Goal: Information Seeking & Learning: Learn about a topic

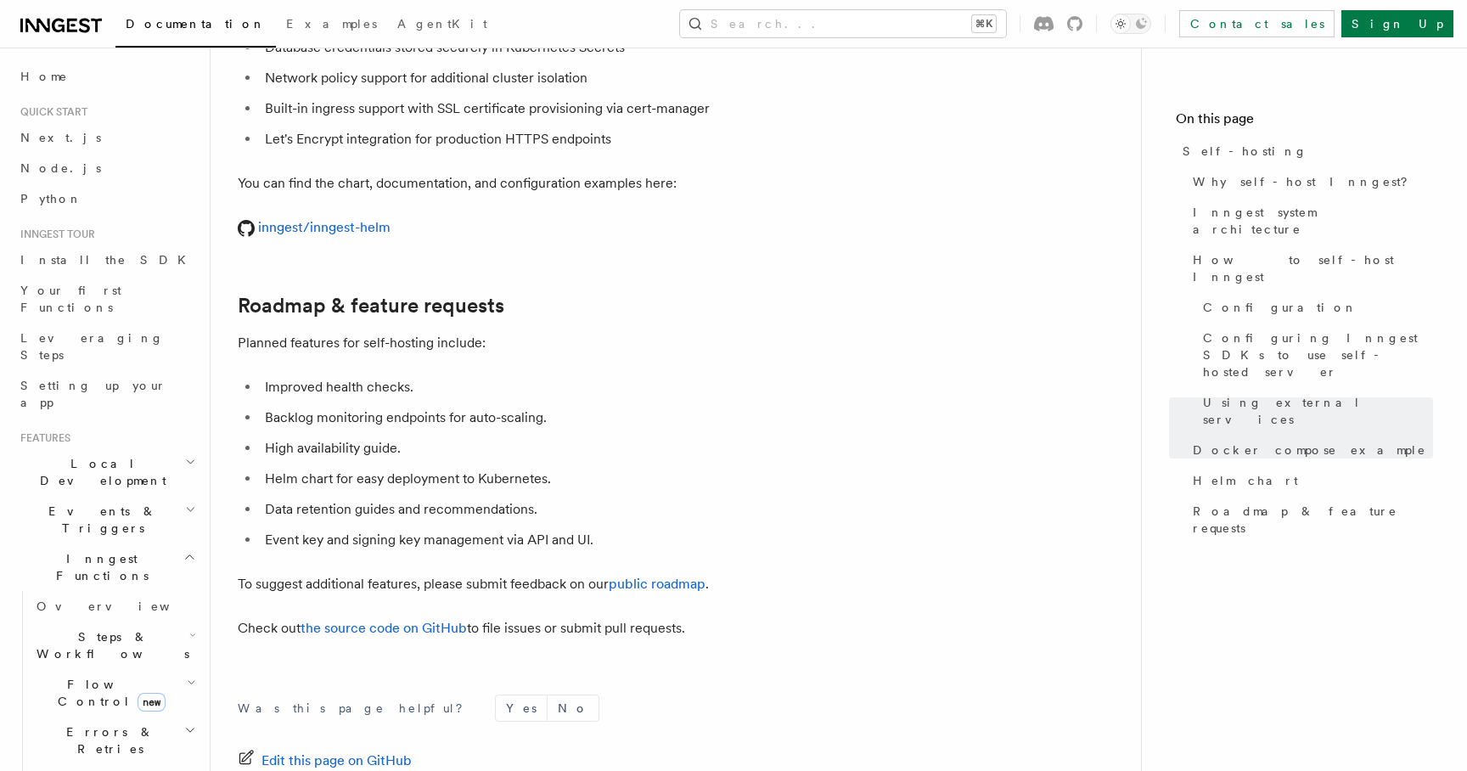
scroll to position [6352, 0]
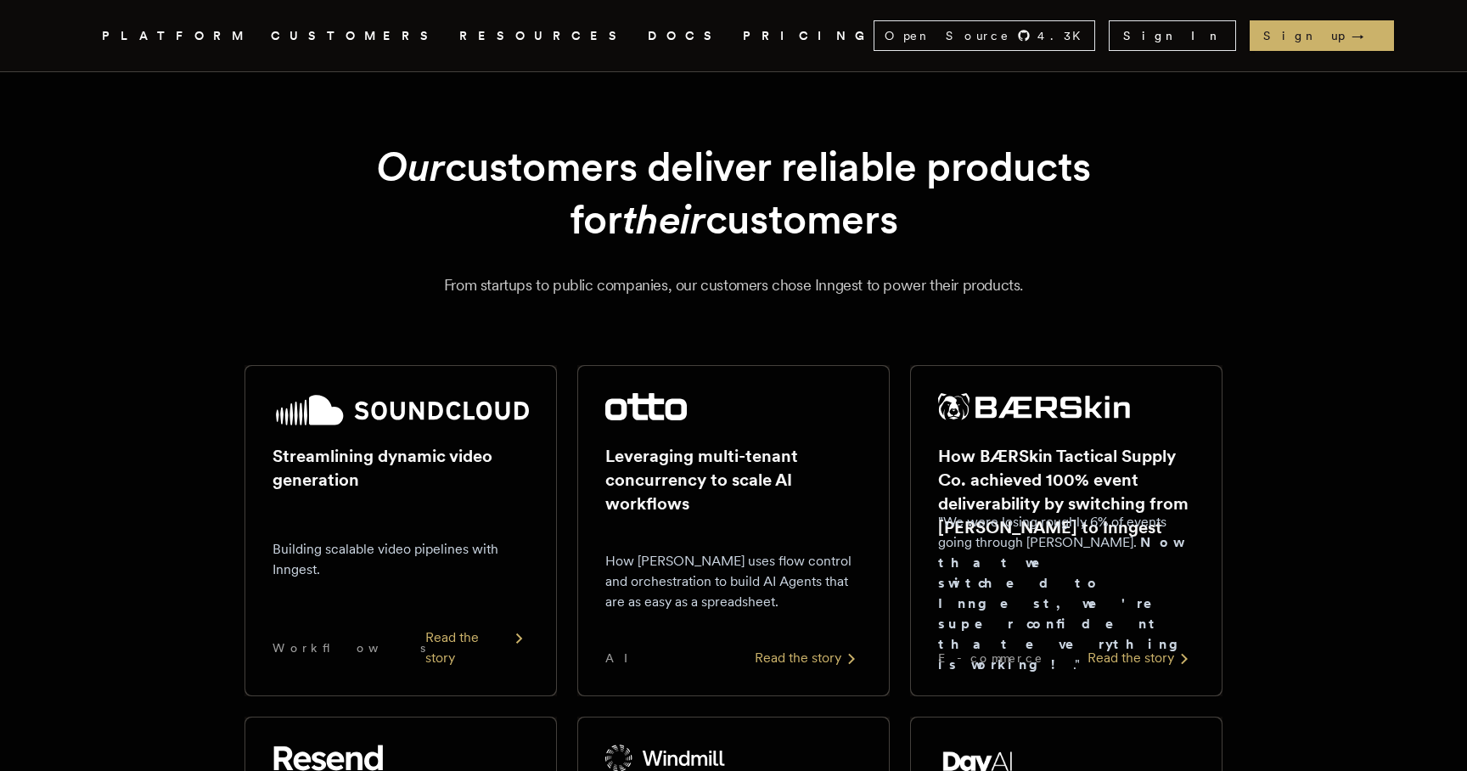
click at [743, 39] on link "PRICING" at bounding box center [808, 35] width 131 height 21
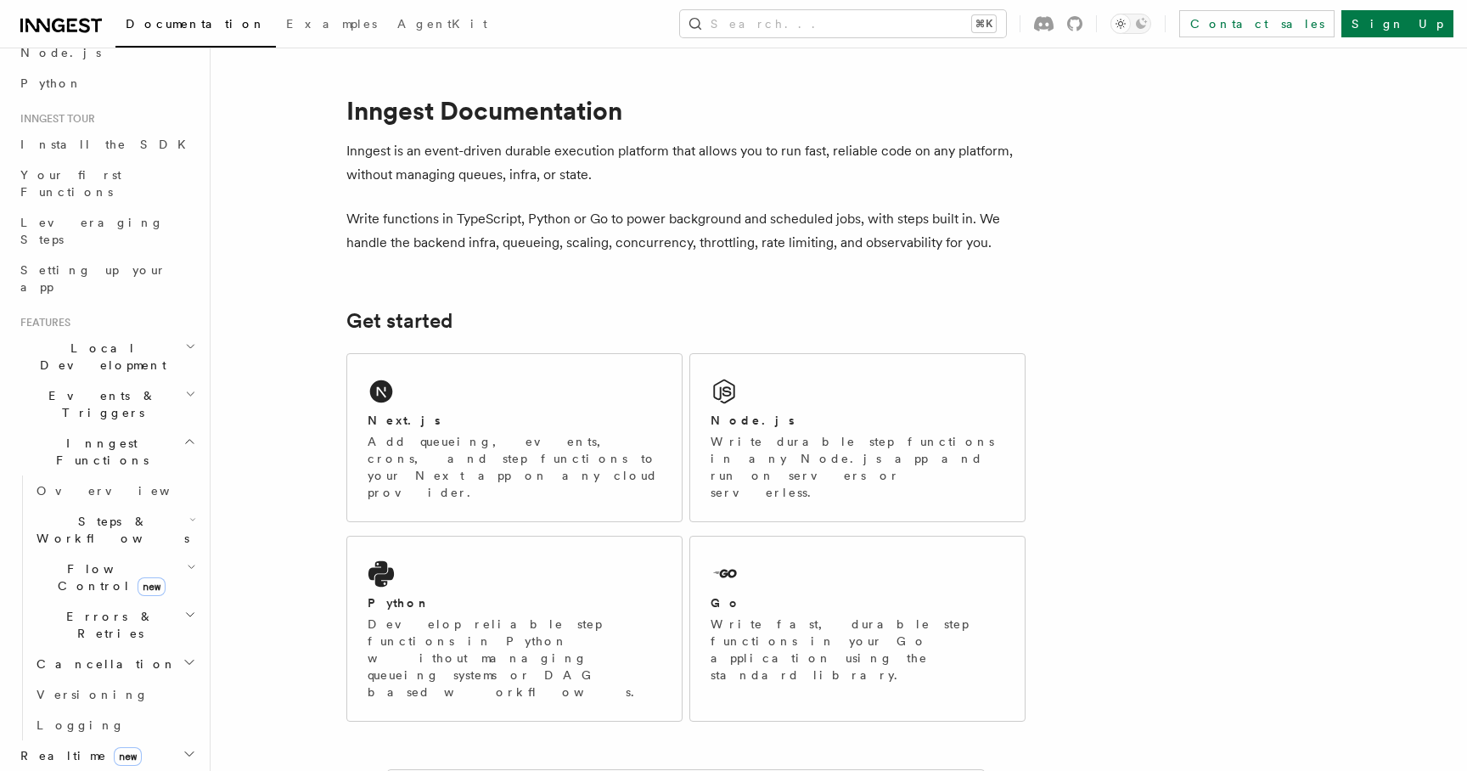
scroll to position [149, 0]
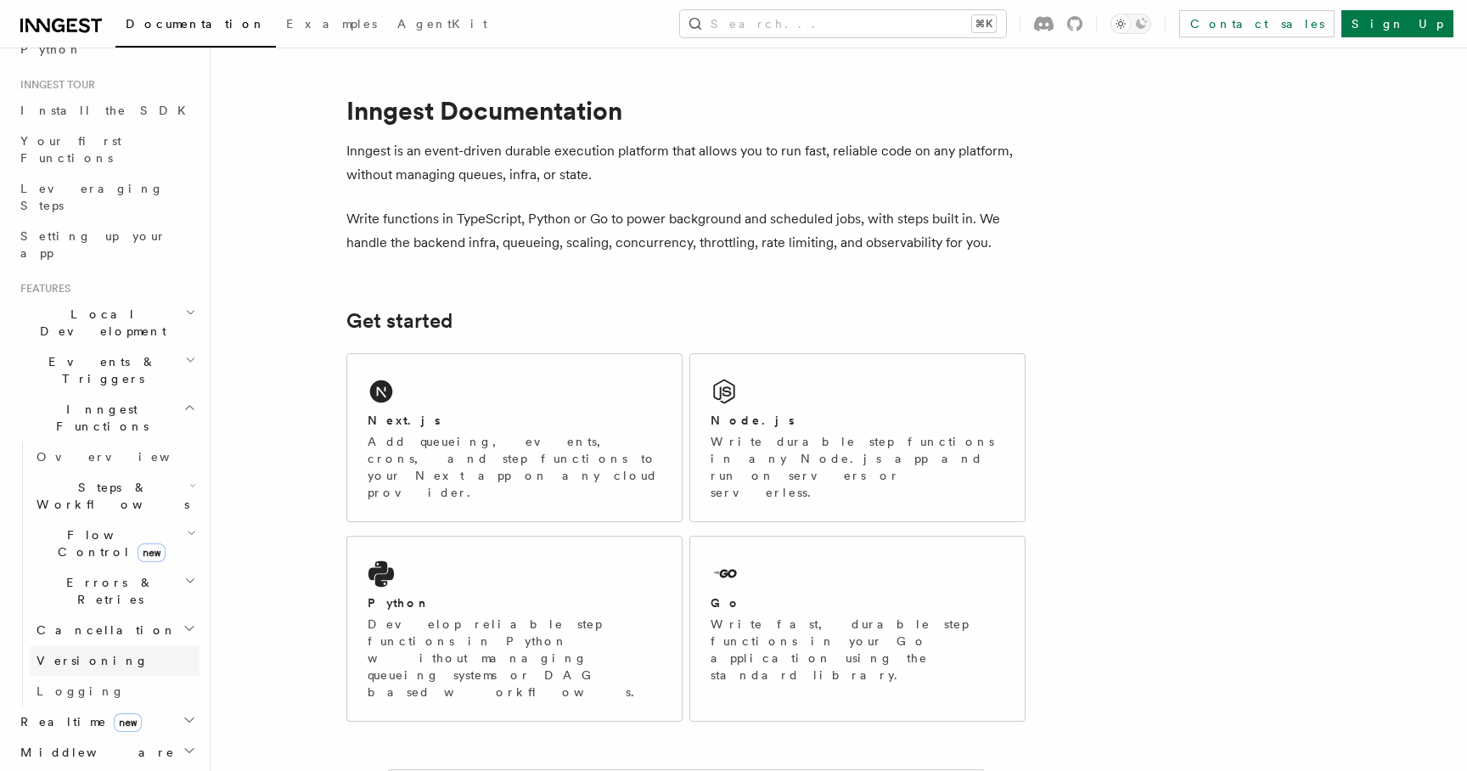
click at [103, 645] on link "Versioning" at bounding box center [115, 660] width 170 height 31
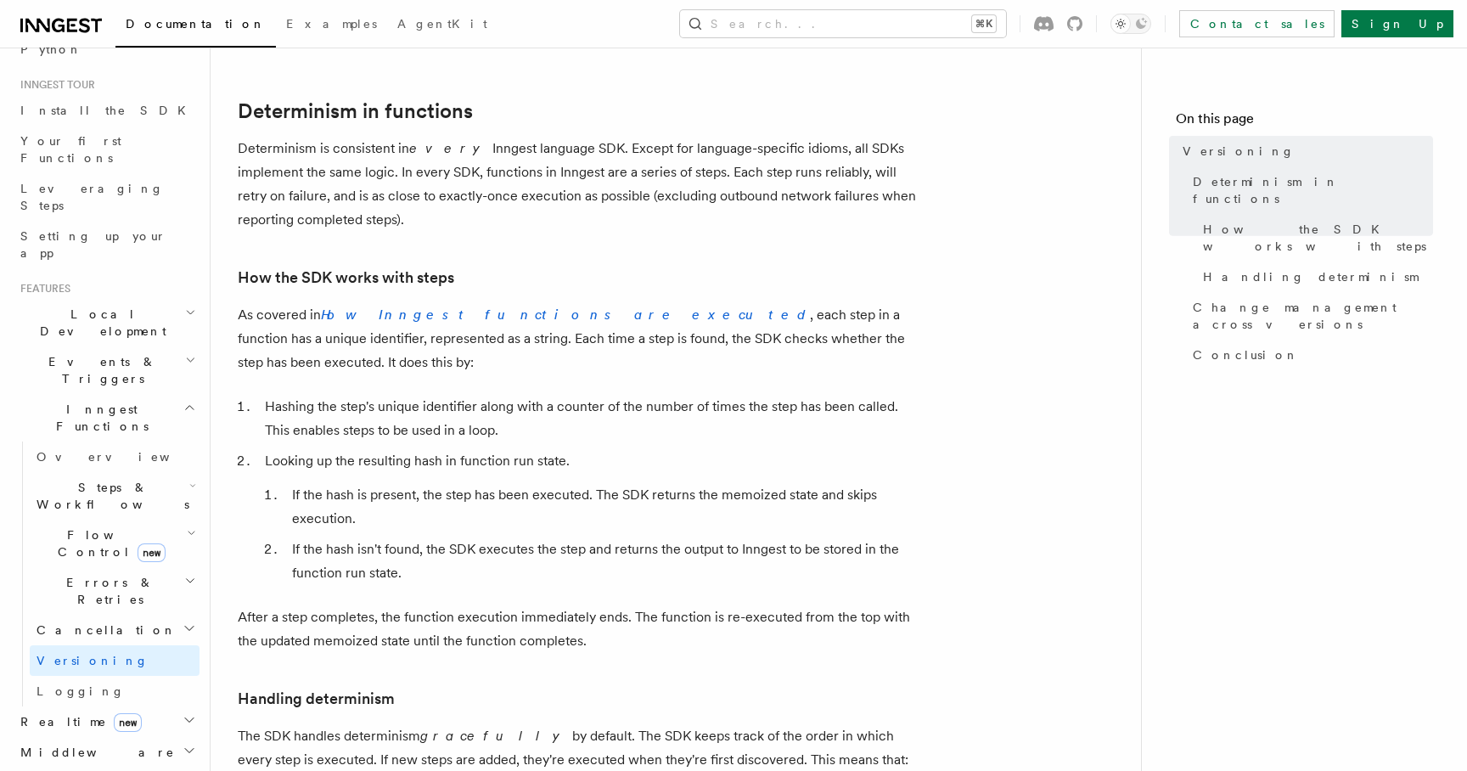
scroll to position [199, 0]
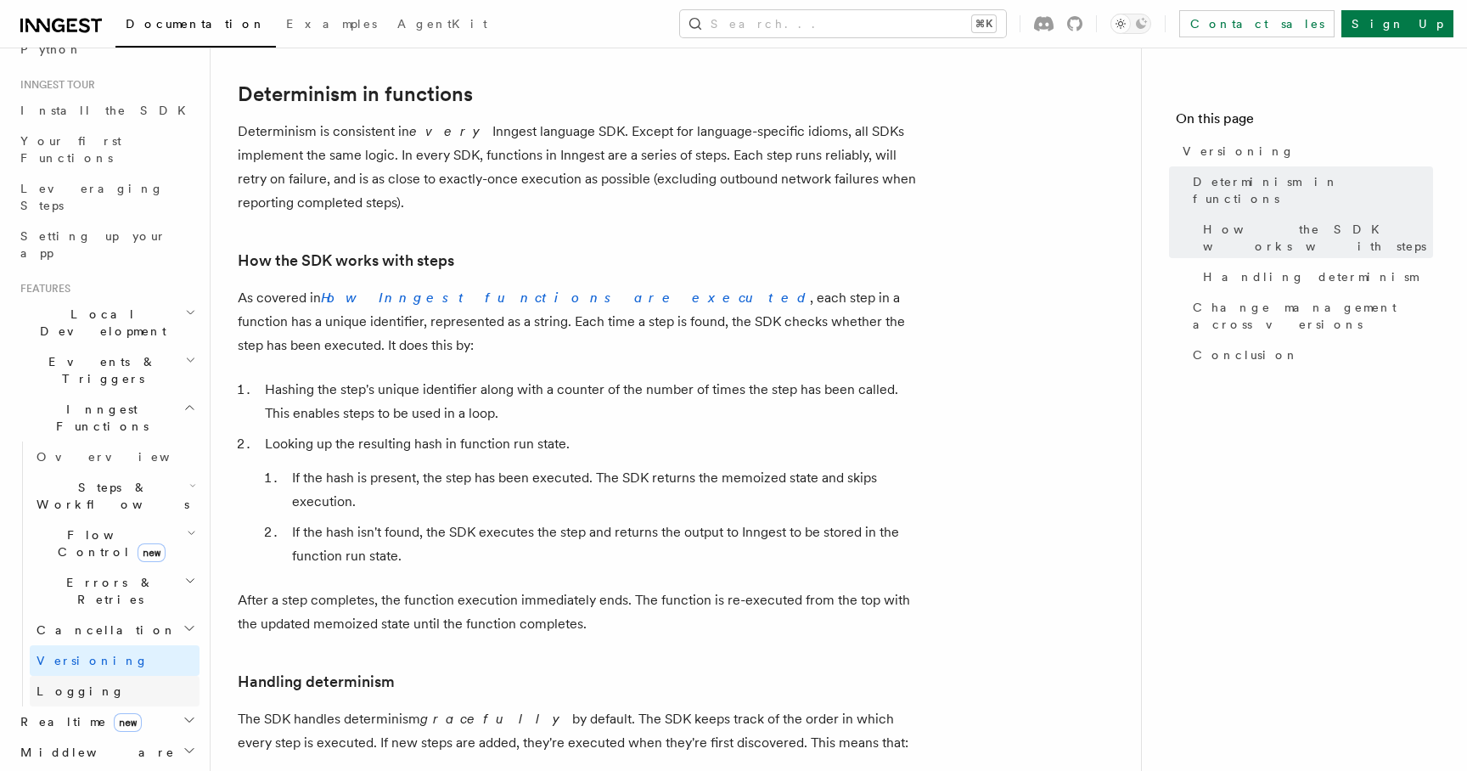
click at [132, 676] on link "Logging" at bounding box center [115, 691] width 170 height 31
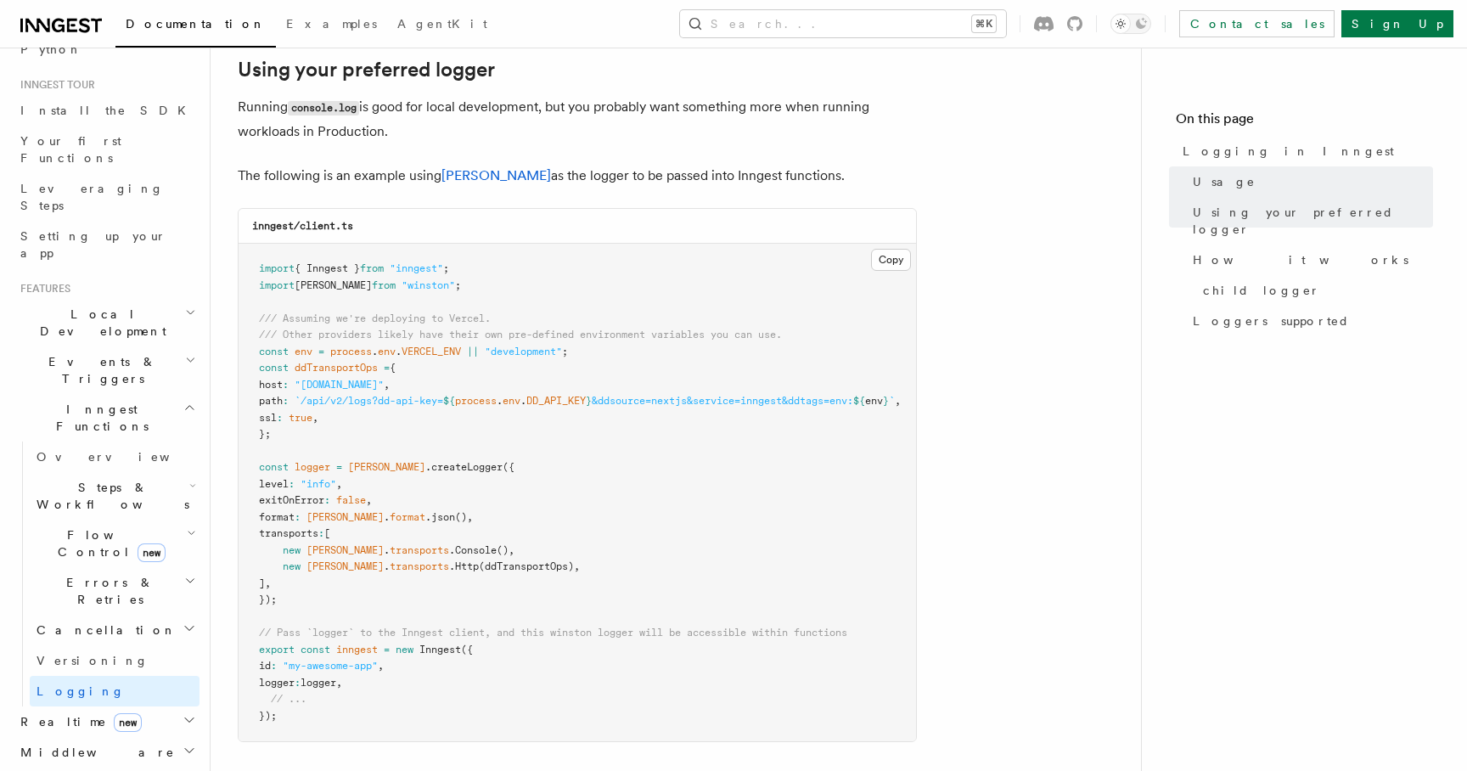
scroll to position [1342, 0]
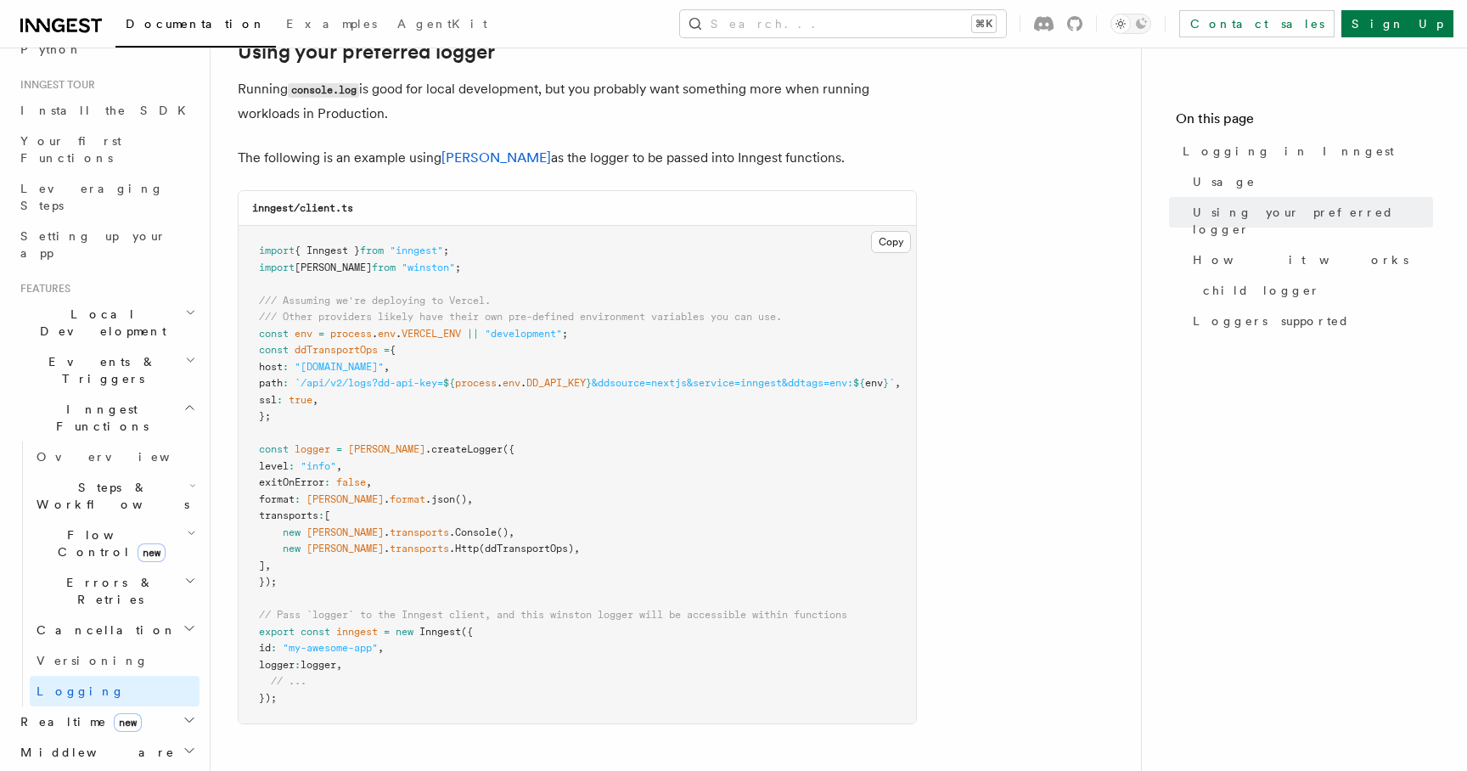
click at [171, 706] on h2 "Realtime new" at bounding box center [107, 721] width 186 height 31
click at [168, 737] on link "Overview" at bounding box center [115, 752] width 170 height 31
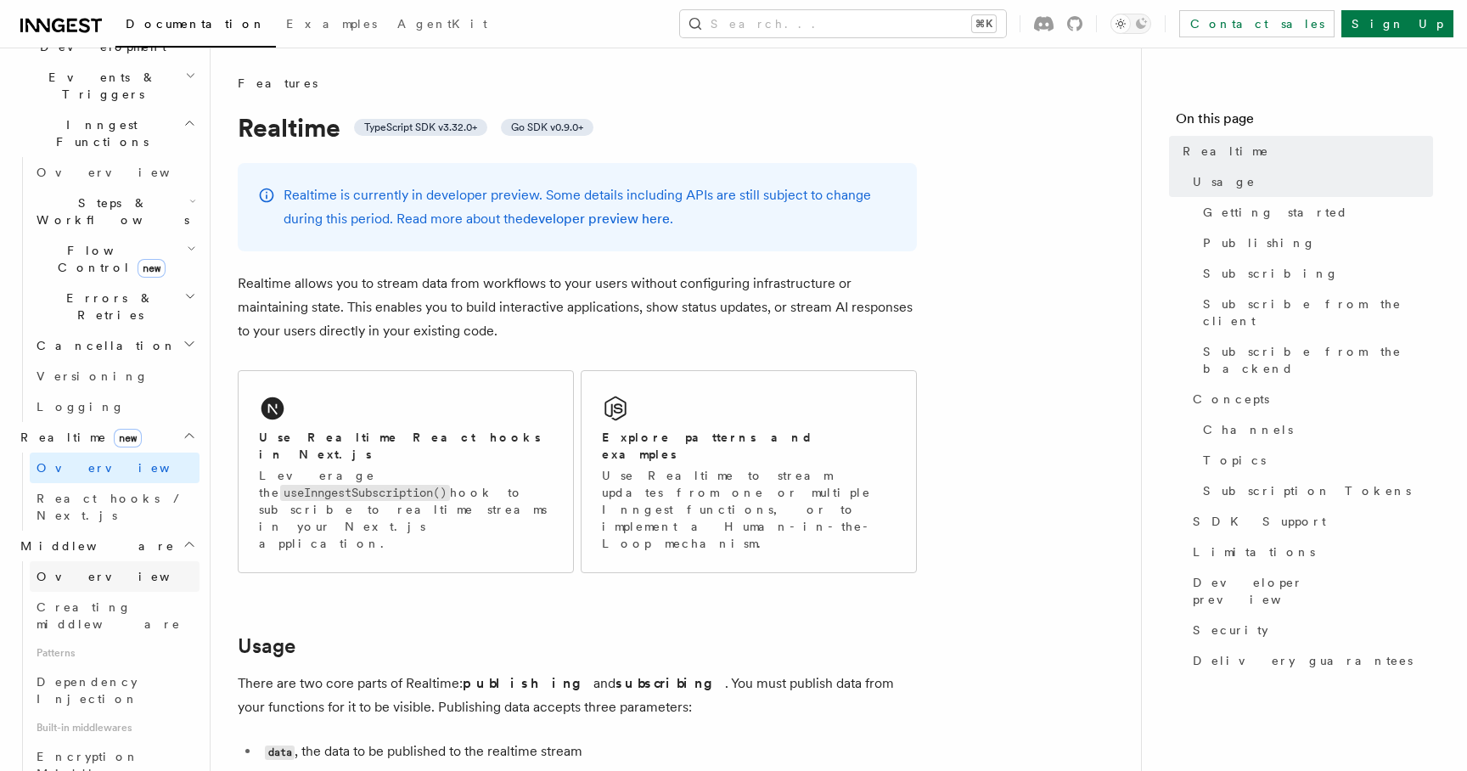
scroll to position [456, 0]
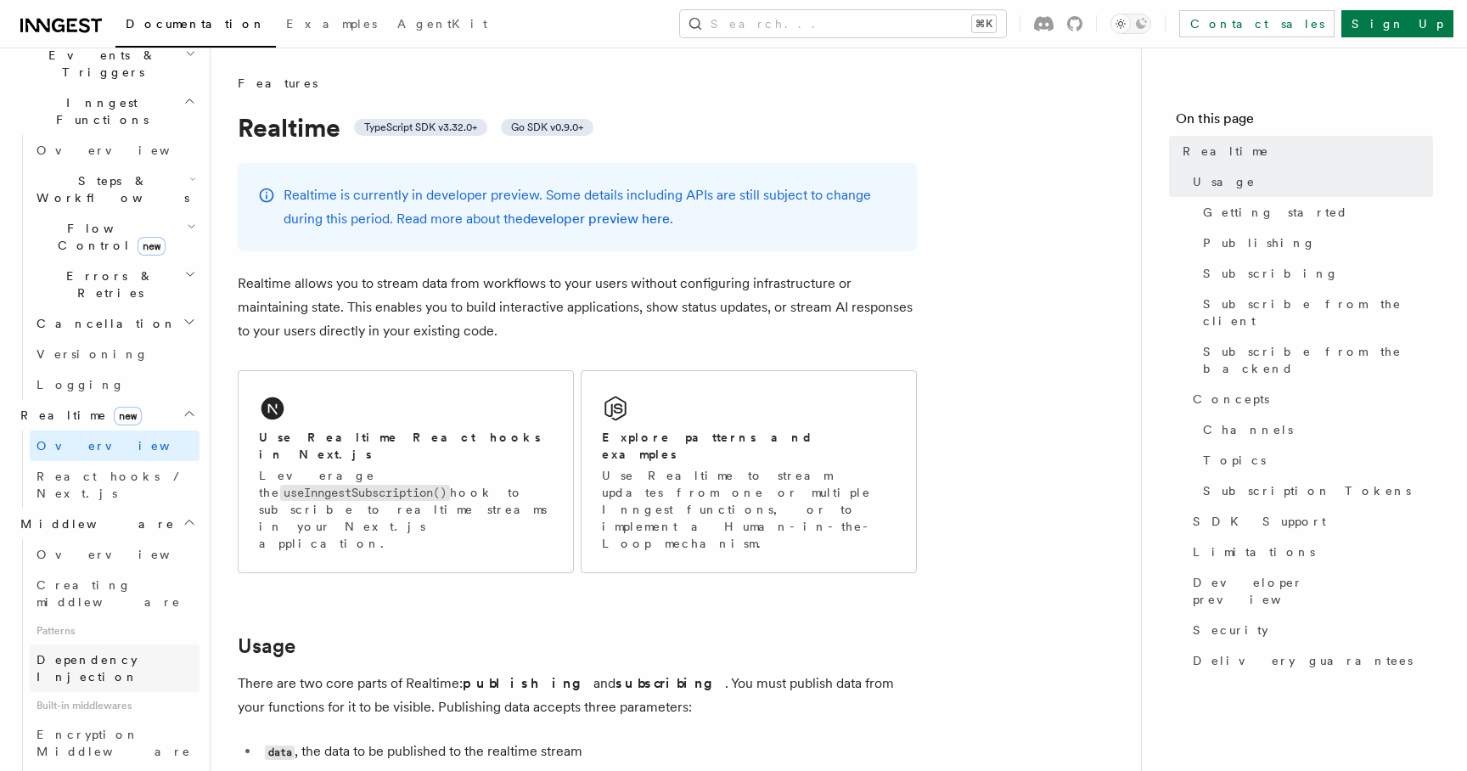
click at [155, 644] on link "Dependency Injection" at bounding box center [115, 668] width 170 height 48
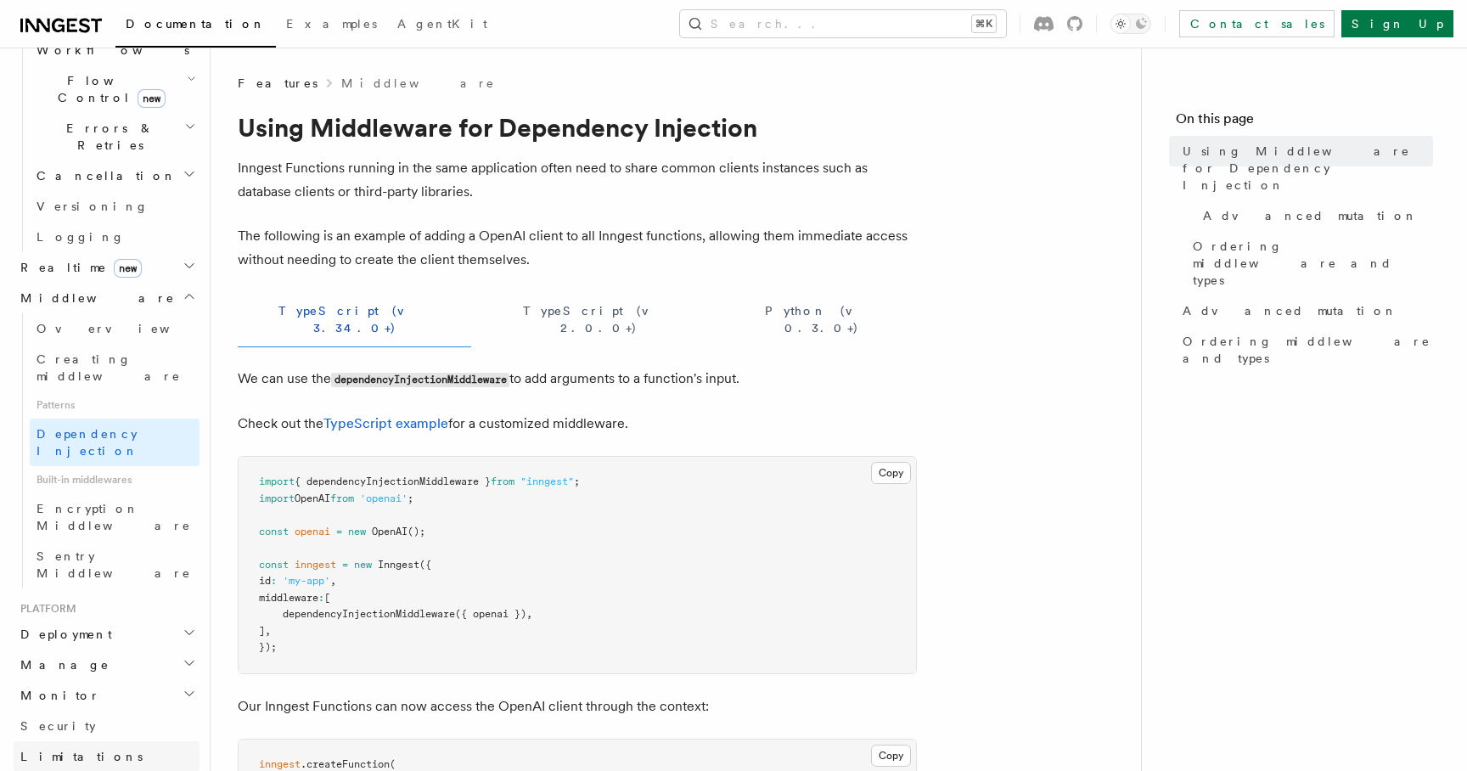
scroll to position [627, 0]
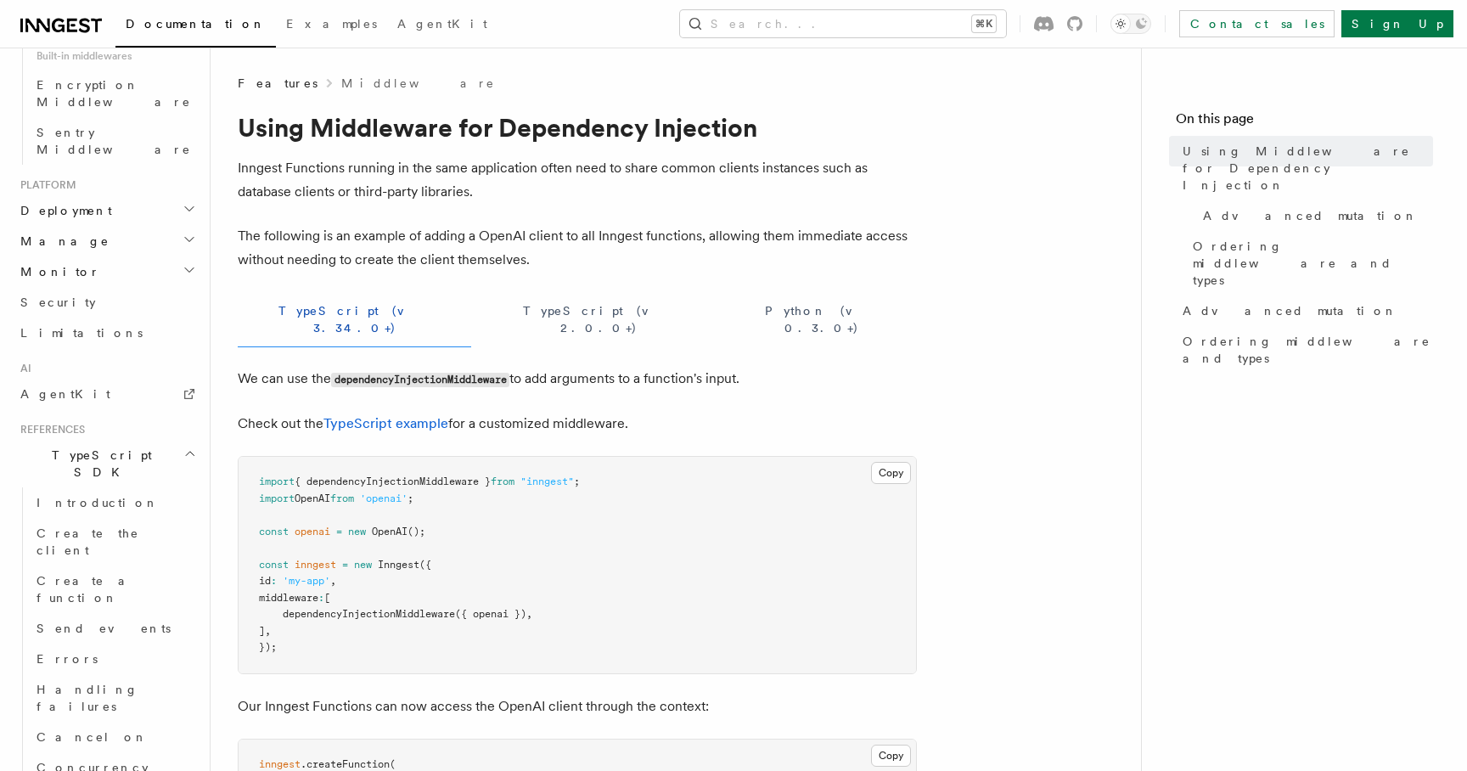
scroll to position [1037, 0]
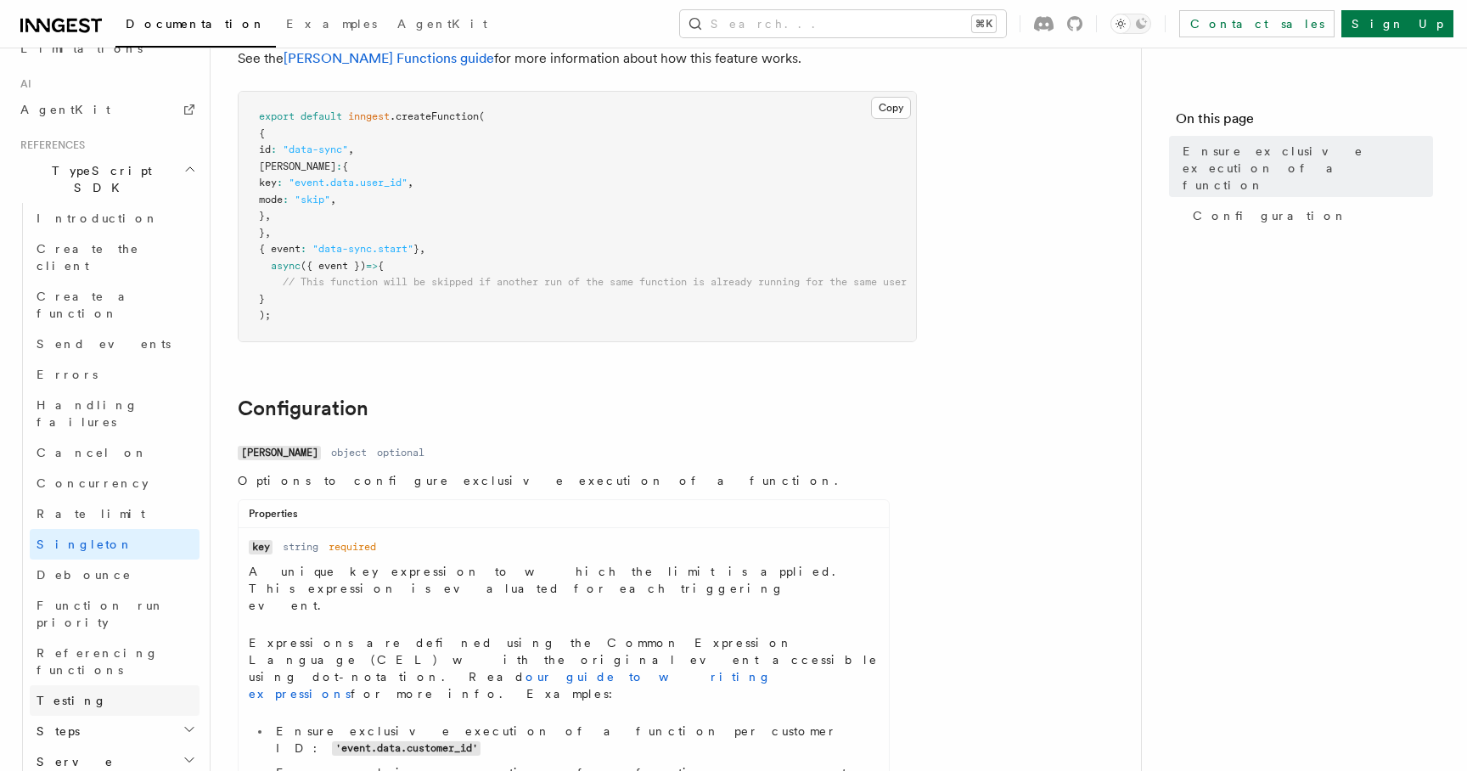
scroll to position [186, 0]
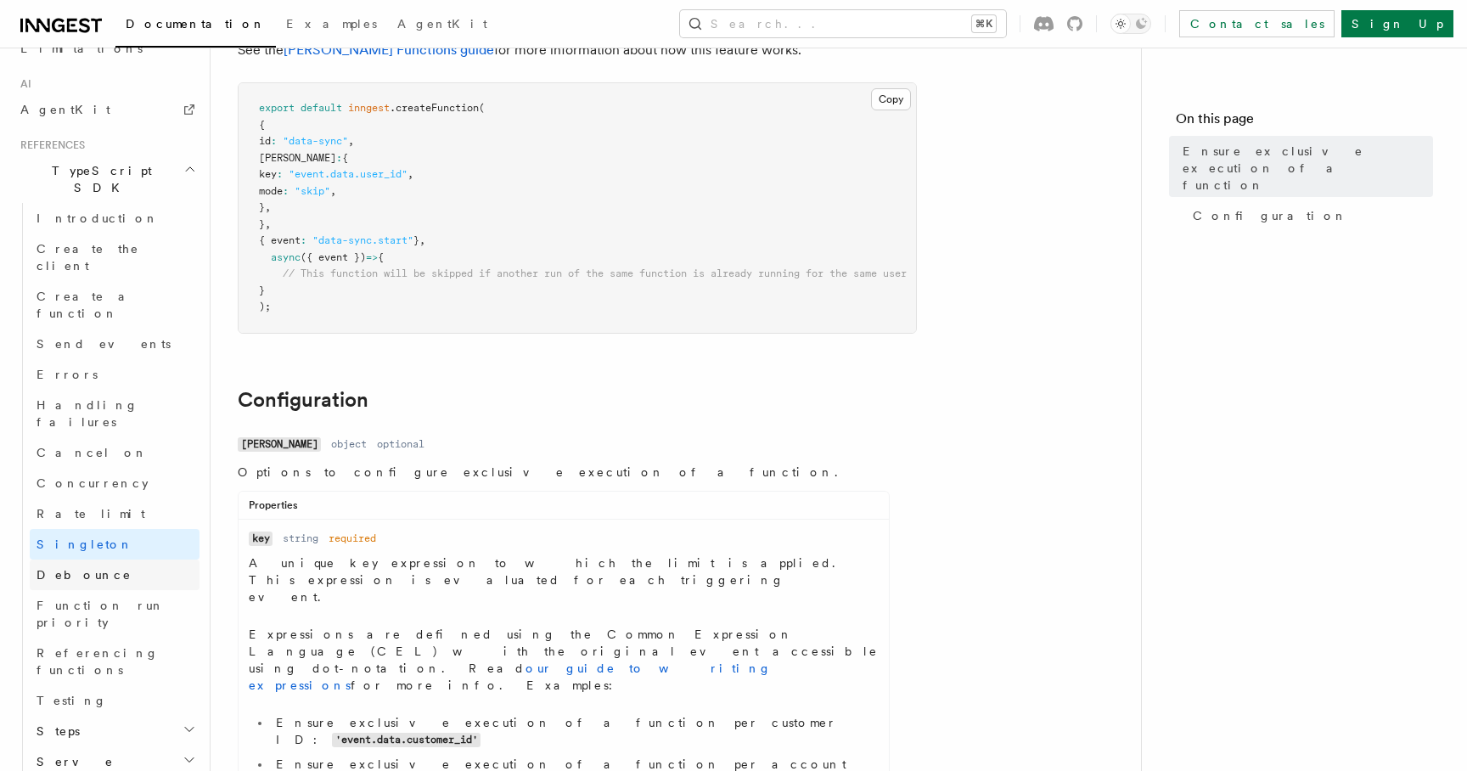
click at [143, 559] on link "Debounce" at bounding box center [115, 574] width 170 height 31
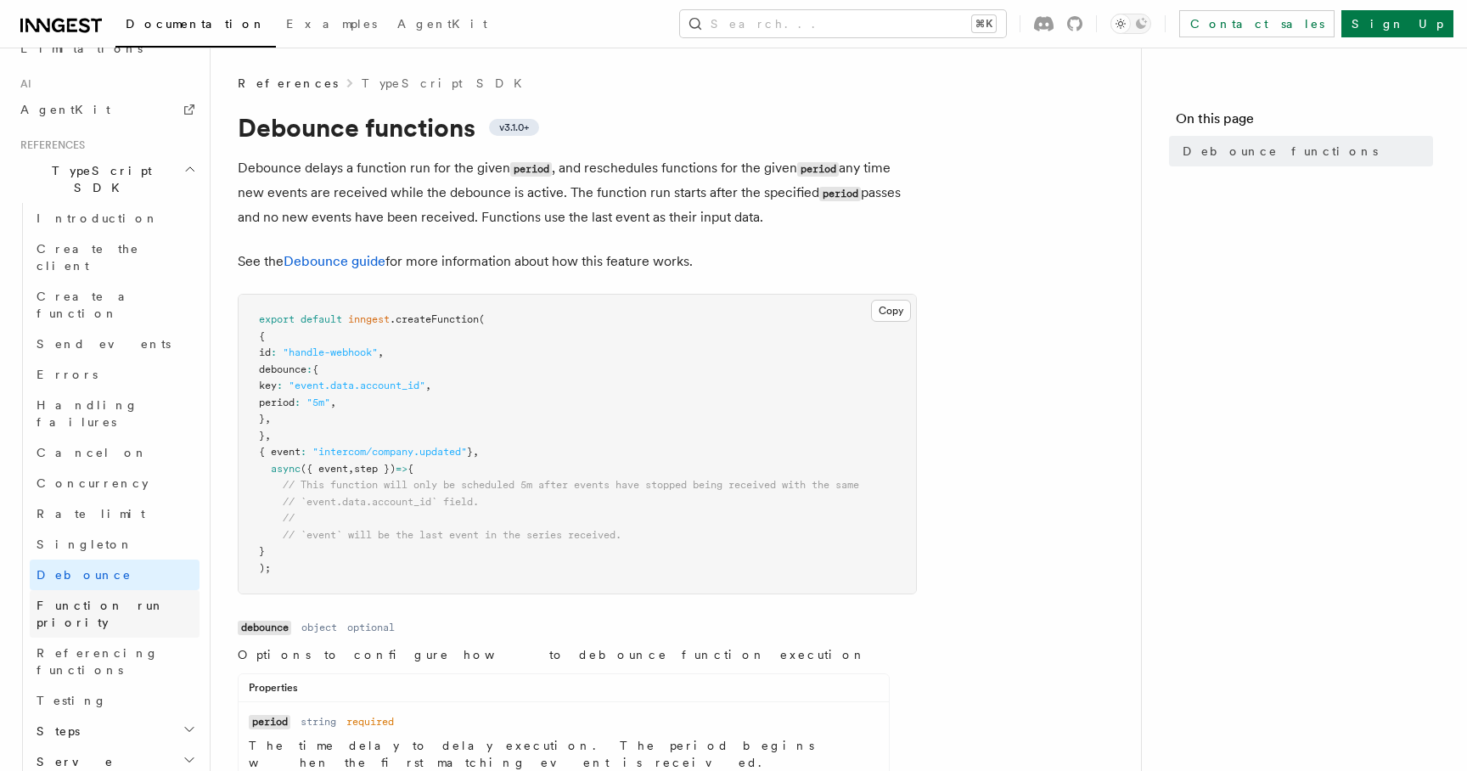
click at [149, 590] on link "Function run priority" at bounding box center [115, 614] width 170 height 48
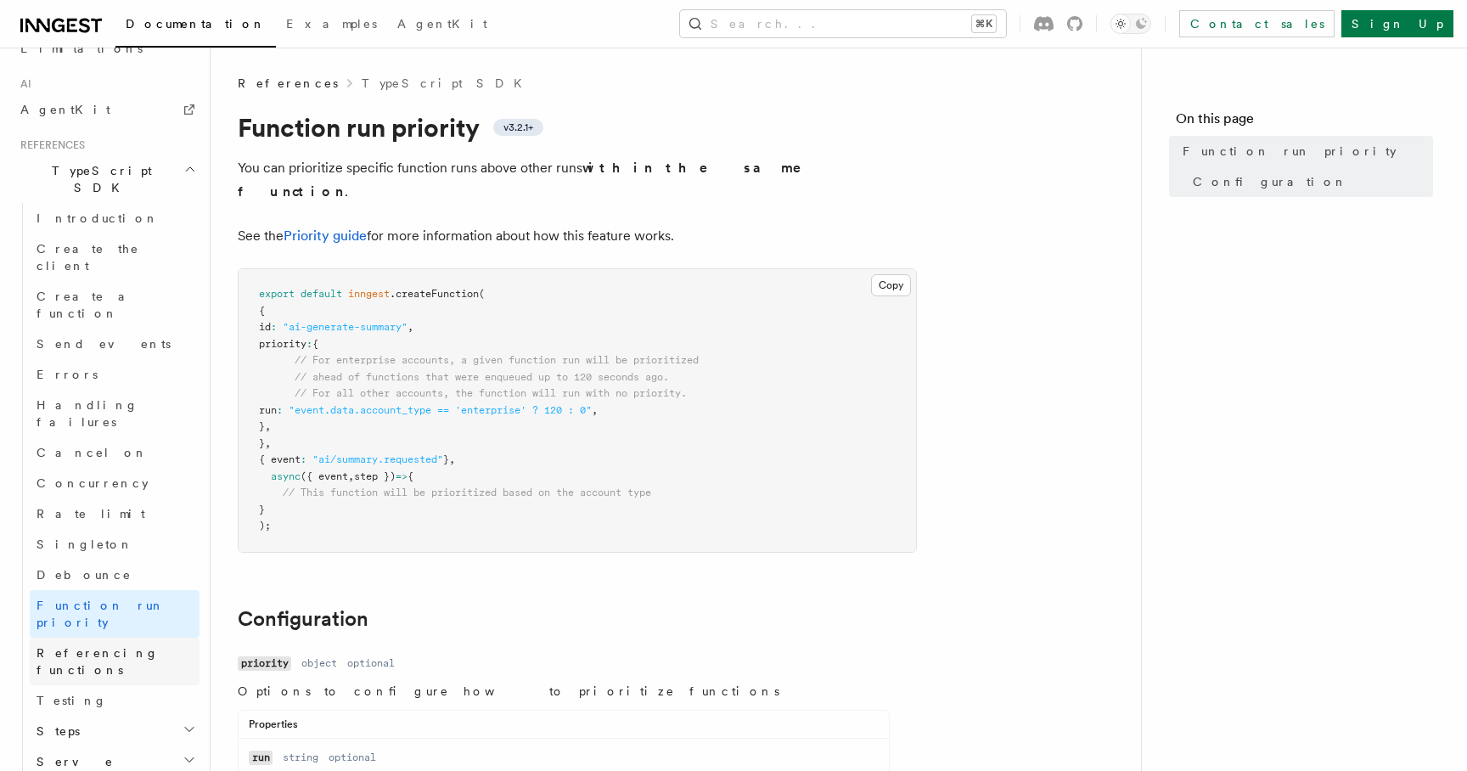
click at [150, 646] on span "Referencing functions" at bounding box center [98, 661] width 122 height 31
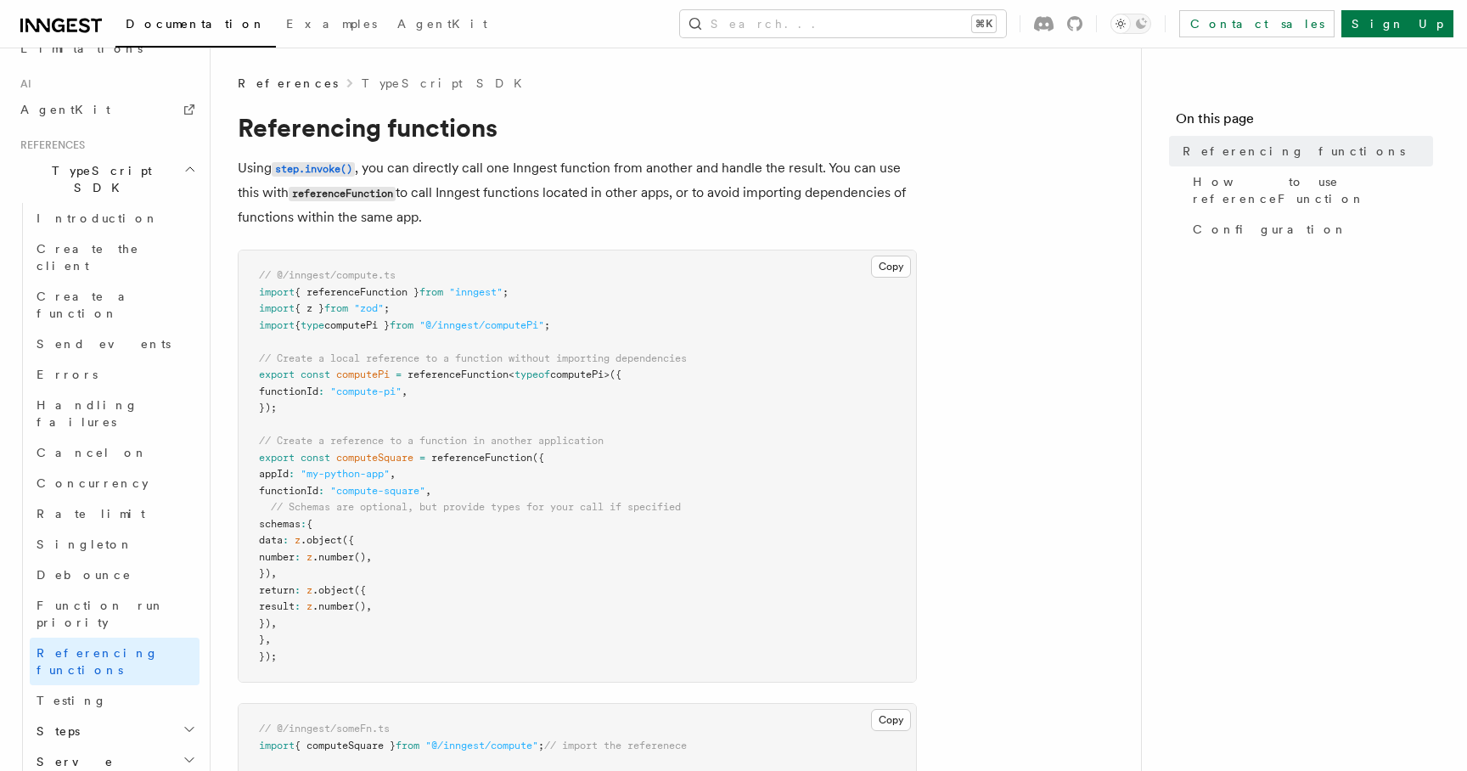
click at [143, 716] on h2 "Steps" at bounding box center [115, 731] width 170 height 31
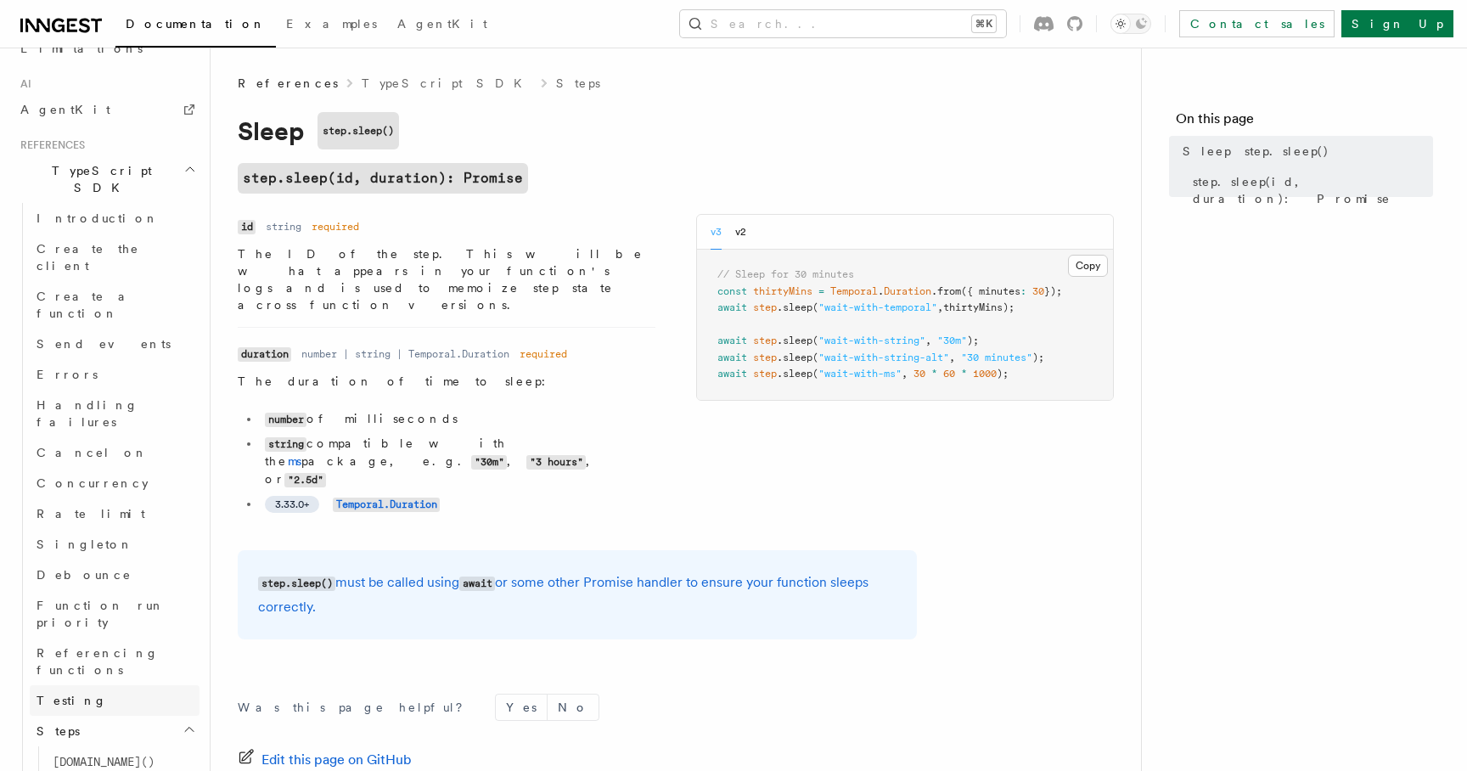
click at [120, 685] on link "Testing" at bounding box center [115, 700] width 170 height 31
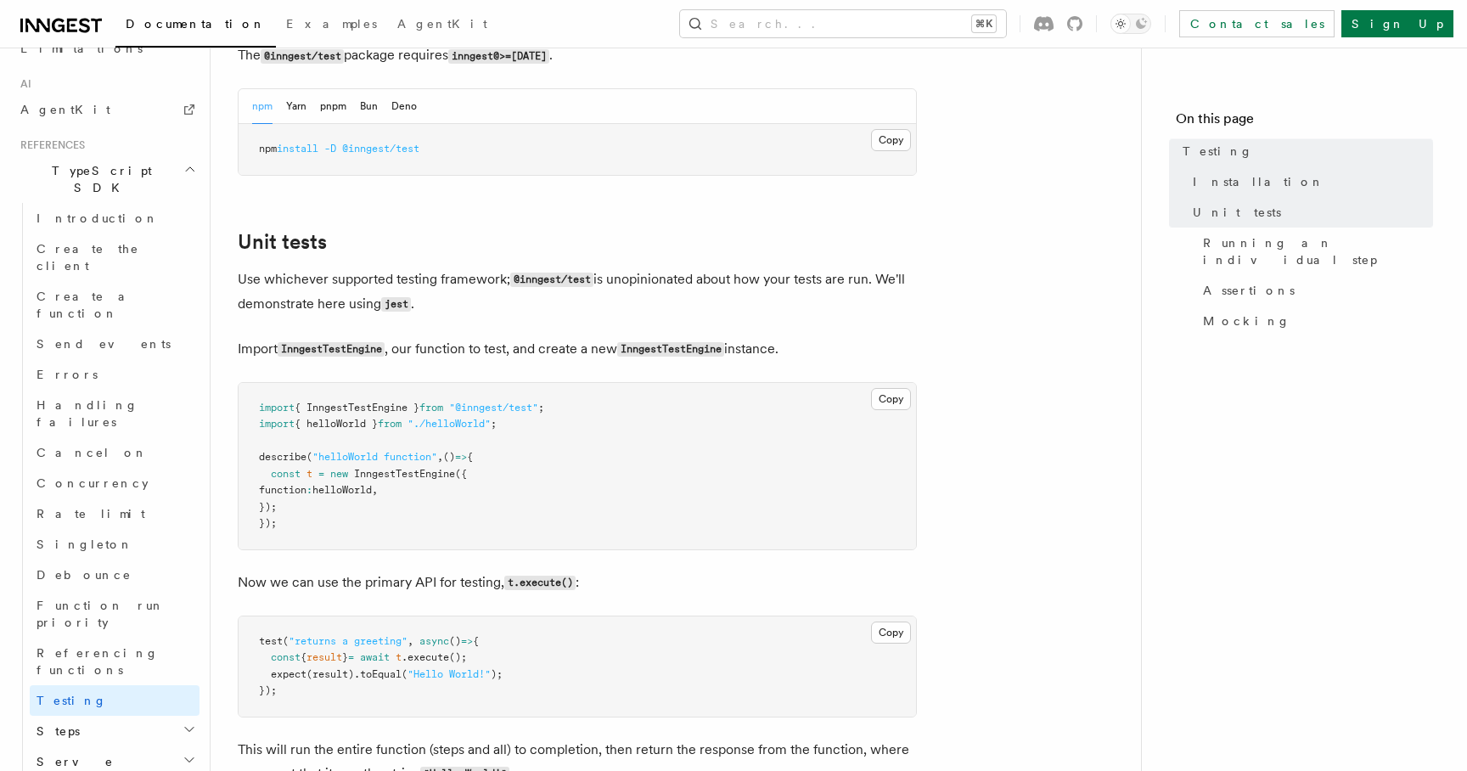
scroll to position [483, 0]
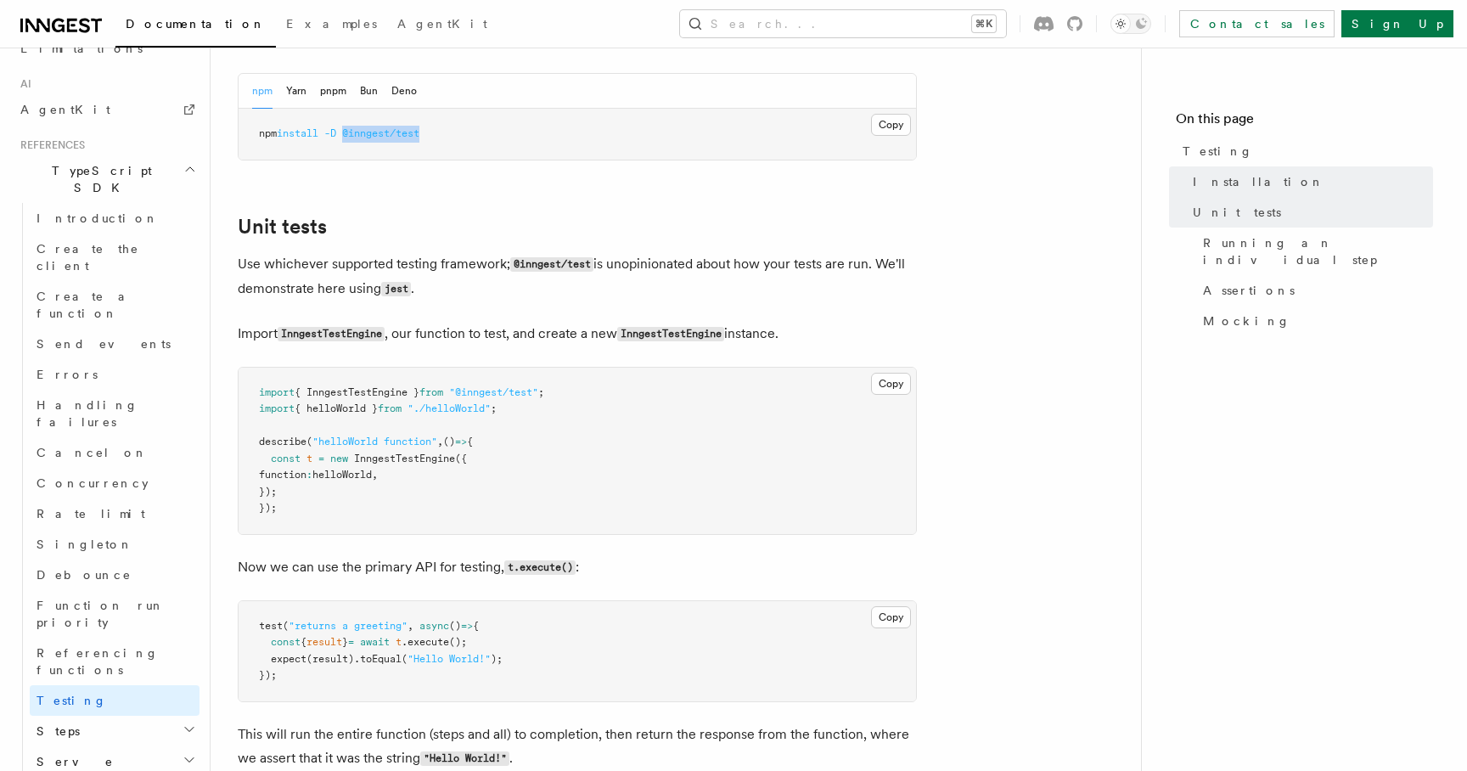
drag, startPoint x: 441, startPoint y: 138, endPoint x: 351, endPoint y: 138, distance: 90.0
click at [351, 138] on pre "npm install -D @inngest/test" at bounding box center [577, 134] width 677 height 51
copy span "@inngest/test"
click at [882, 387] on button "Copy Copied" at bounding box center [891, 384] width 40 height 22
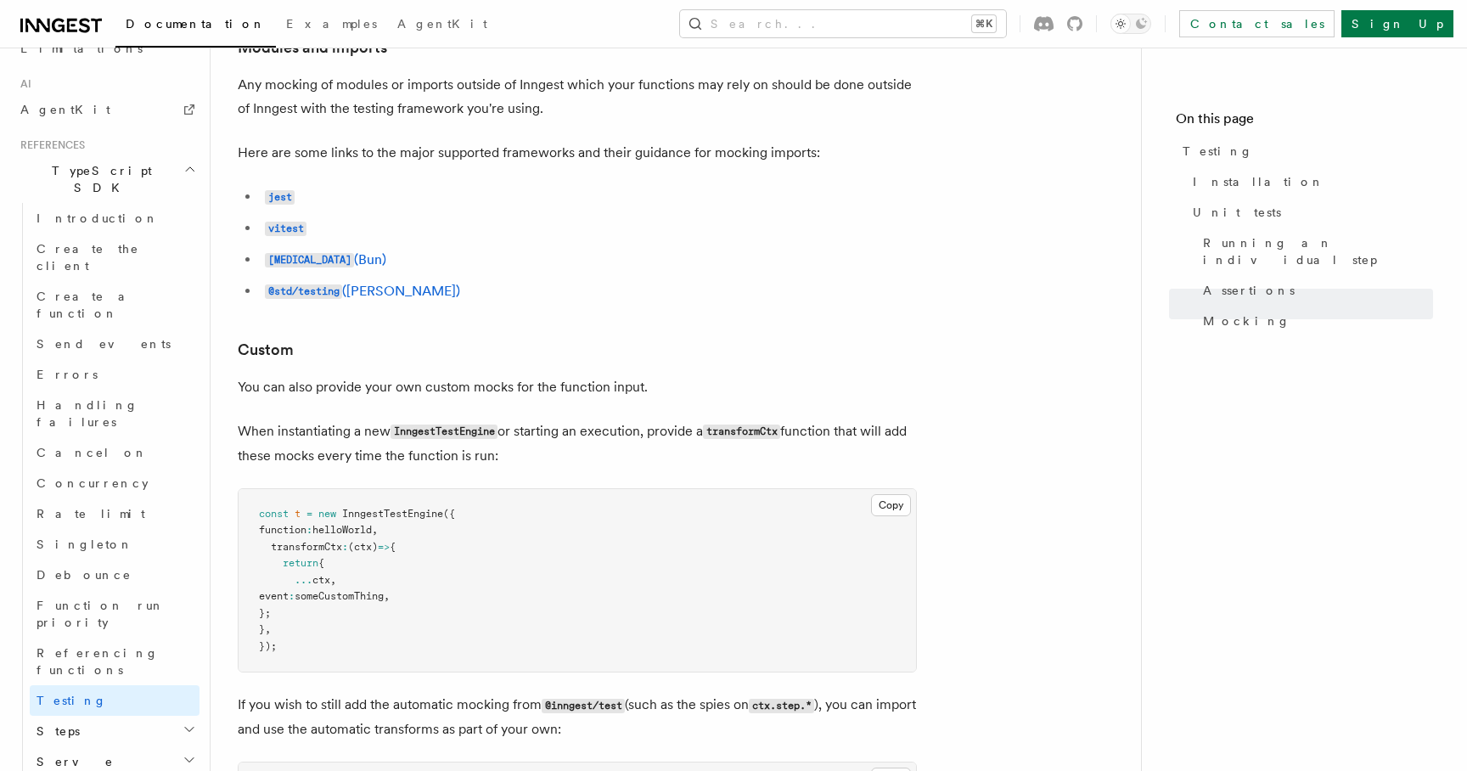
scroll to position [5591, 0]
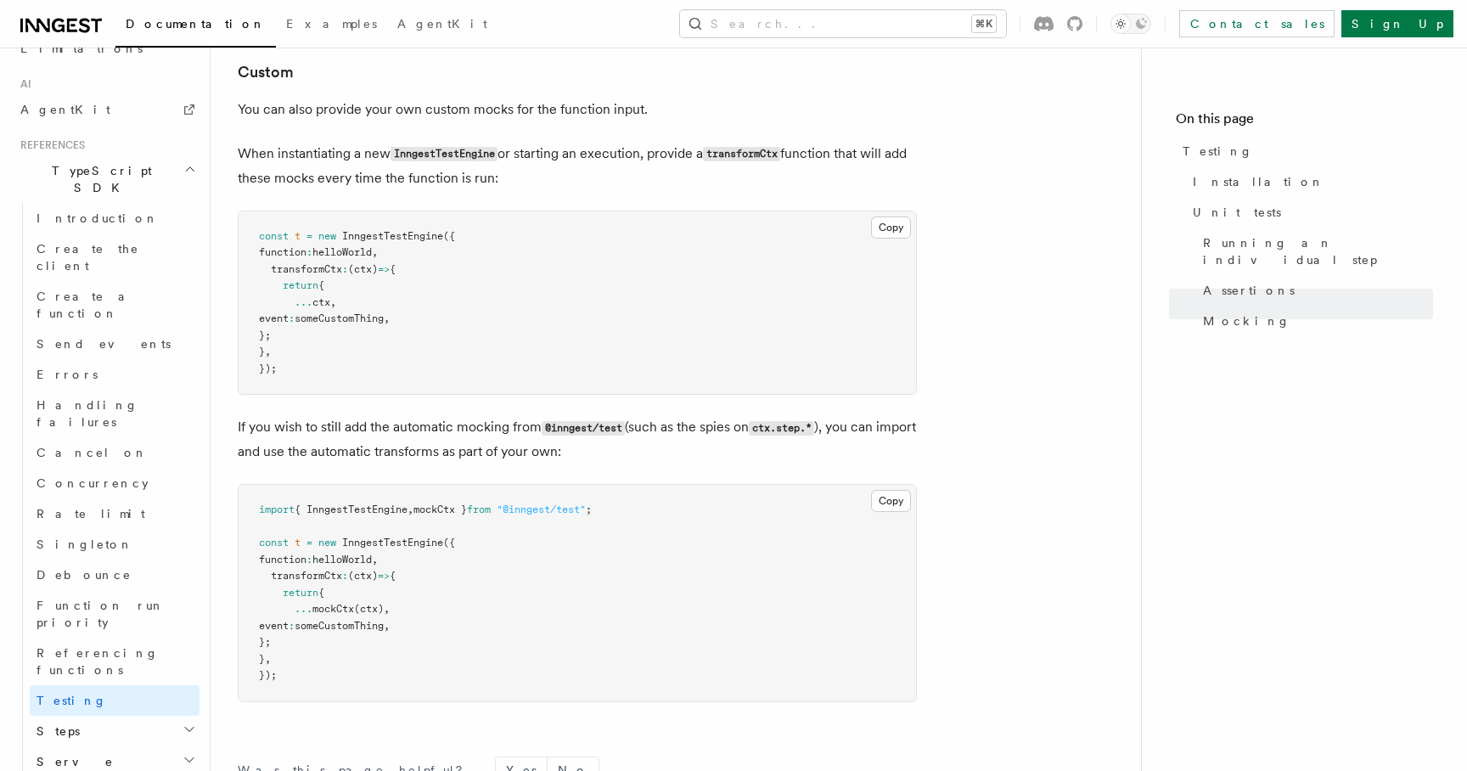
click at [641, 84] on h3 "Custom" at bounding box center [577, 72] width 679 height 24
click at [485, 368] on pre "const t = new InngestTestEngine ({ function : helloWorld , transformCtx : (ctx)…" at bounding box center [577, 302] width 677 height 183
click at [167, 716] on h2 "Steps" at bounding box center [115, 731] width 170 height 31
click at [171, 716] on h2 "Steps" at bounding box center [115, 731] width 170 height 31
click at [165, 746] on h2 "Serve" at bounding box center [115, 761] width 170 height 31
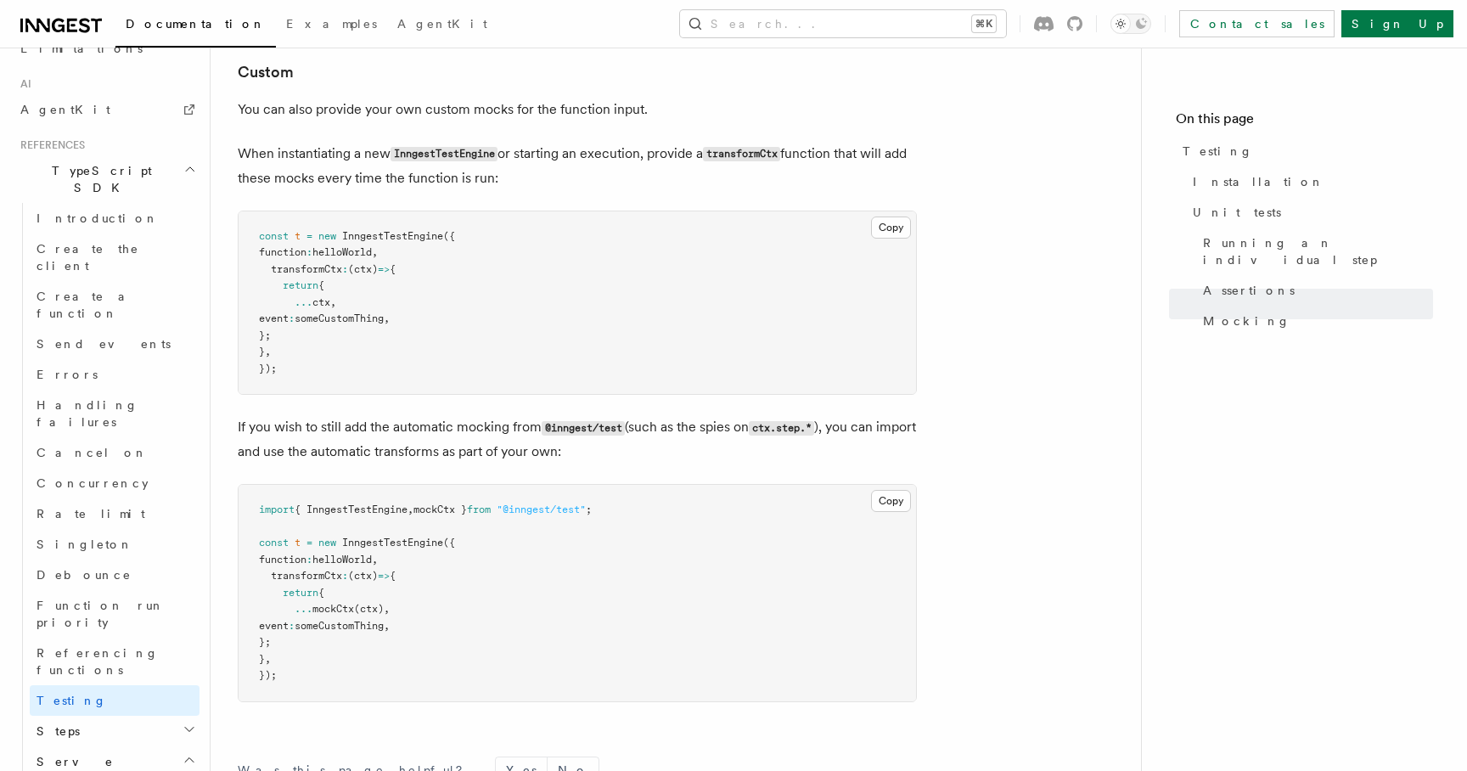
click at [169, 746] on h2 "Serve" at bounding box center [115, 761] width 170 height 31
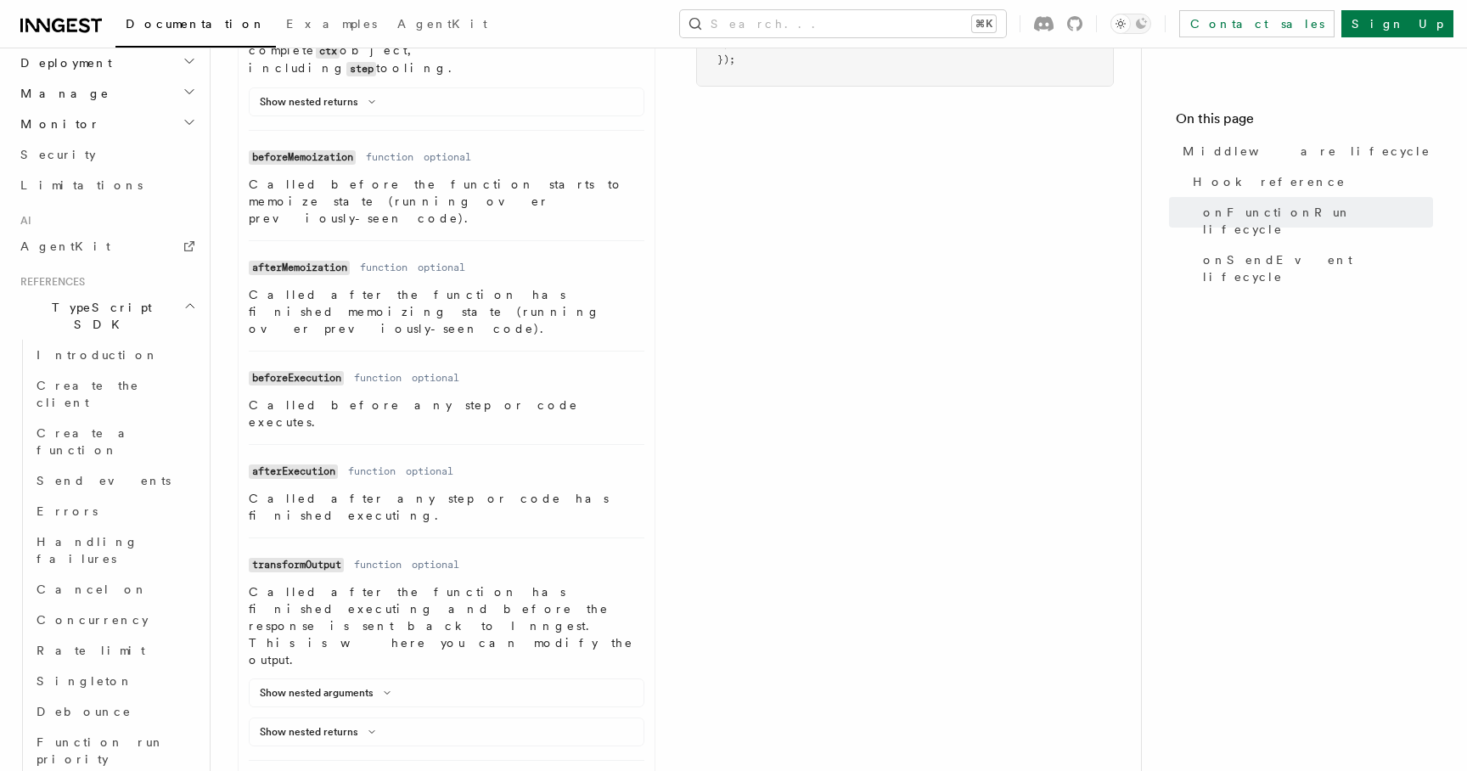
scroll to position [1436, 0]
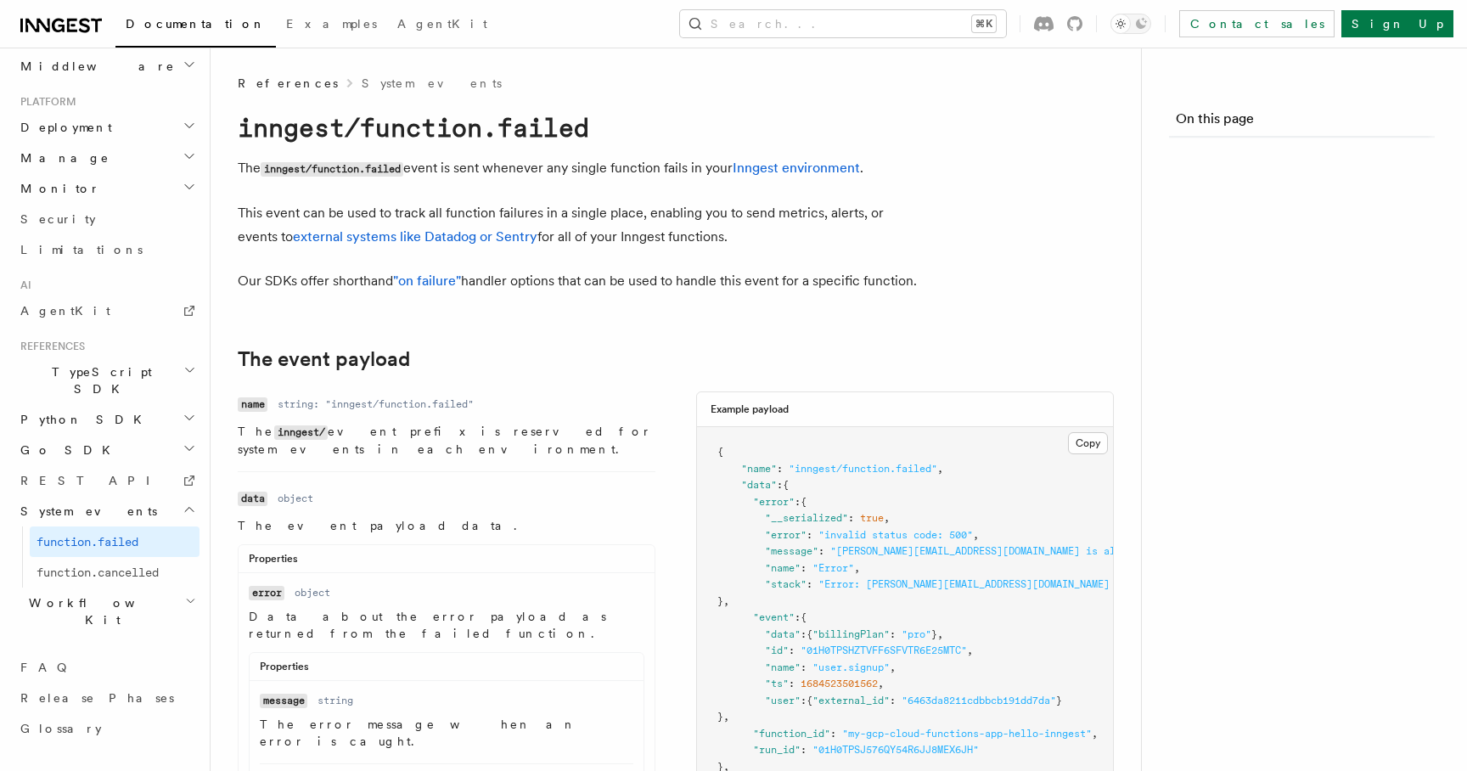
scroll to position [649, 0]
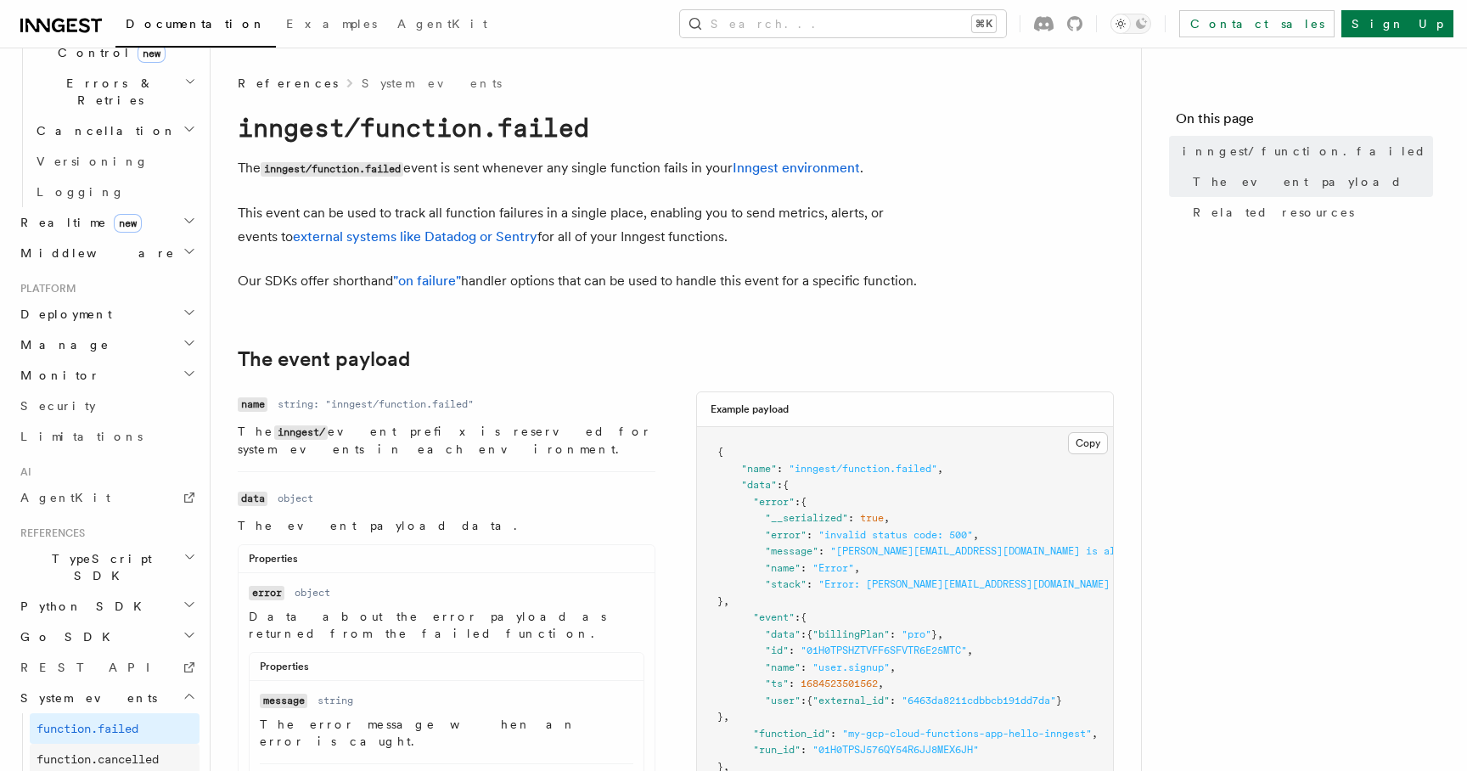
click at [123, 752] on span "function.cancelled" at bounding box center [98, 759] width 122 height 14
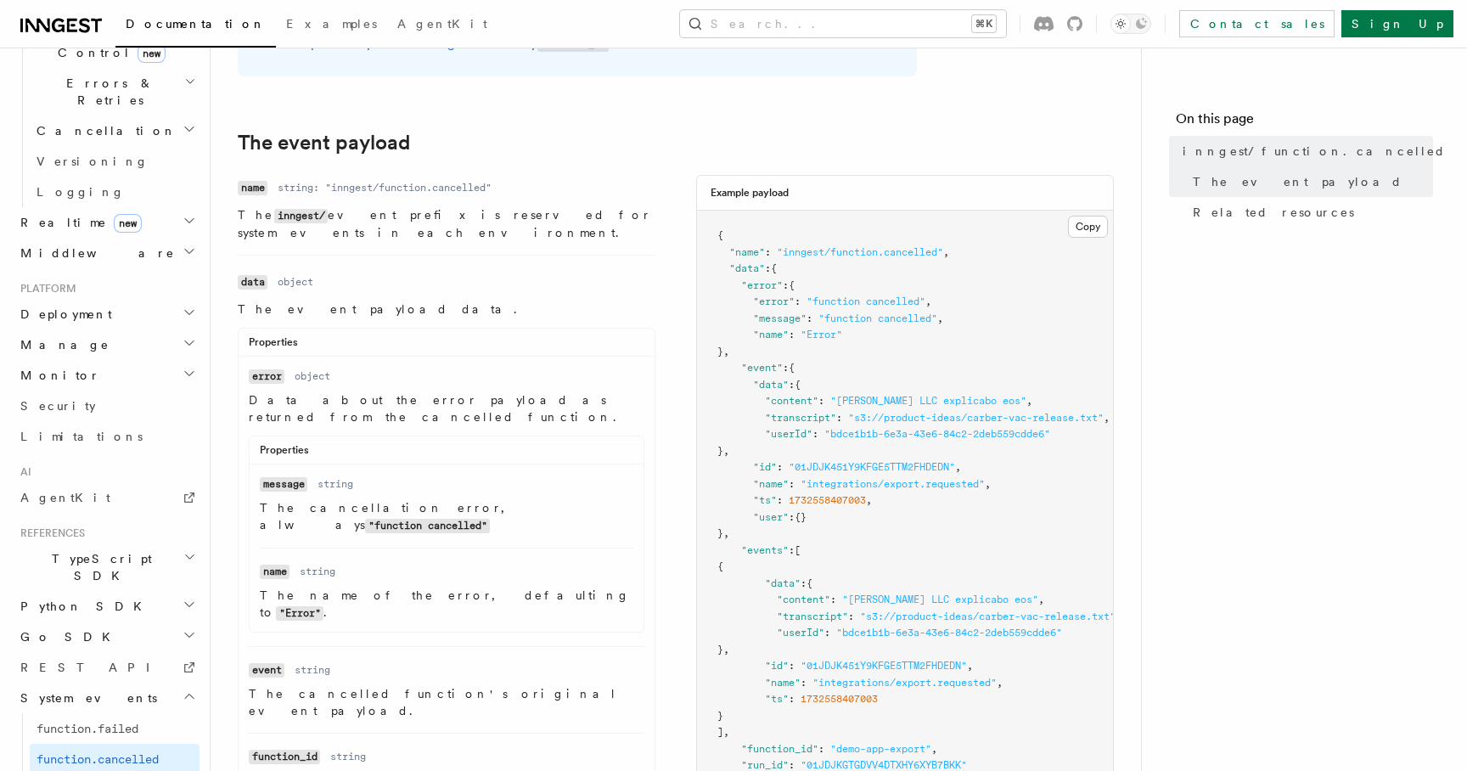
scroll to position [336, 0]
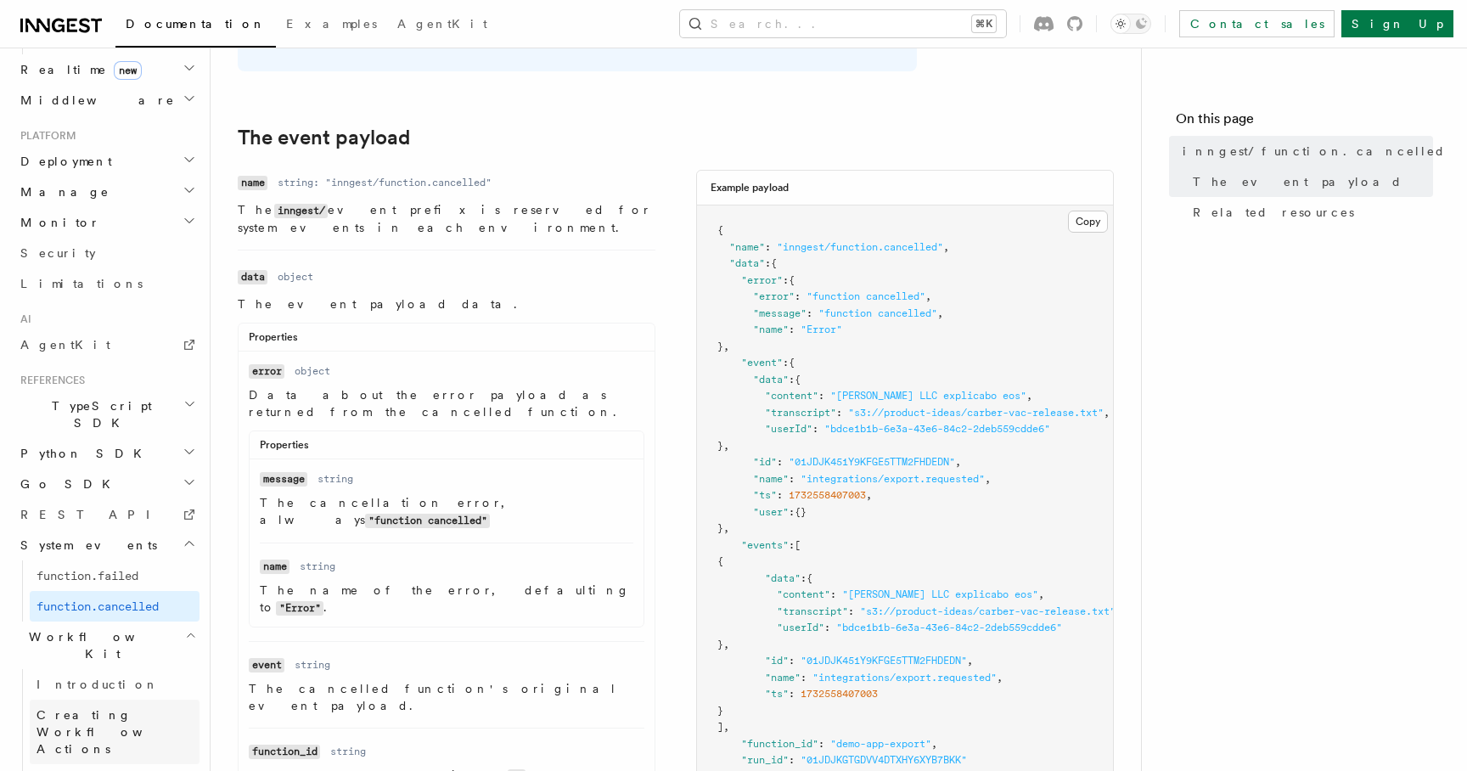
click at [164, 708] on span "Creating Workflow Actions" at bounding box center [111, 732] width 148 height 48
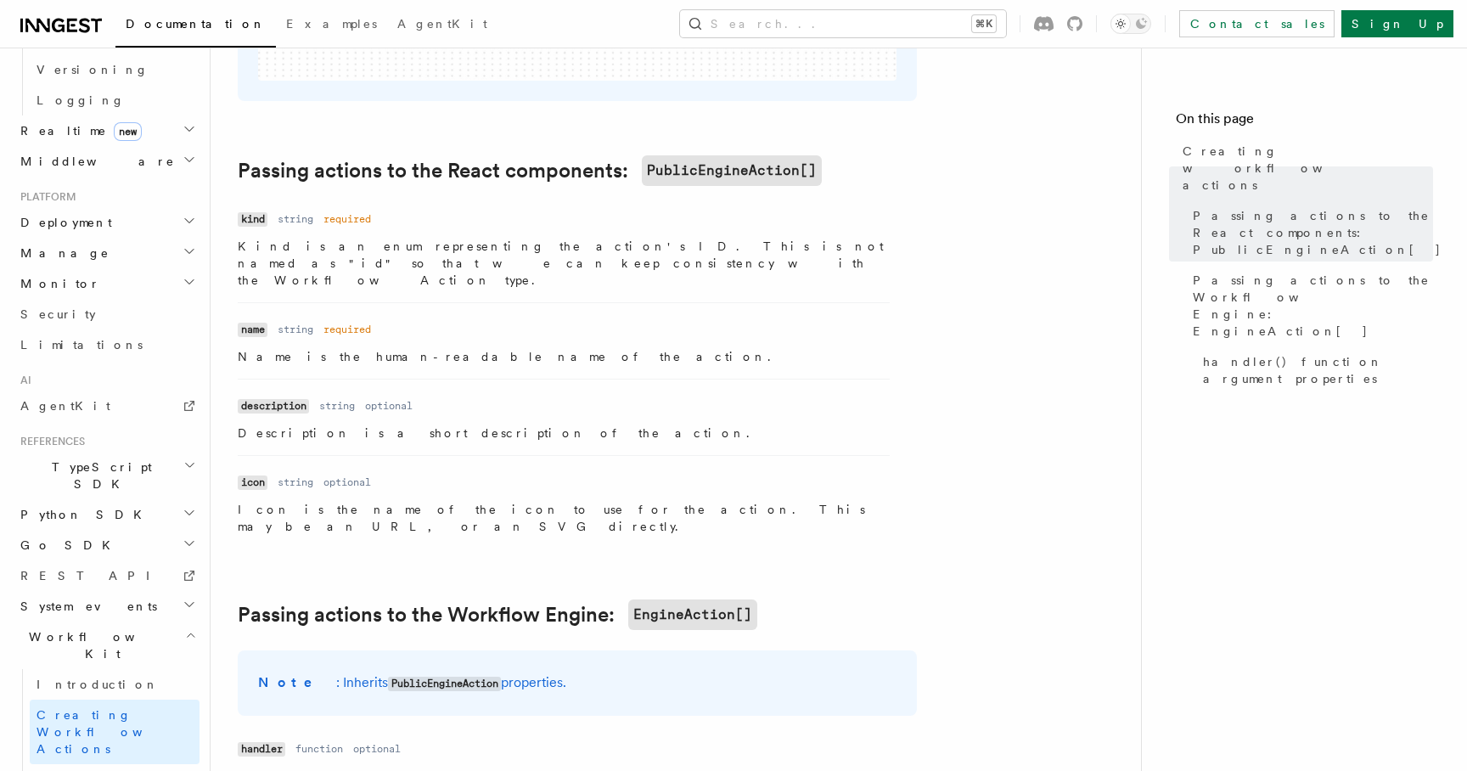
scroll to position [1060, 0]
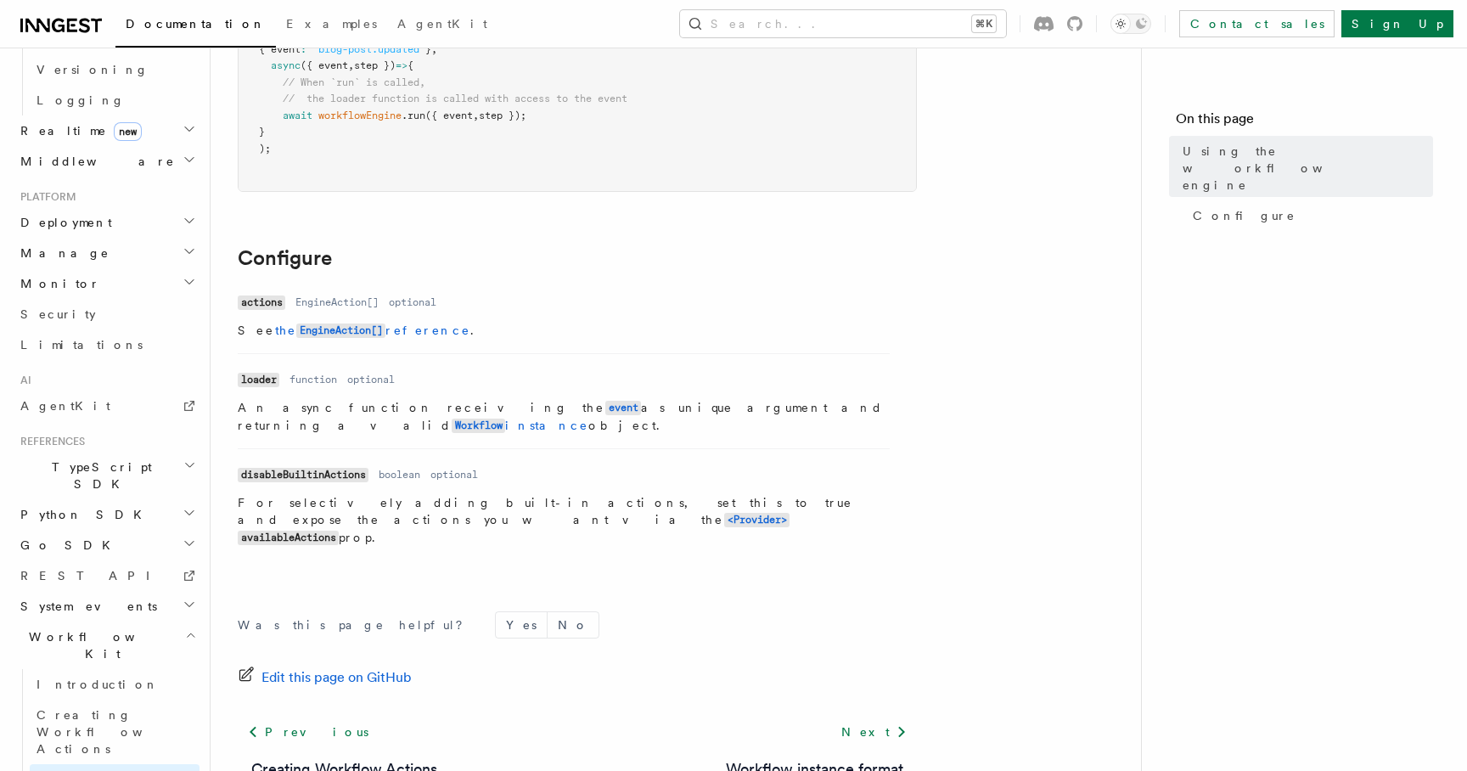
scroll to position [463, 0]
click at [128, 621] on h2 "Workflow Kit" at bounding box center [107, 645] width 186 height 48
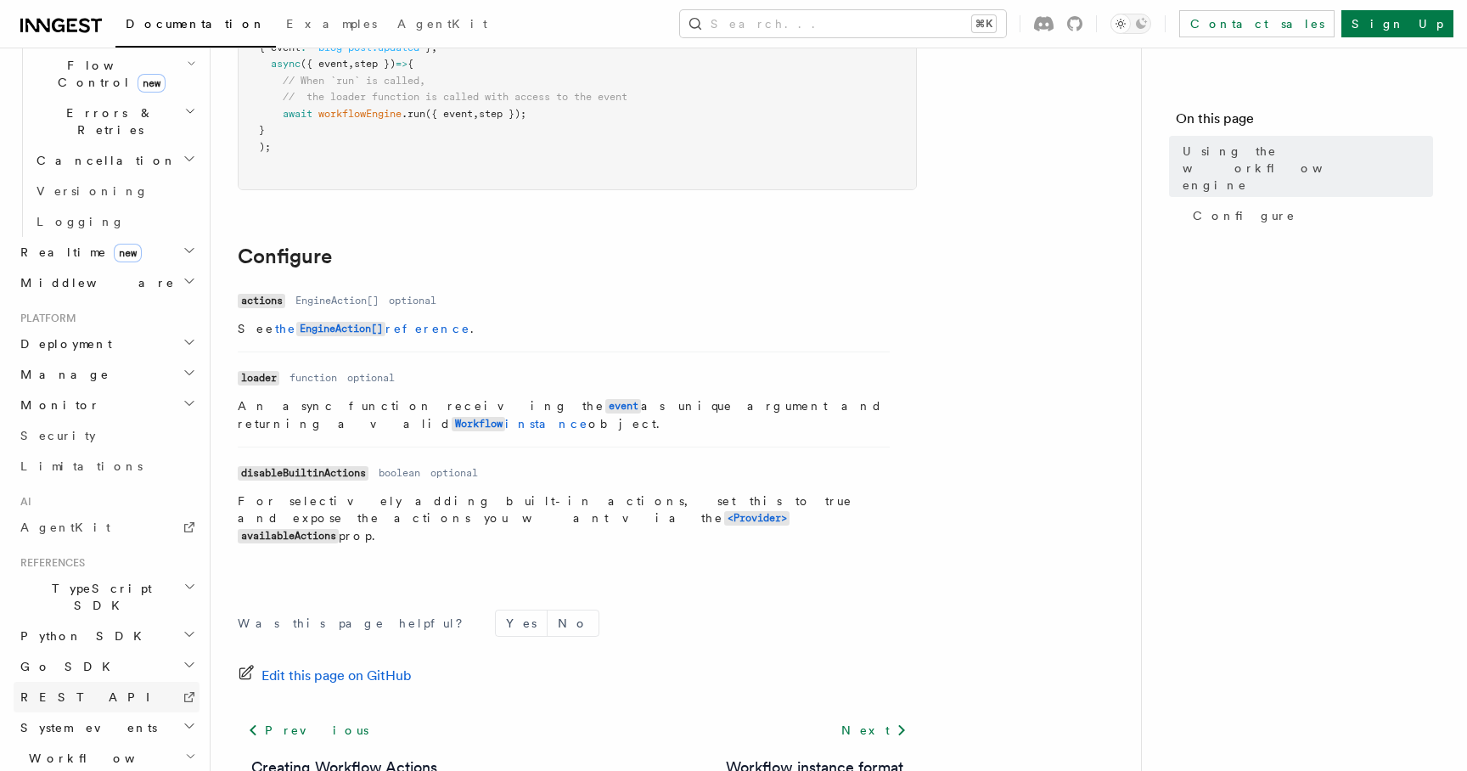
click at [128, 621] on h2 "Python SDK" at bounding box center [107, 636] width 186 height 31
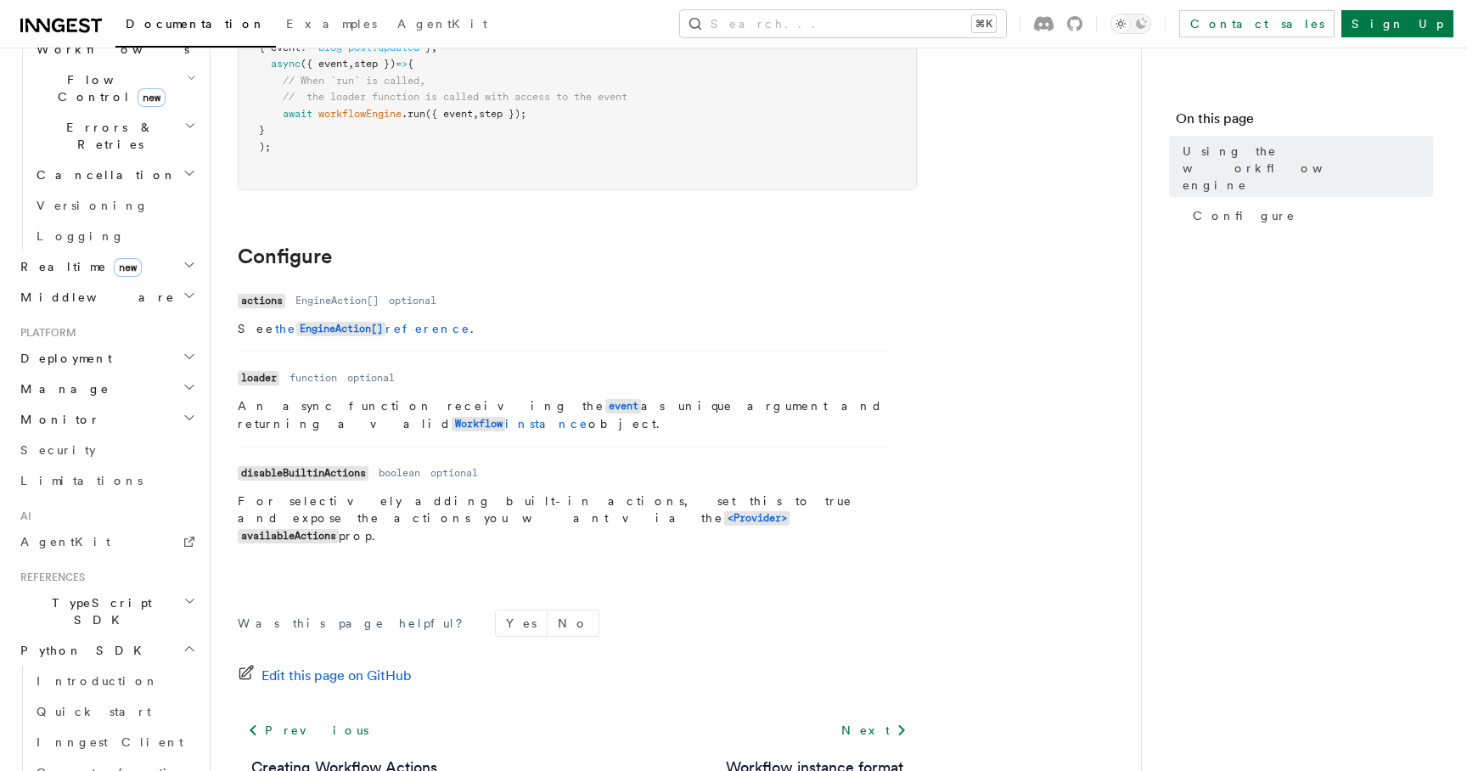
click at [117, 635] on h2 "Python SDK" at bounding box center [107, 650] width 186 height 31
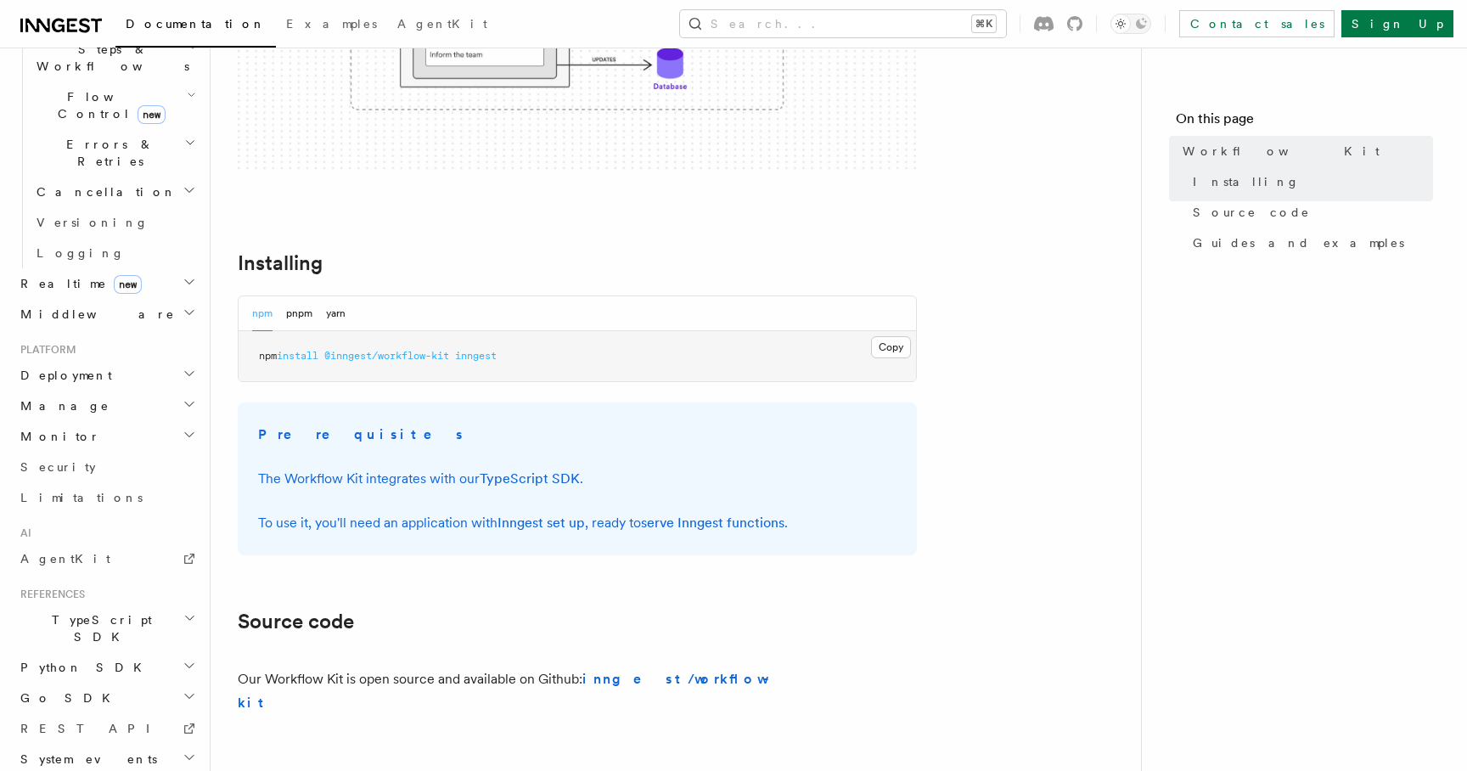
scroll to position [504, 0]
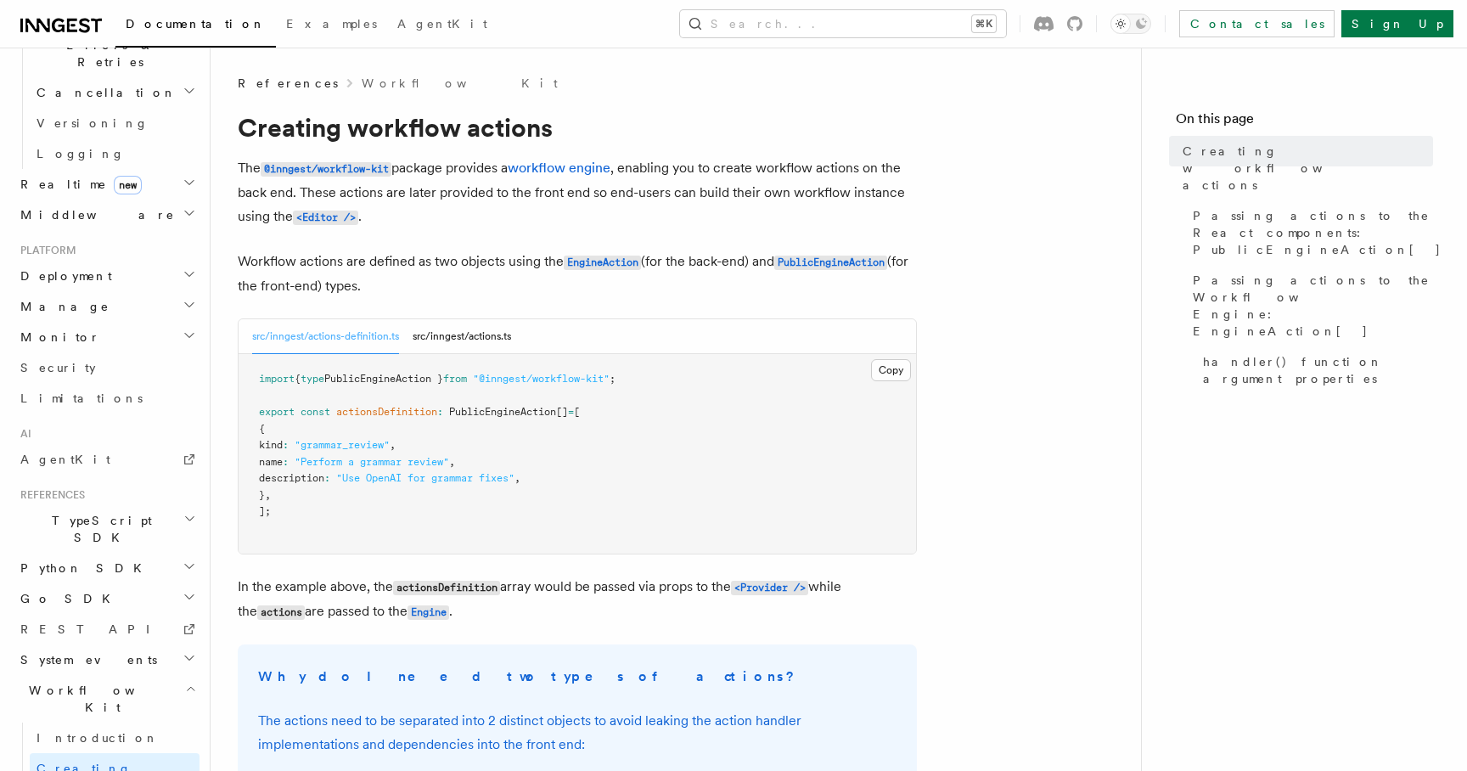
scroll to position [740, 0]
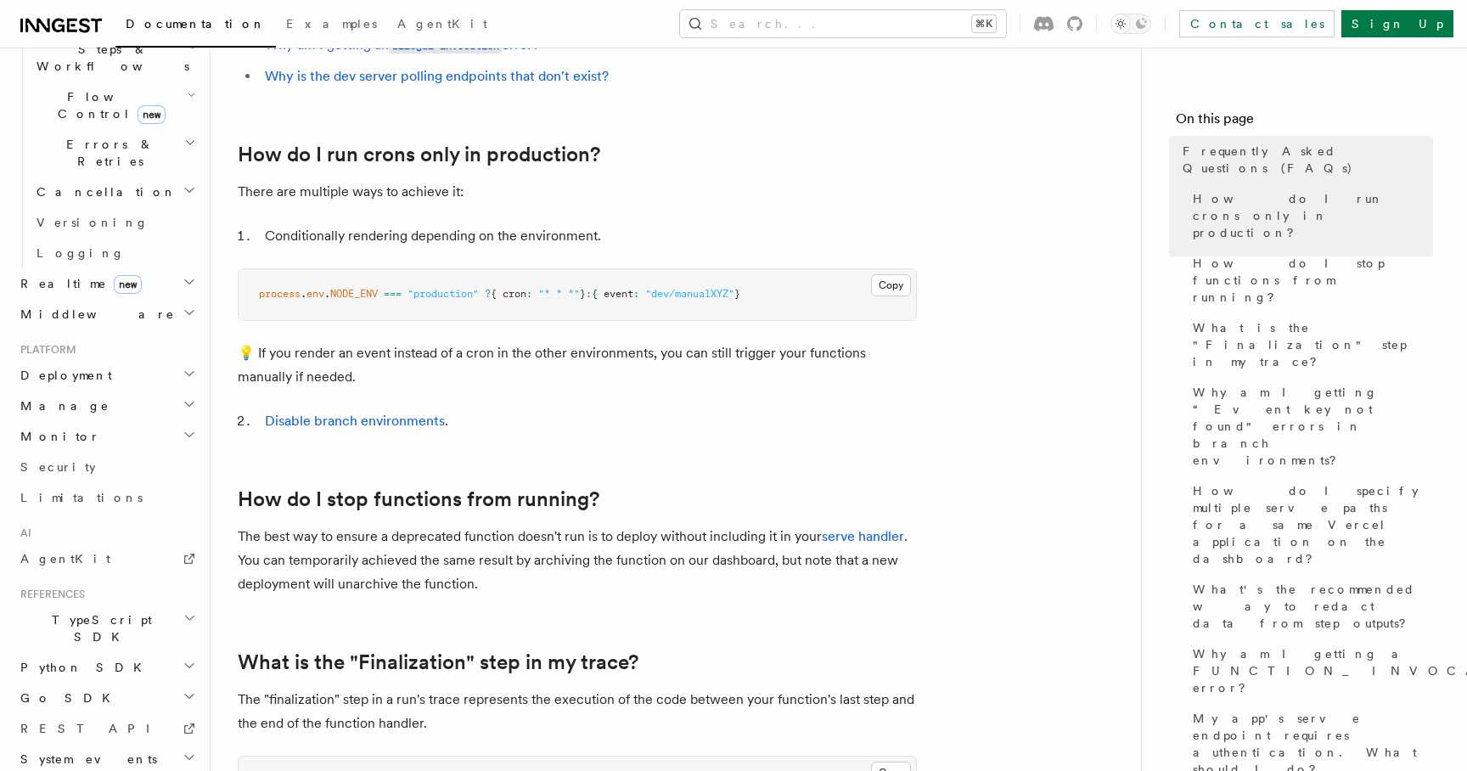
scroll to position [444, 0]
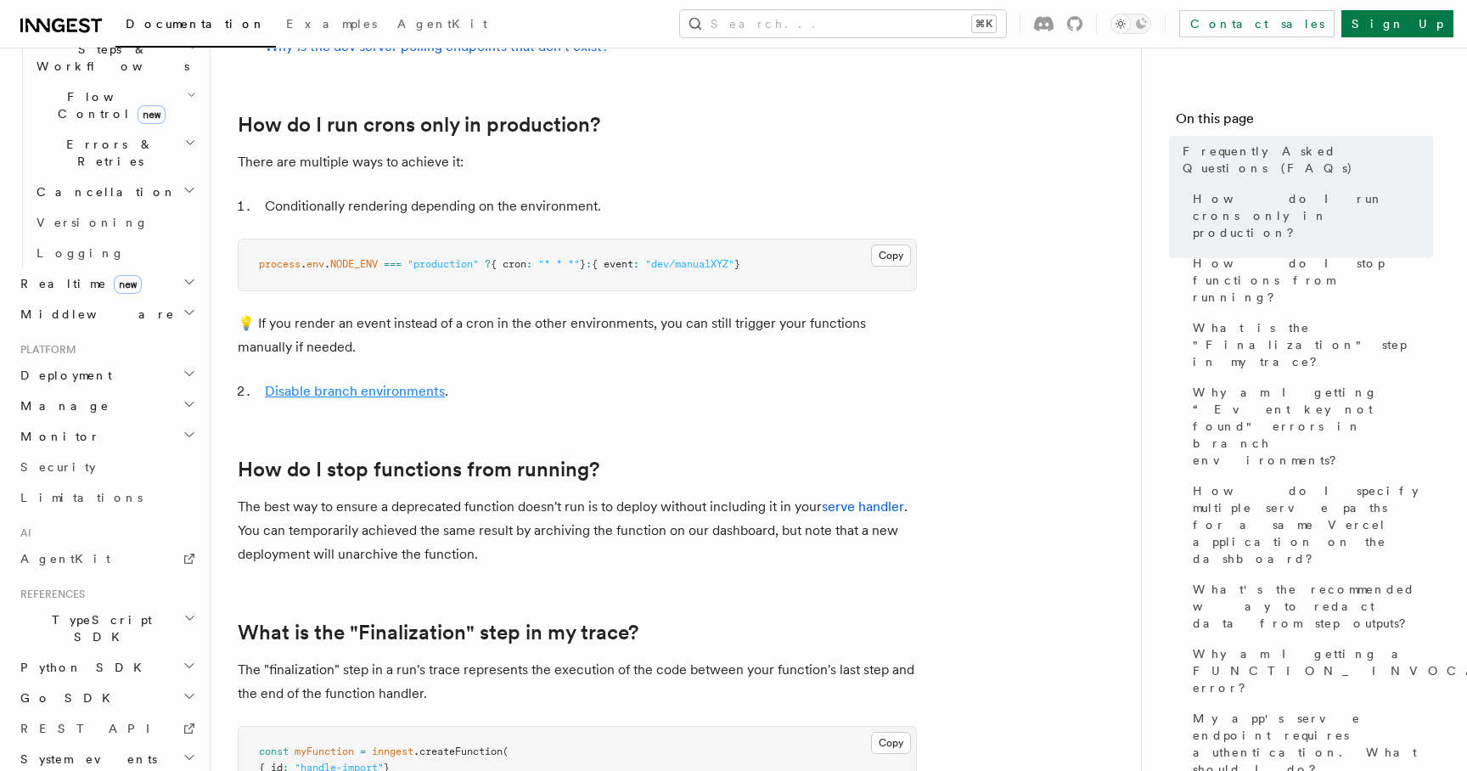
click at [340, 390] on link "Disable branch environments" at bounding box center [355, 391] width 180 height 16
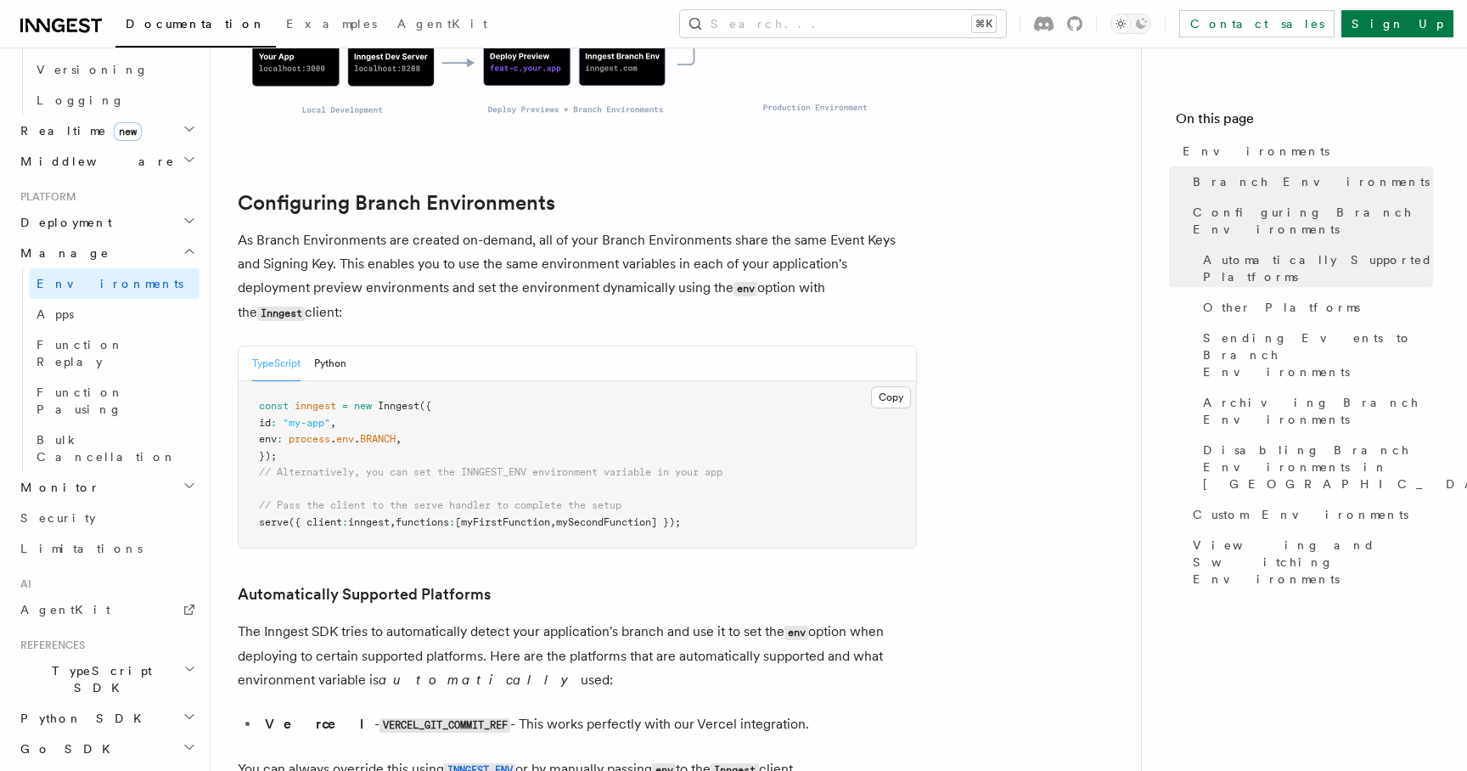
scroll to position [1076, 0]
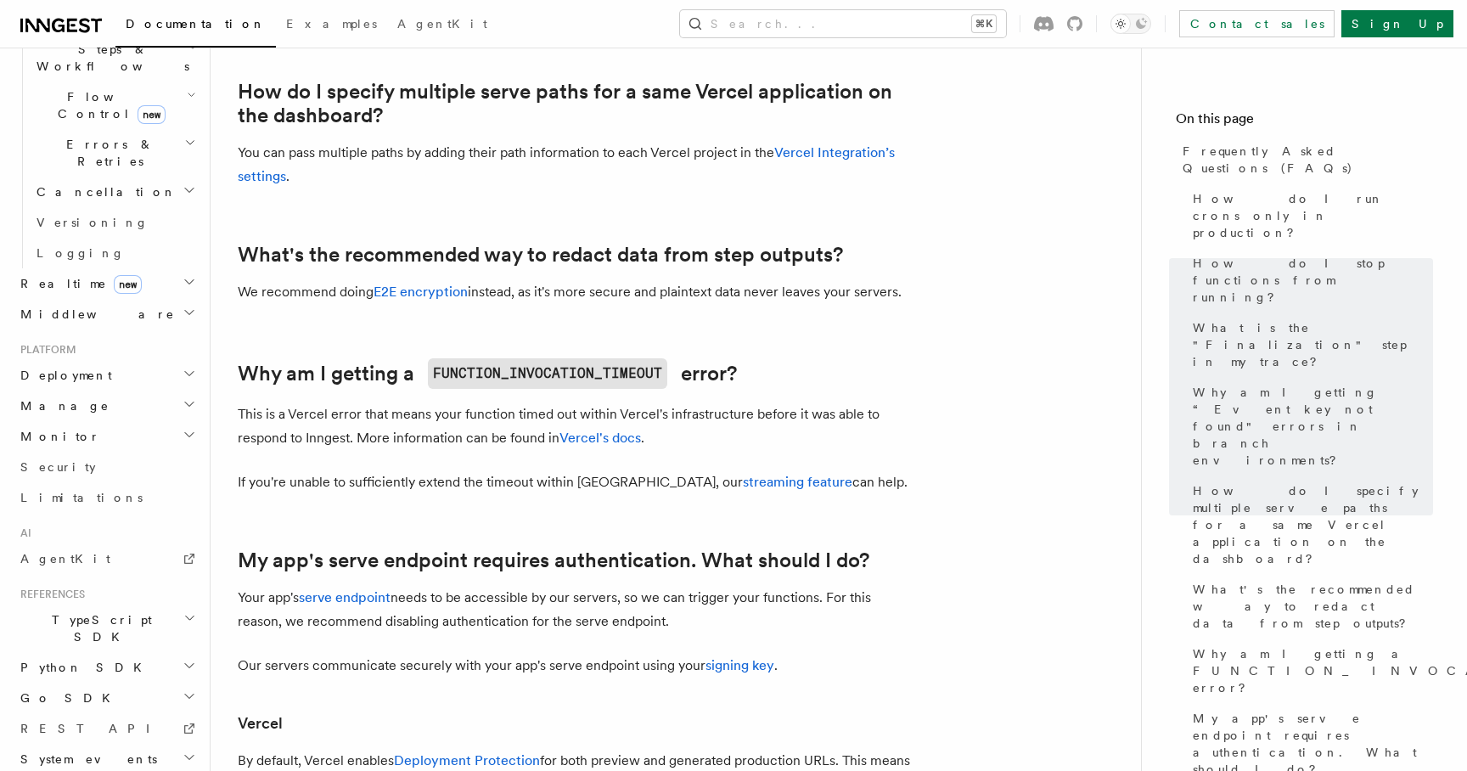
scroll to position [1537, 0]
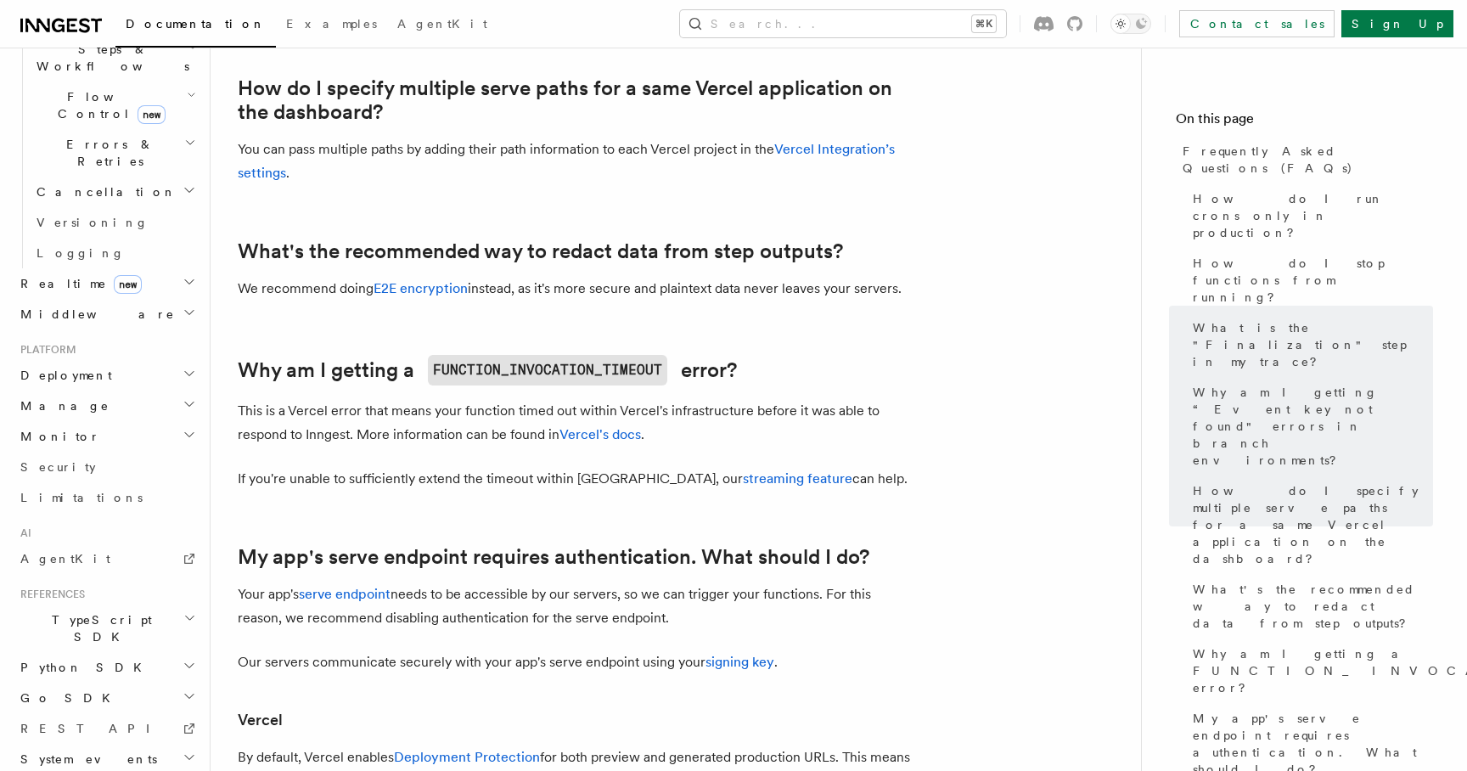
click at [510, 312] on article "Frequently Asked Questions (FAQs) How do I run crons only in production? How do…" at bounding box center [676, 474] width 876 height 3875
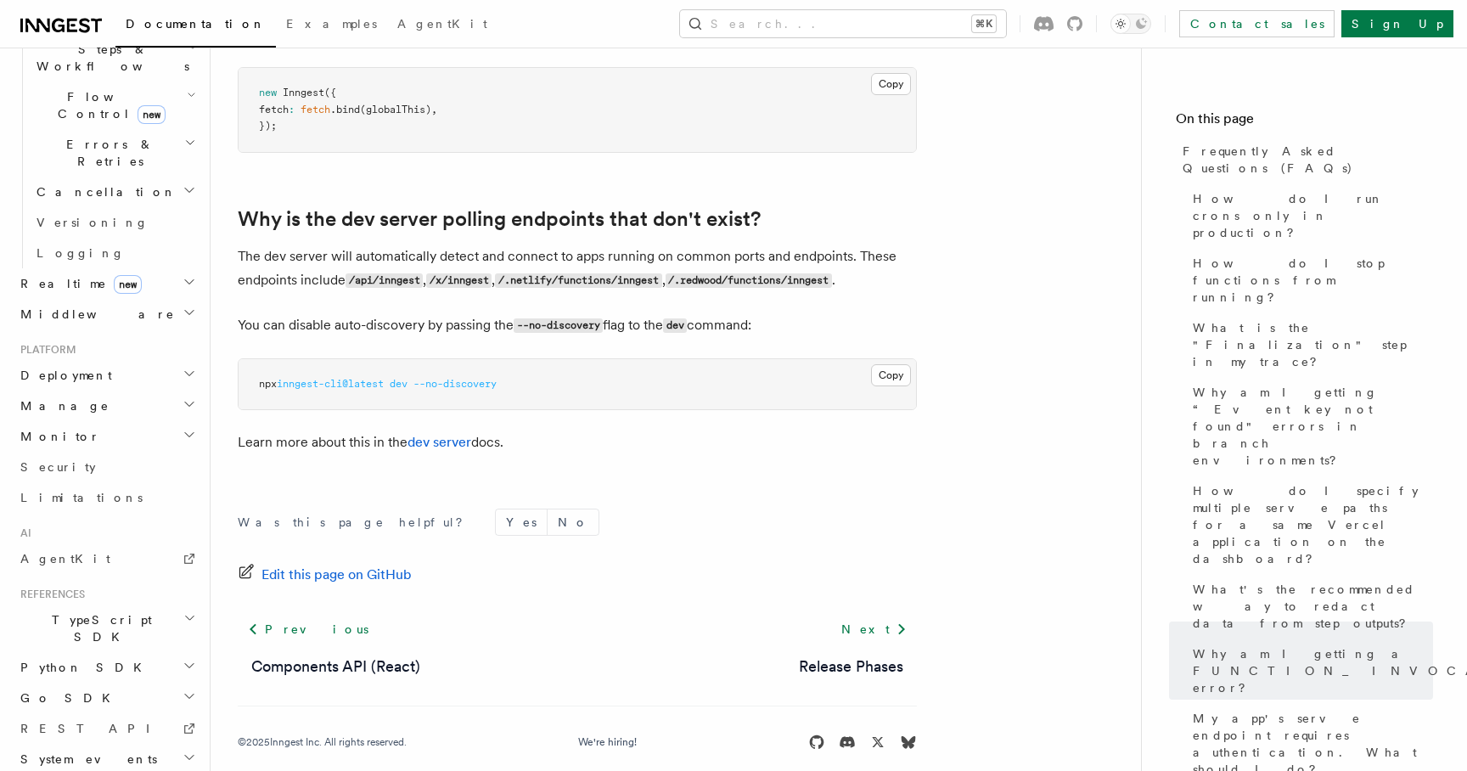
scroll to position [3160, 0]
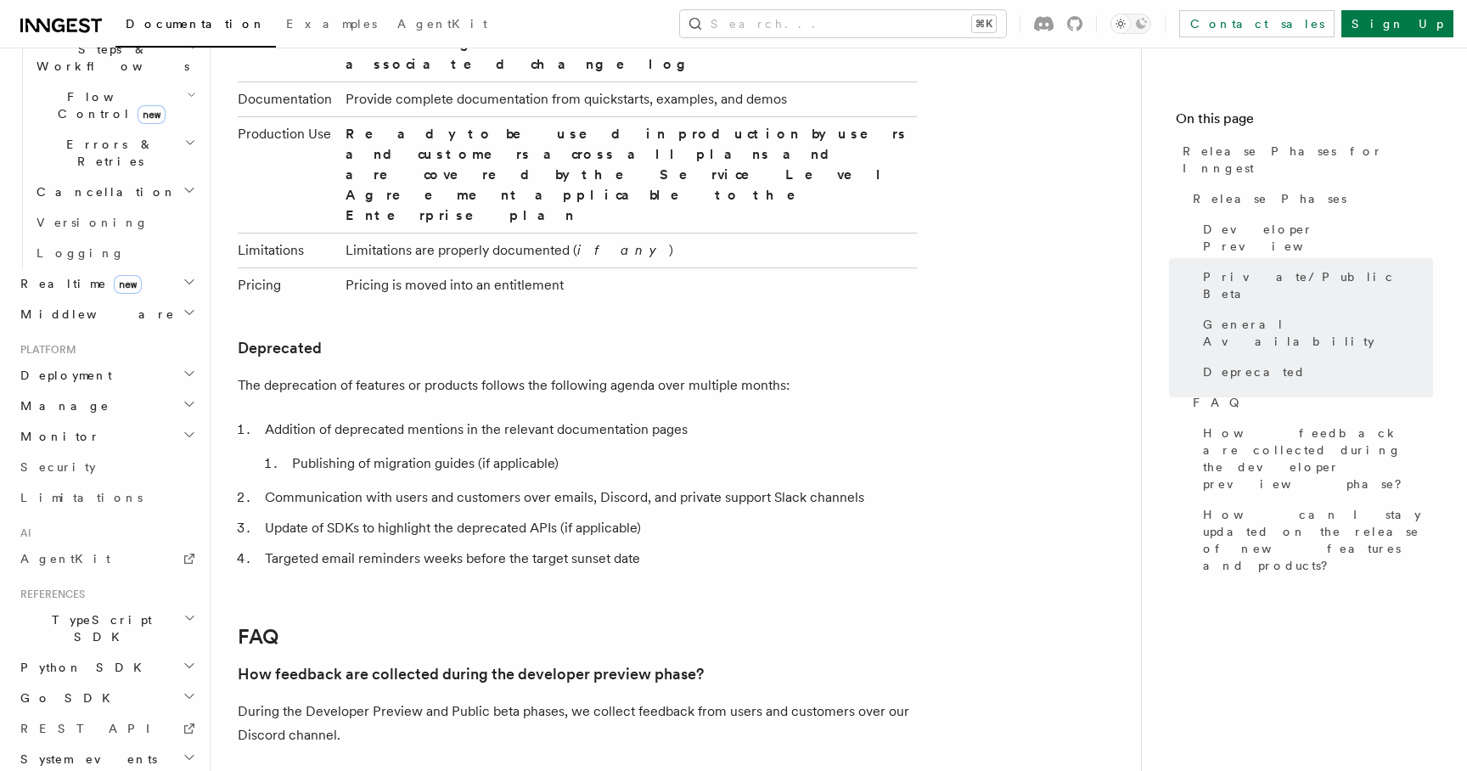
scroll to position [2757, 0]
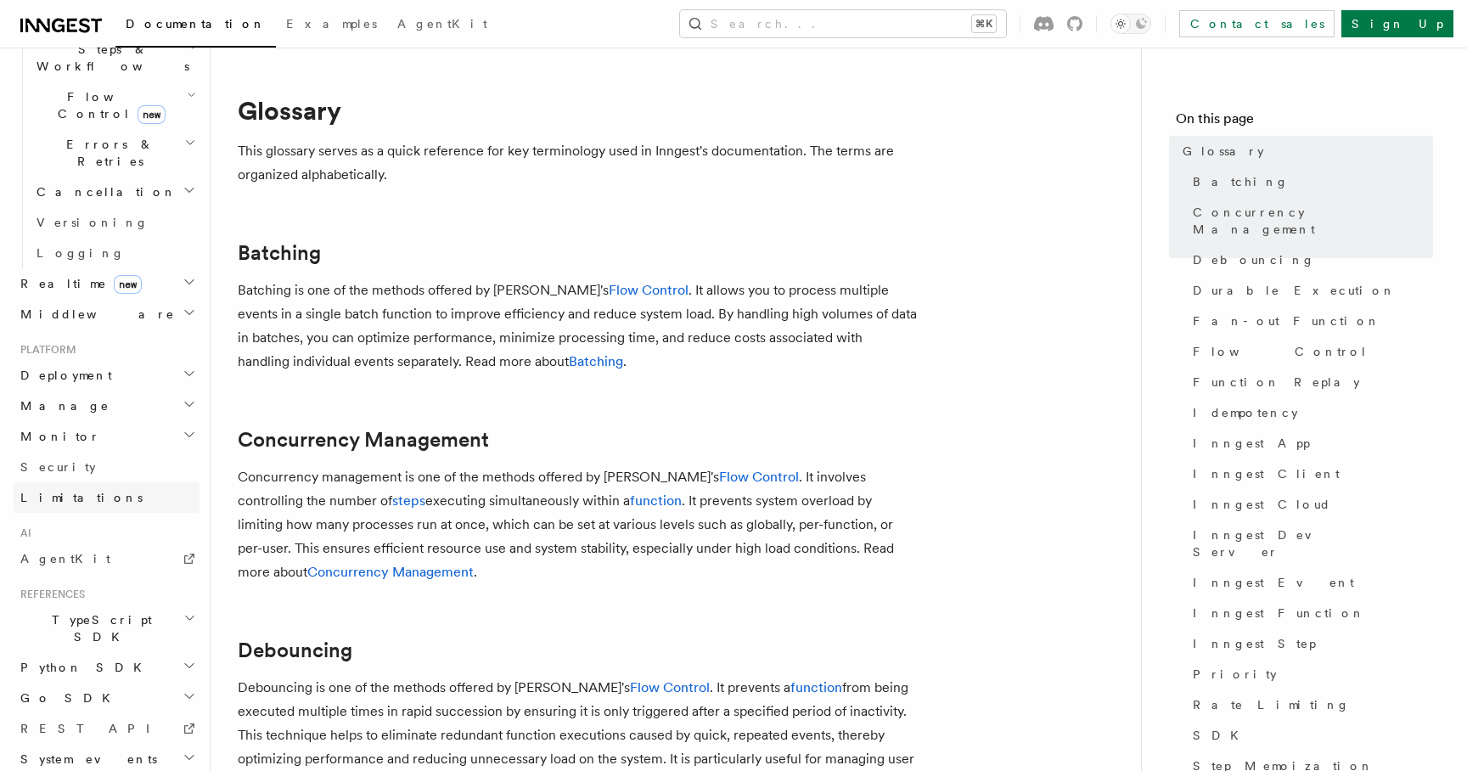
click at [110, 482] on link "Limitations" at bounding box center [107, 497] width 186 height 31
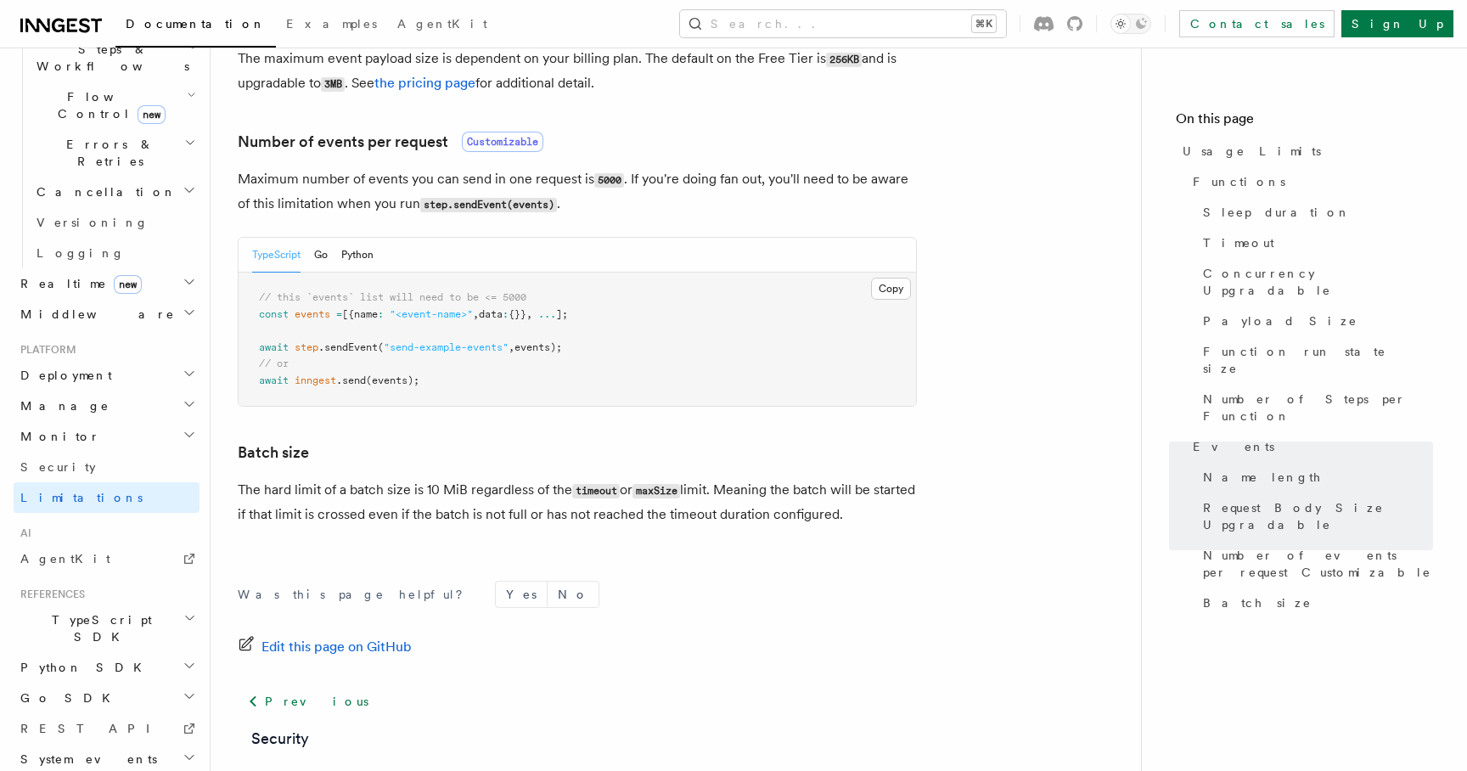
scroll to position [1638, 0]
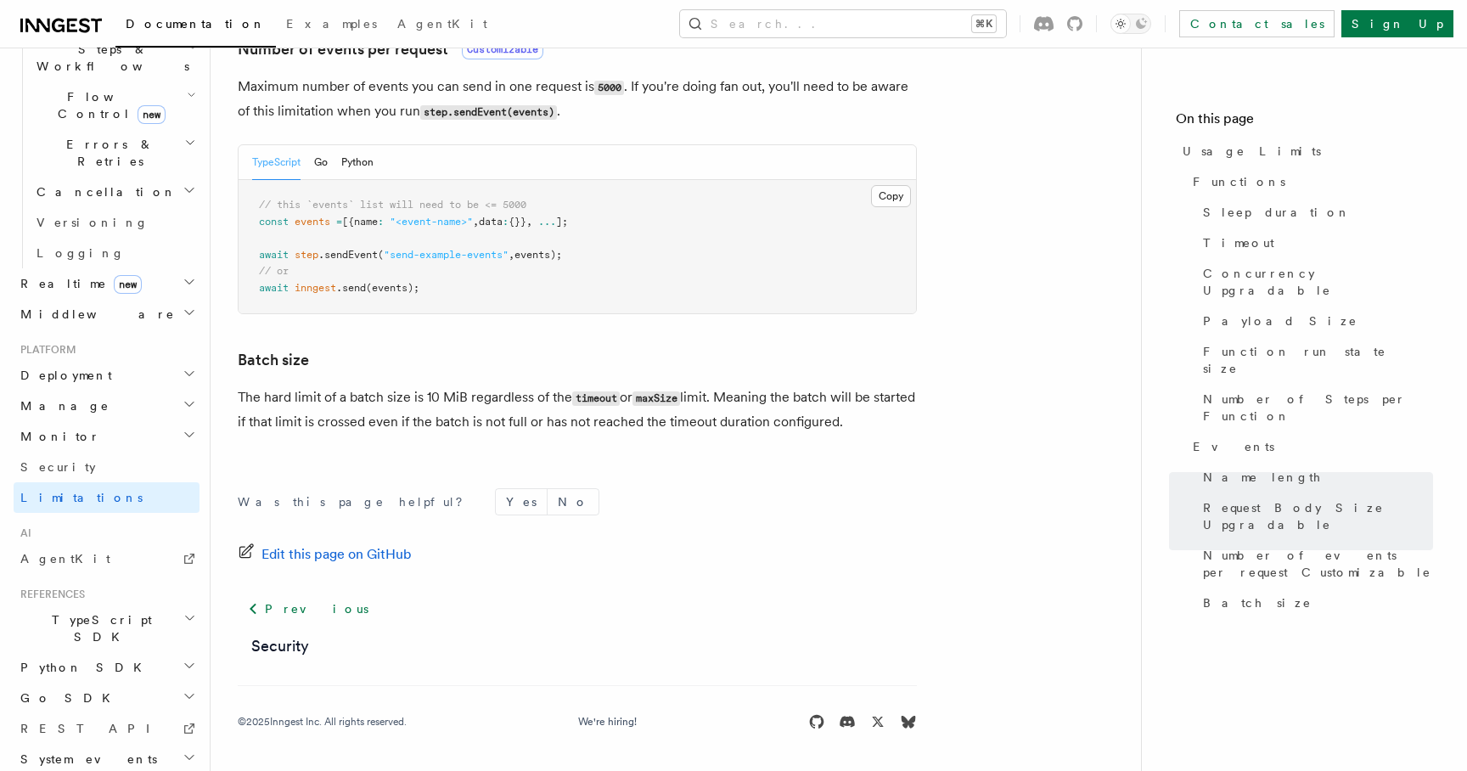
click at [538, 252] on span "events);" at bounding box center [538, 255] width 48 height 12
click at [528, 232] on pre "// this `events` list will need to be <= 5000 const events = [{name : "<event-n…" at bounding box center [577, 246] width 677 height 133
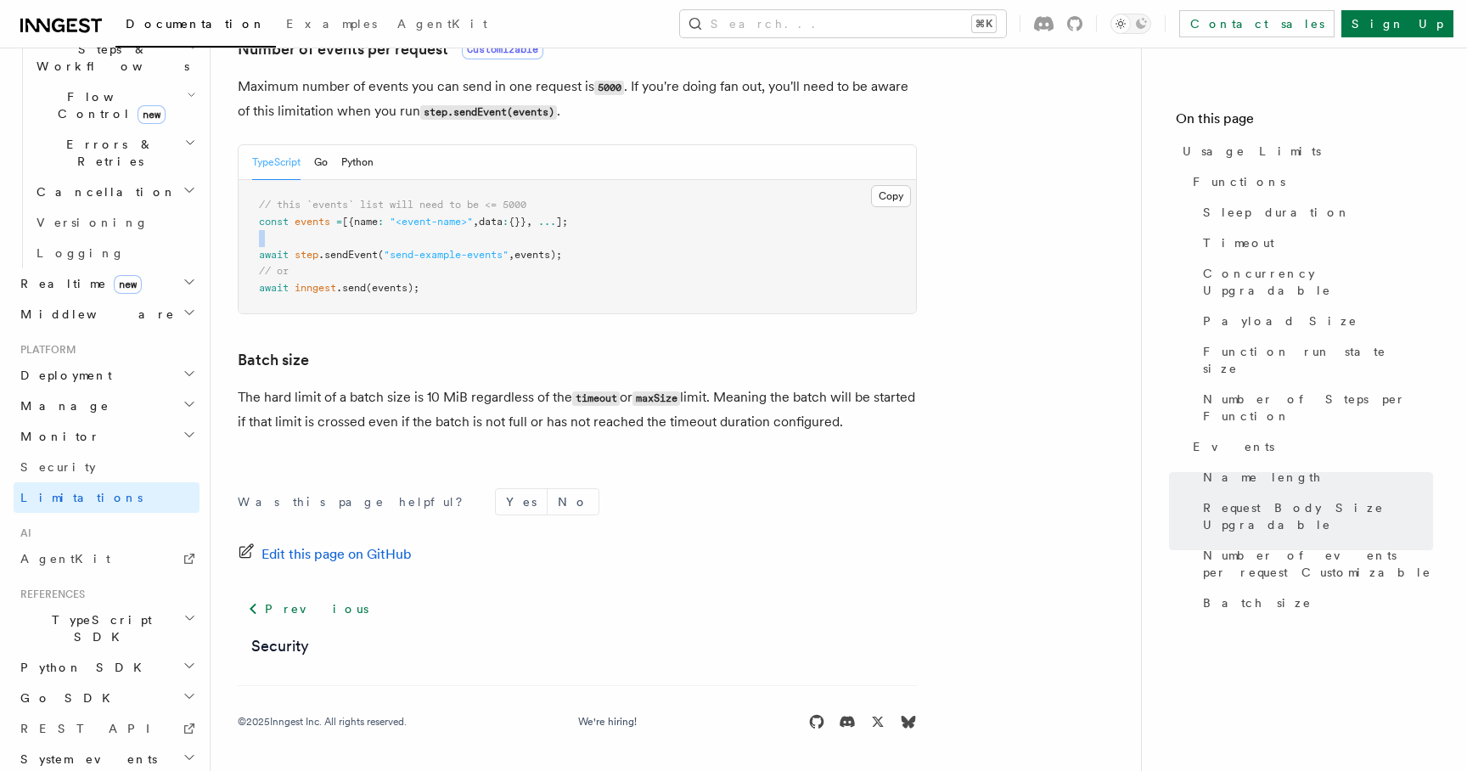
click at [528, 232] on pre "// this `events` list will need to be <= 5000 const events = [{name : "<event-n…" at bounding box center [577, 246] width 677 height 133
click at [508, 225] on span ":" at bounding box center [506, 222] width 6 height 12
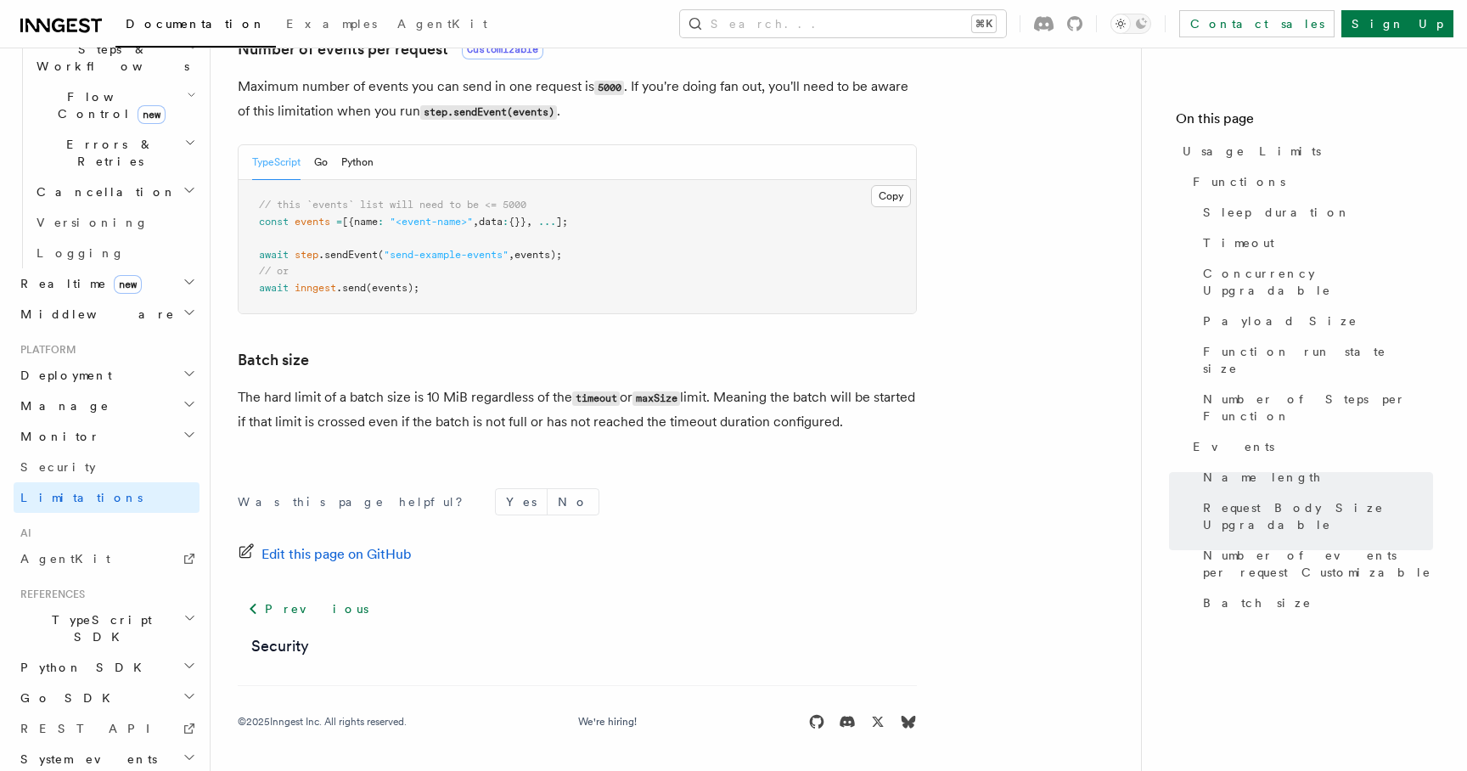
click at [497, 211] on pre "// this `events` list will need to be <= 5000 const events = [{name : "<event-n…" at bounding box center [577, 246] width 677 height 133
click at [482, 402] on p "The hard limit of a batch size is 10 MiB regardless of the timeout or maxSize l…" at bounding box center [577, 409] width 679 height 48
click at [65, 452] on link "Security" at bounding box center [107, 467] width 186 height 31
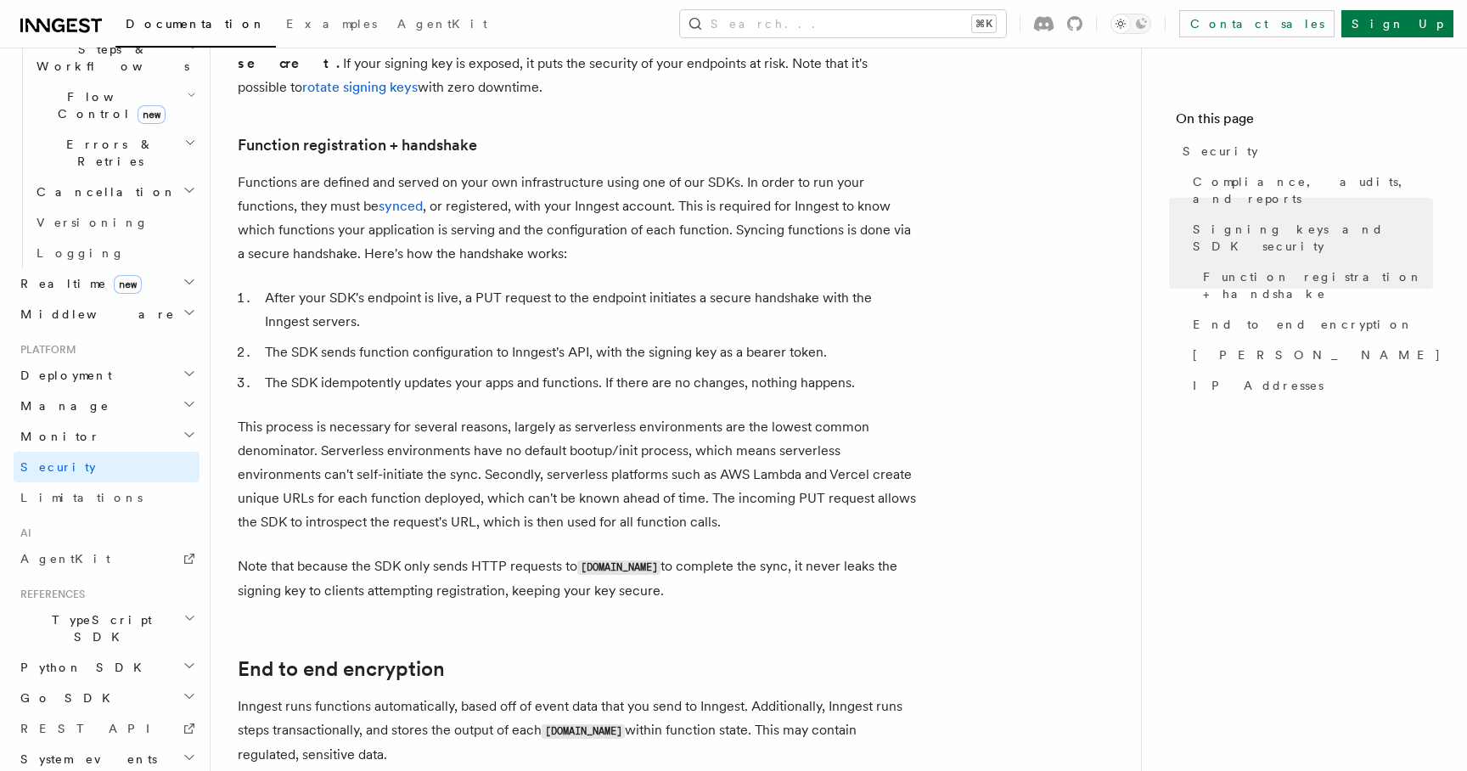
scroll to position [1337, 0]
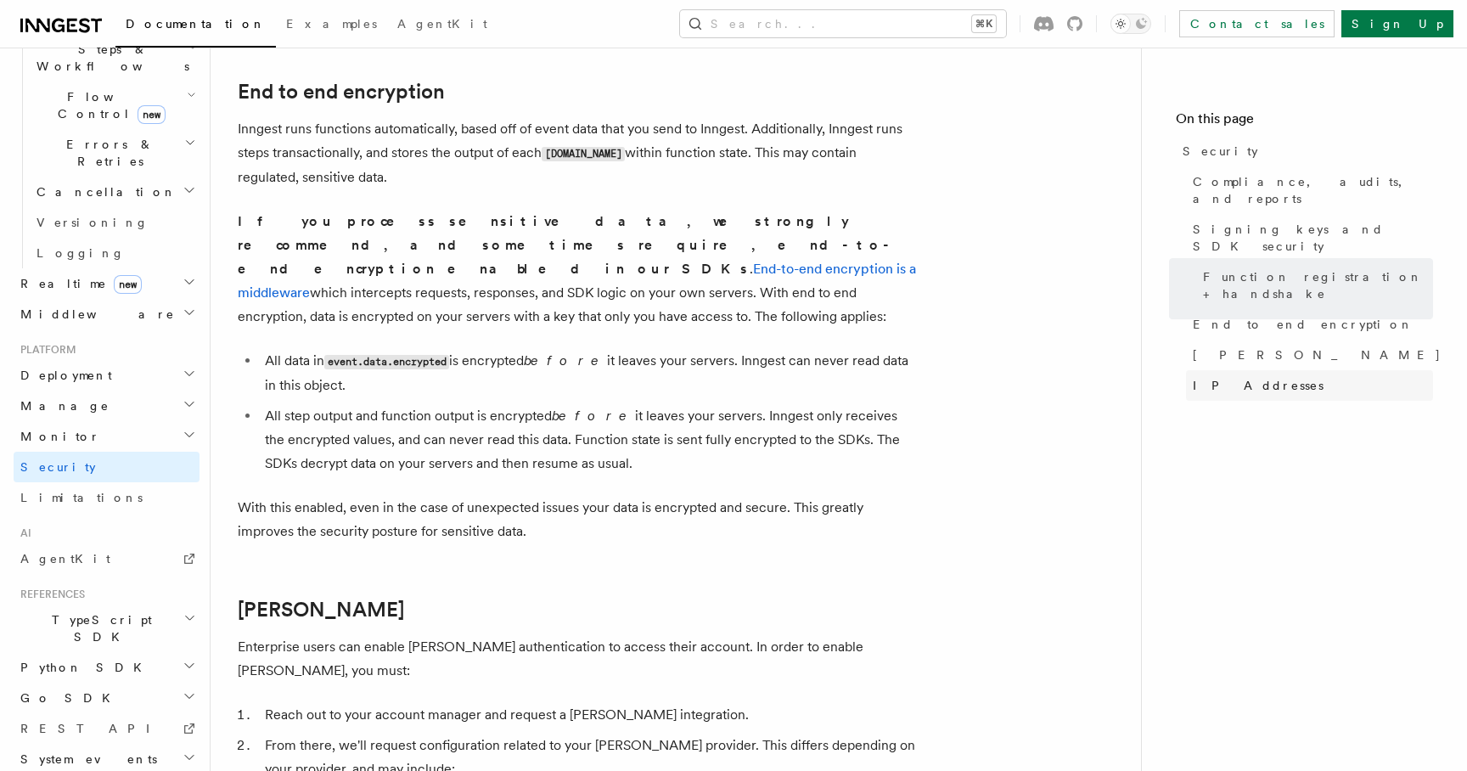
click at [1212, 377] on span "IP Addresses" at bounding box center [1258, 385] width 131 height 17
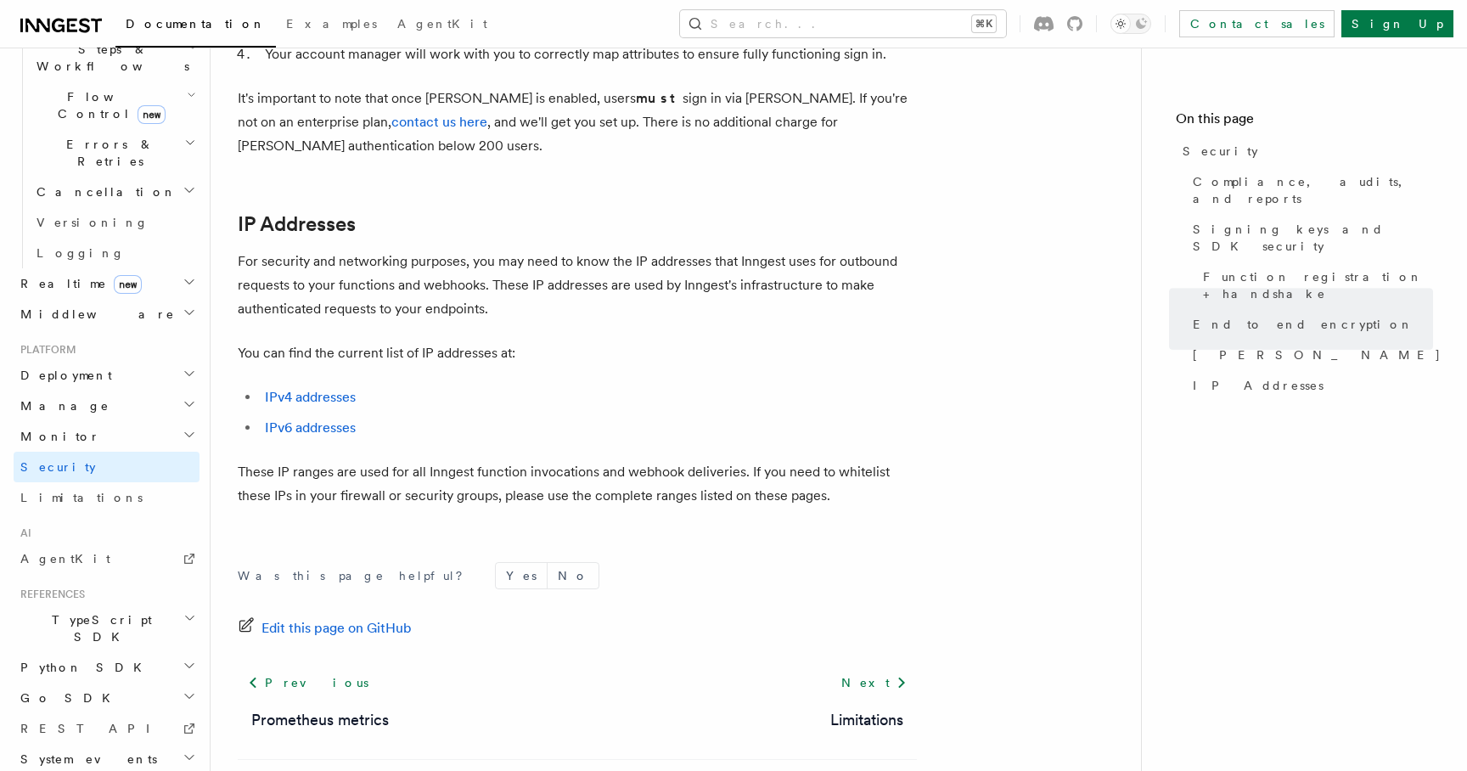
scroll to position [2154, 0]
click at [329, 385] on link "IPv4 addresses" at bounding box center [310, 393] width 91 height 16
click at [156, 390] on h2 "Manage" at bounding box center [107, 405] width 186 height 31
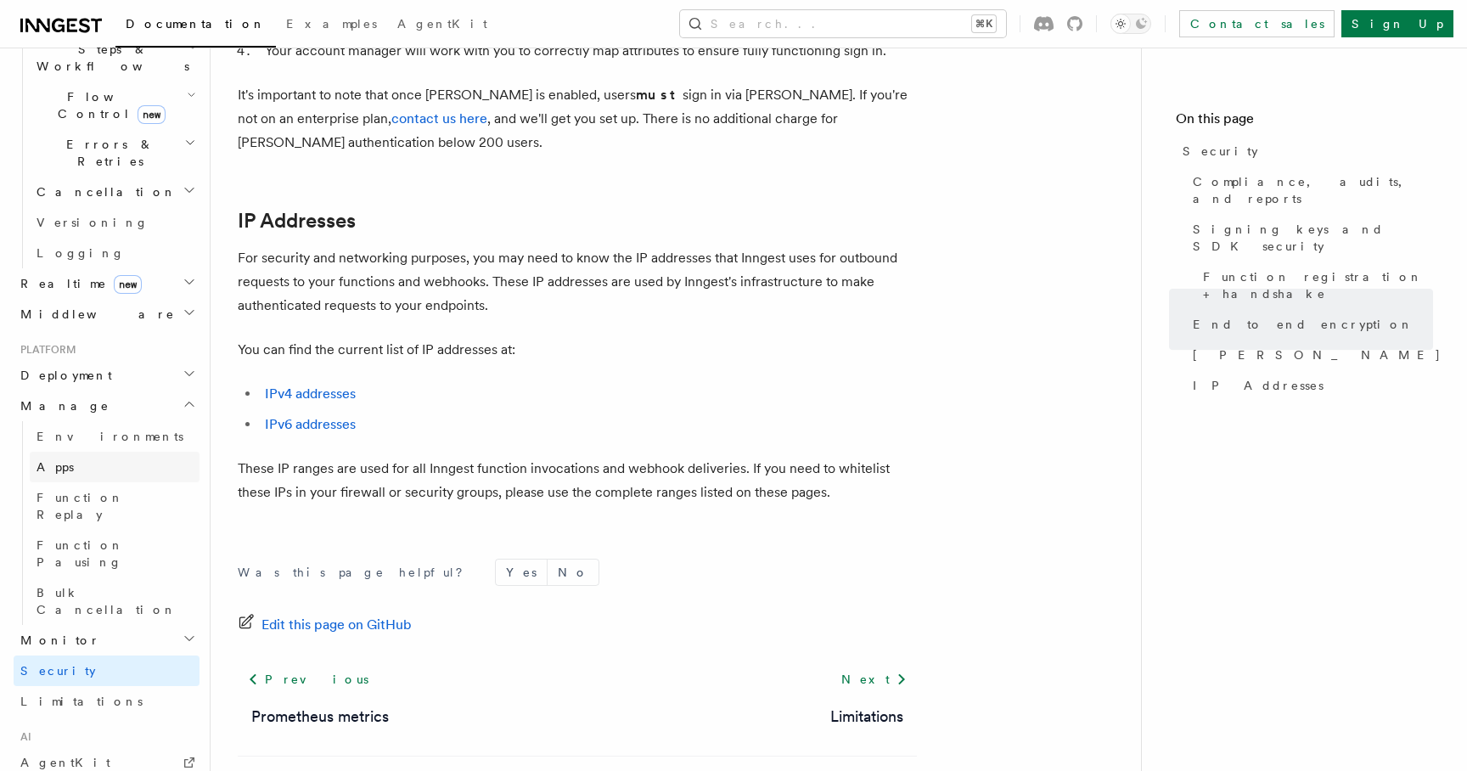
click at [126, 452] on link "Apps" at bounding box center [115, 467] width 170 height 31
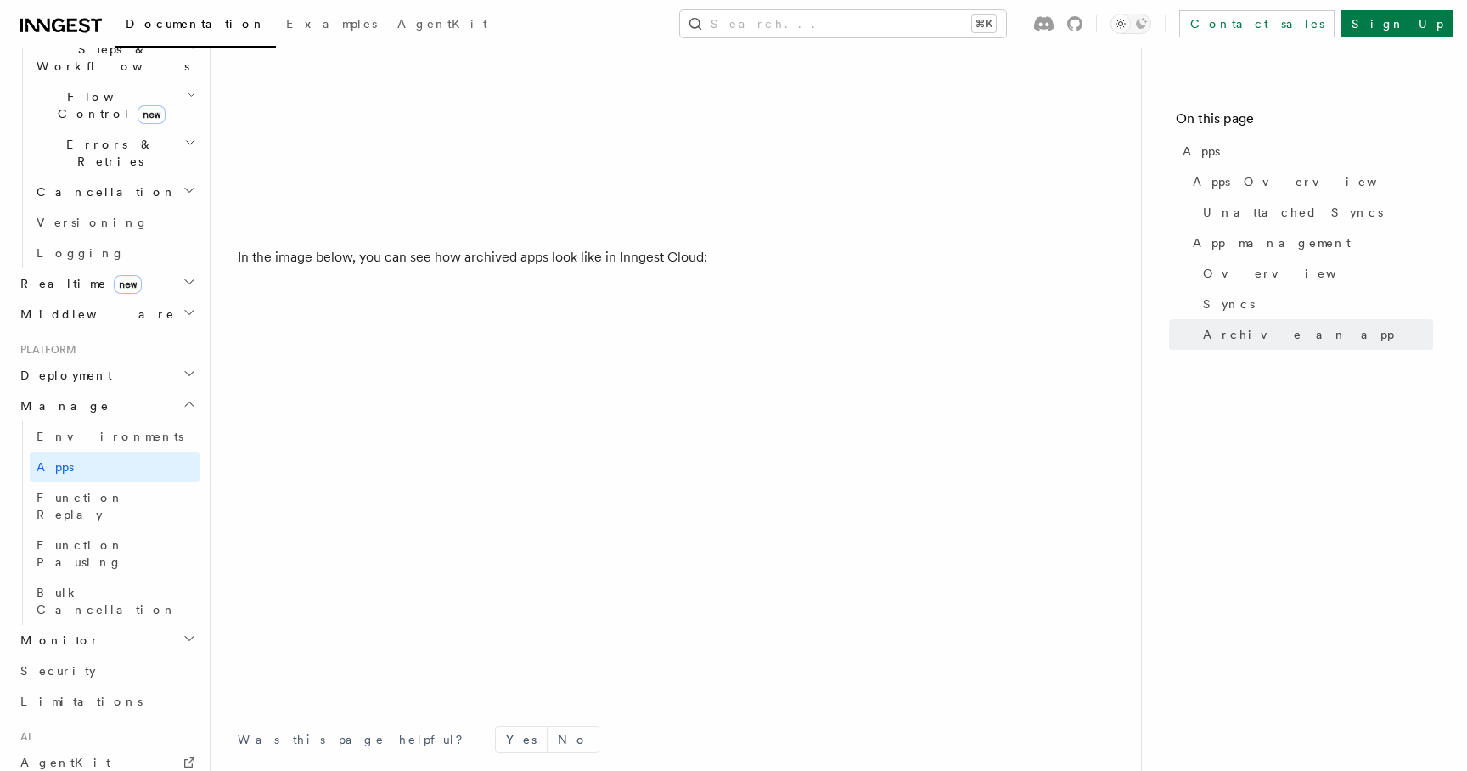
scroll to position [4496, 0]
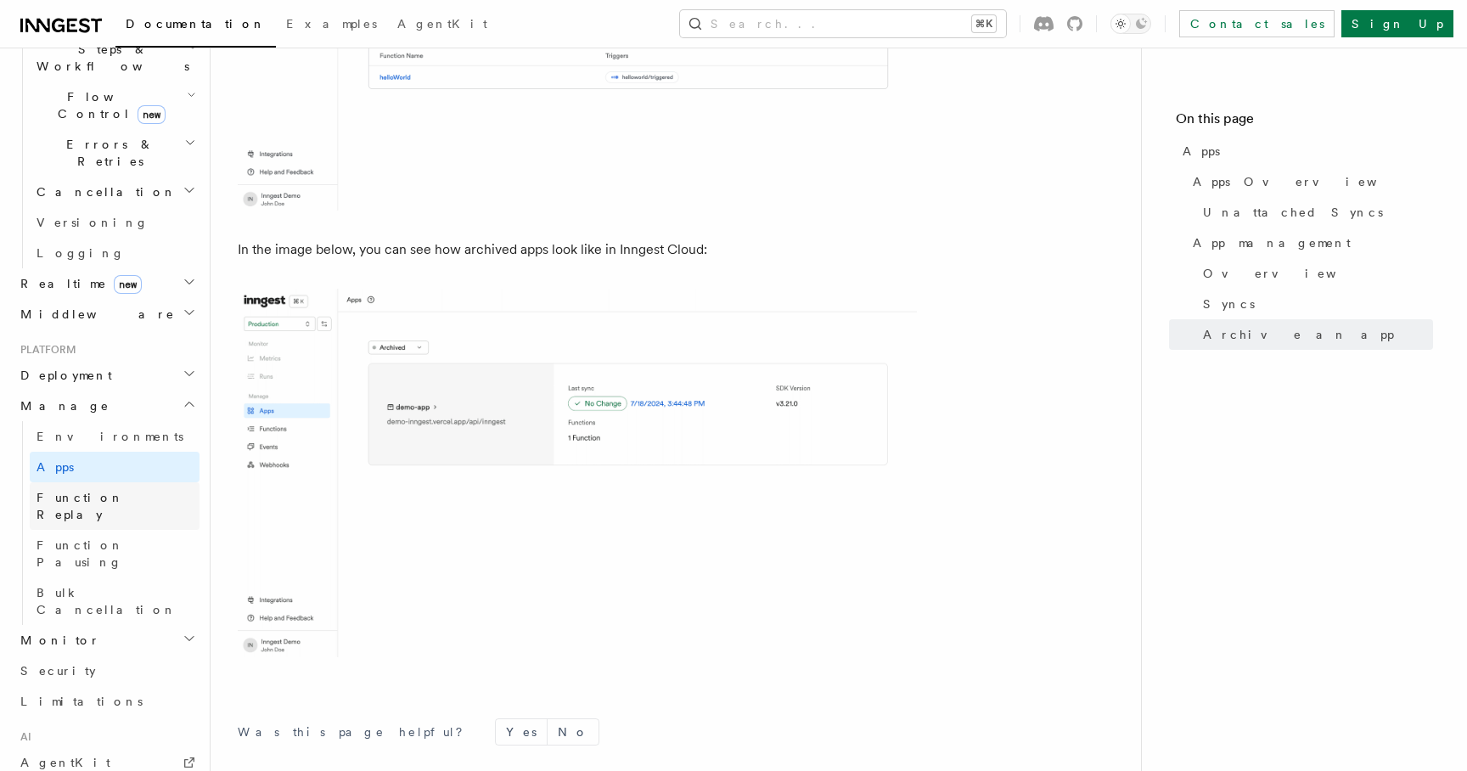
click at [181, 482] on link "Function Replay" at bounding box center [115, 506] width 170 height 48
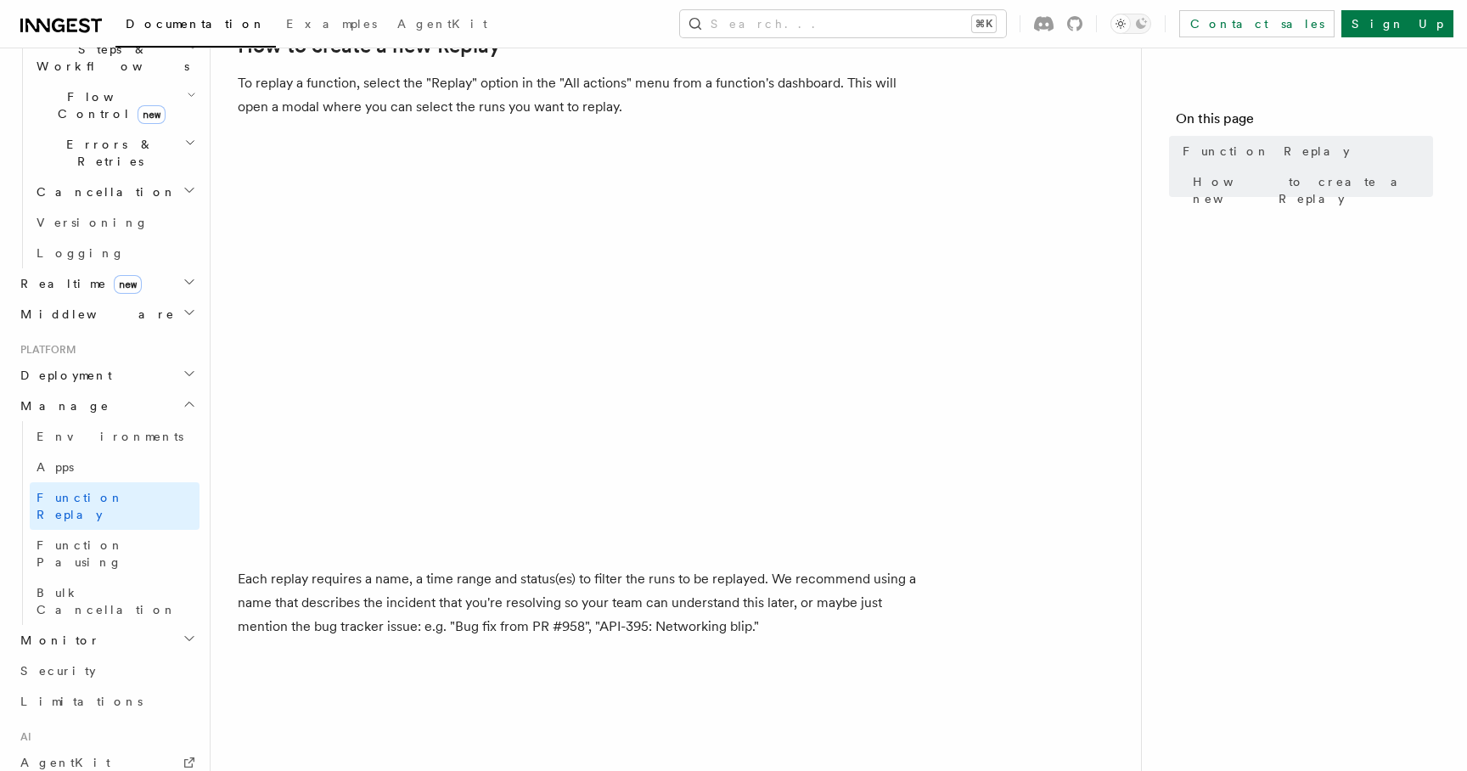
scroll to position [820, 0]
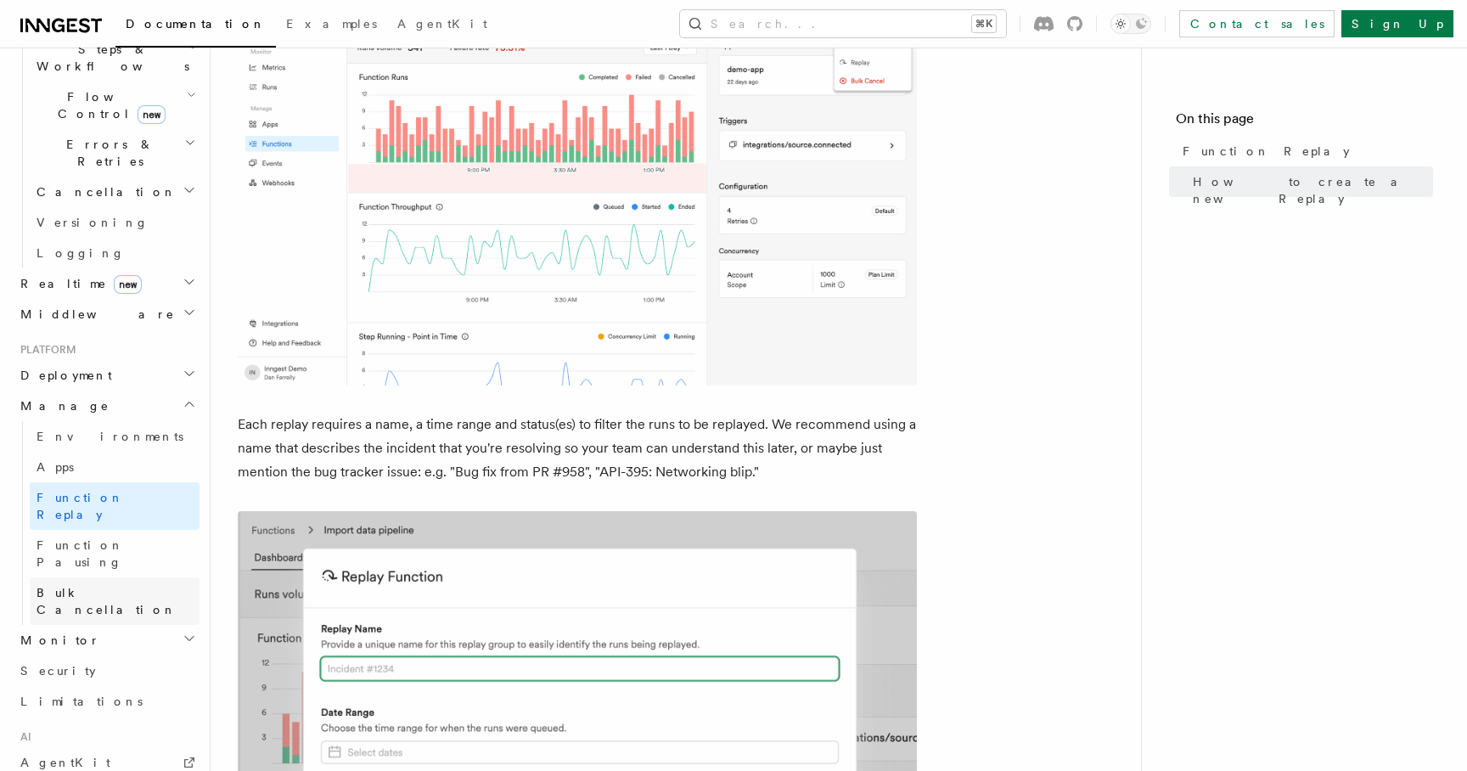
click at [138, 577] on link "Bulk Cancellation" at bounding box center [115, 601] width 170 height 48
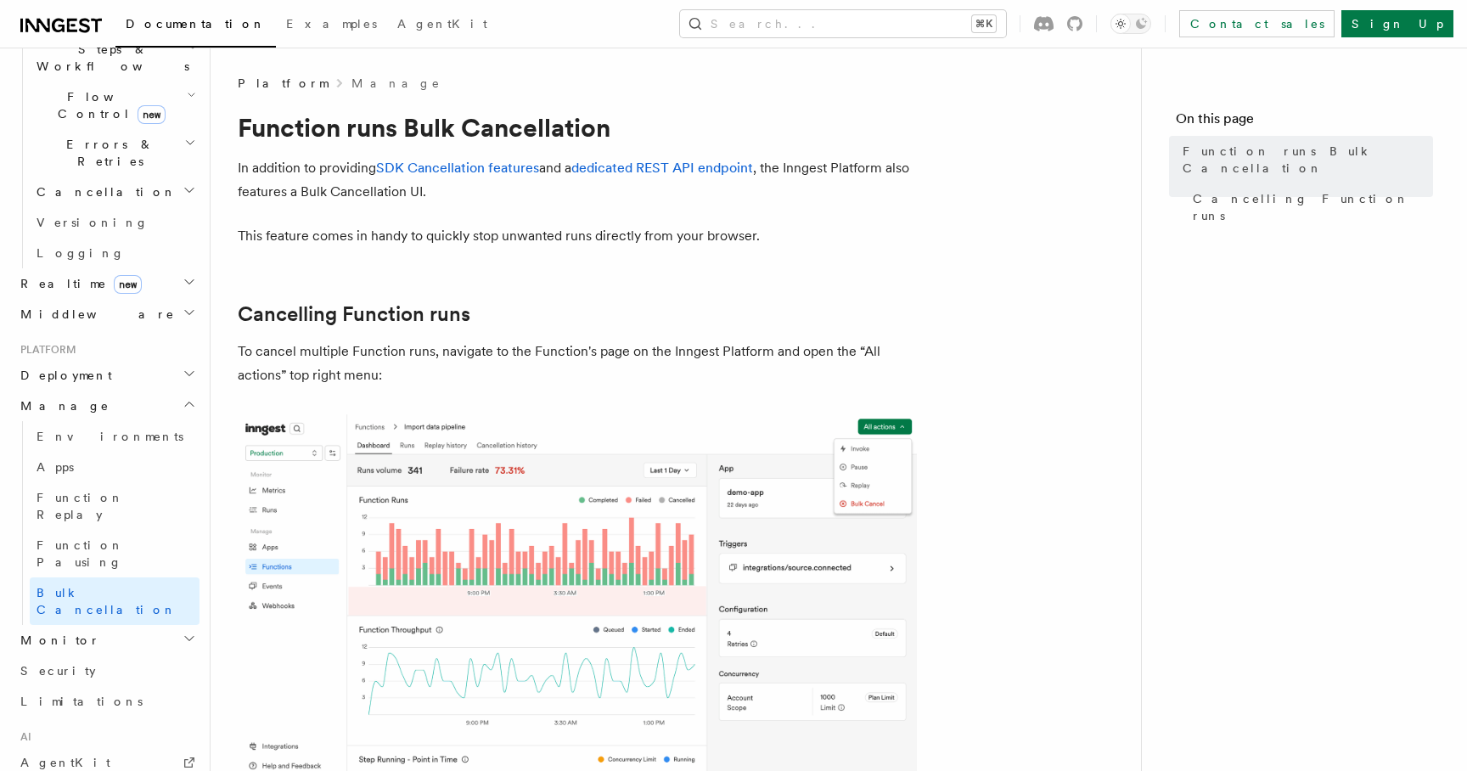
click at [125, 625] on h2 "Monitor" at bounding box center [107, 640] width 186 height 31
click at [129, 664] on span "Observability & metrics" at bounding box center [124, 679] width 175 height 31
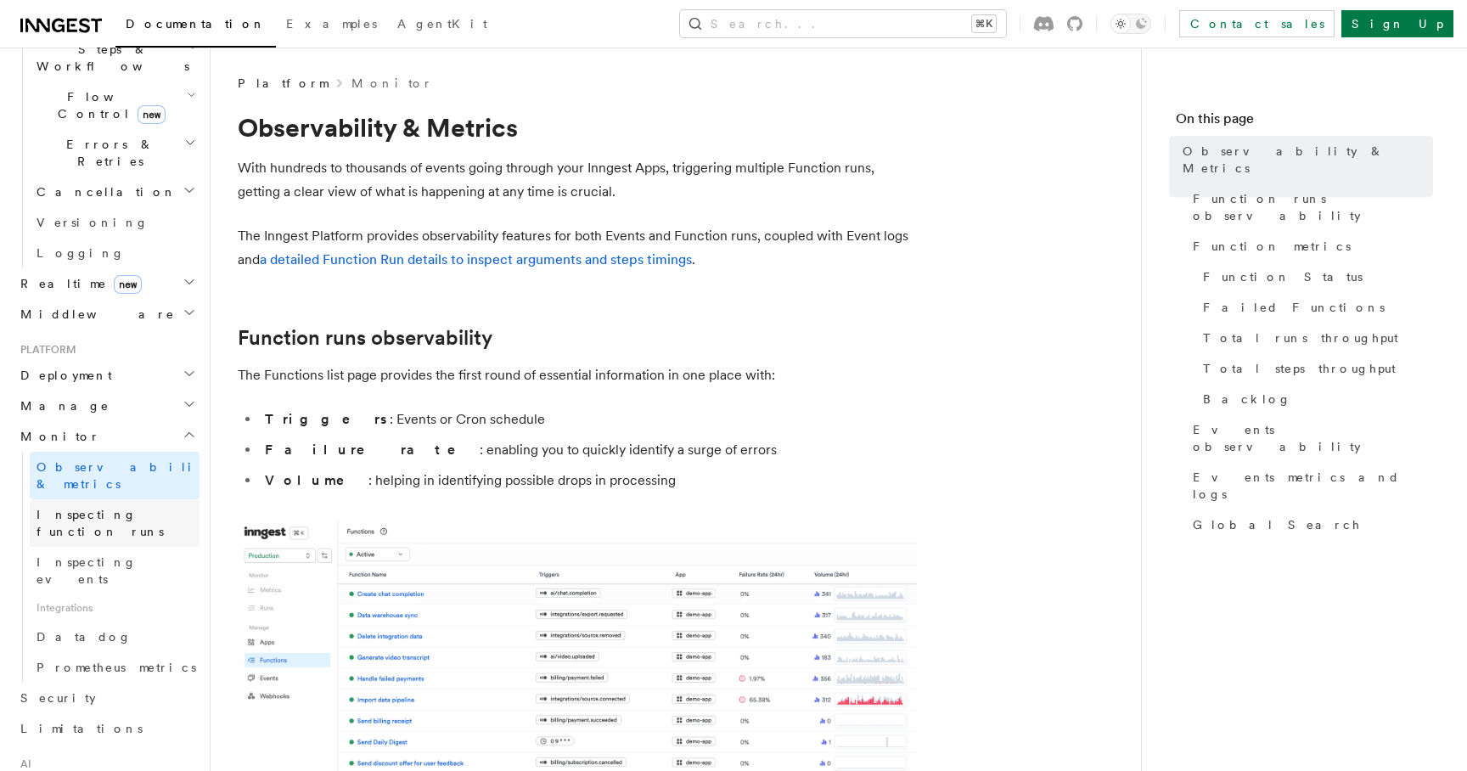
click at [148, 508] on span "Inspecting function runs" at bounding box center [100, 523] width 127 height 31
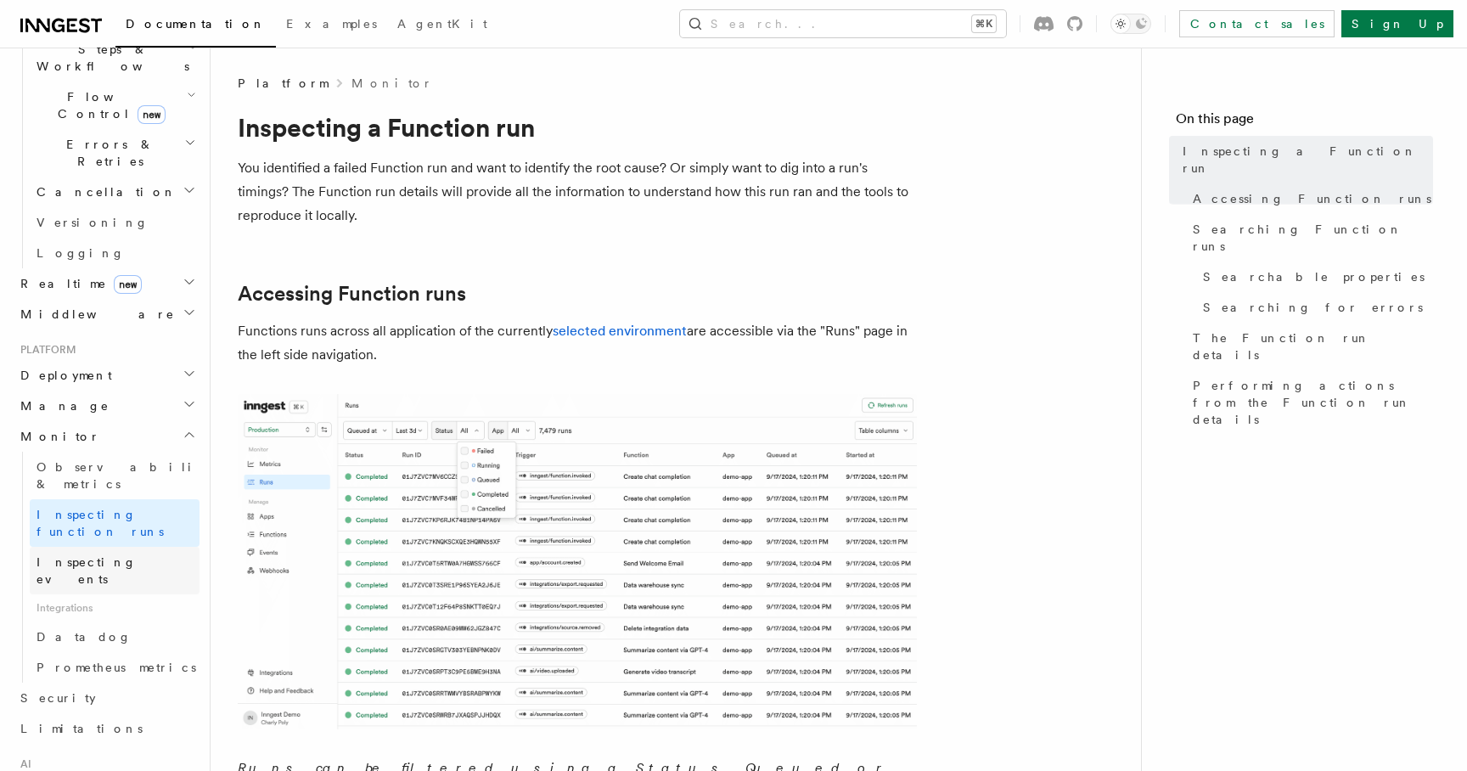
click at [143, 547] on link "Inspecting events" at bounding box center [115, 571] width 170 height 48
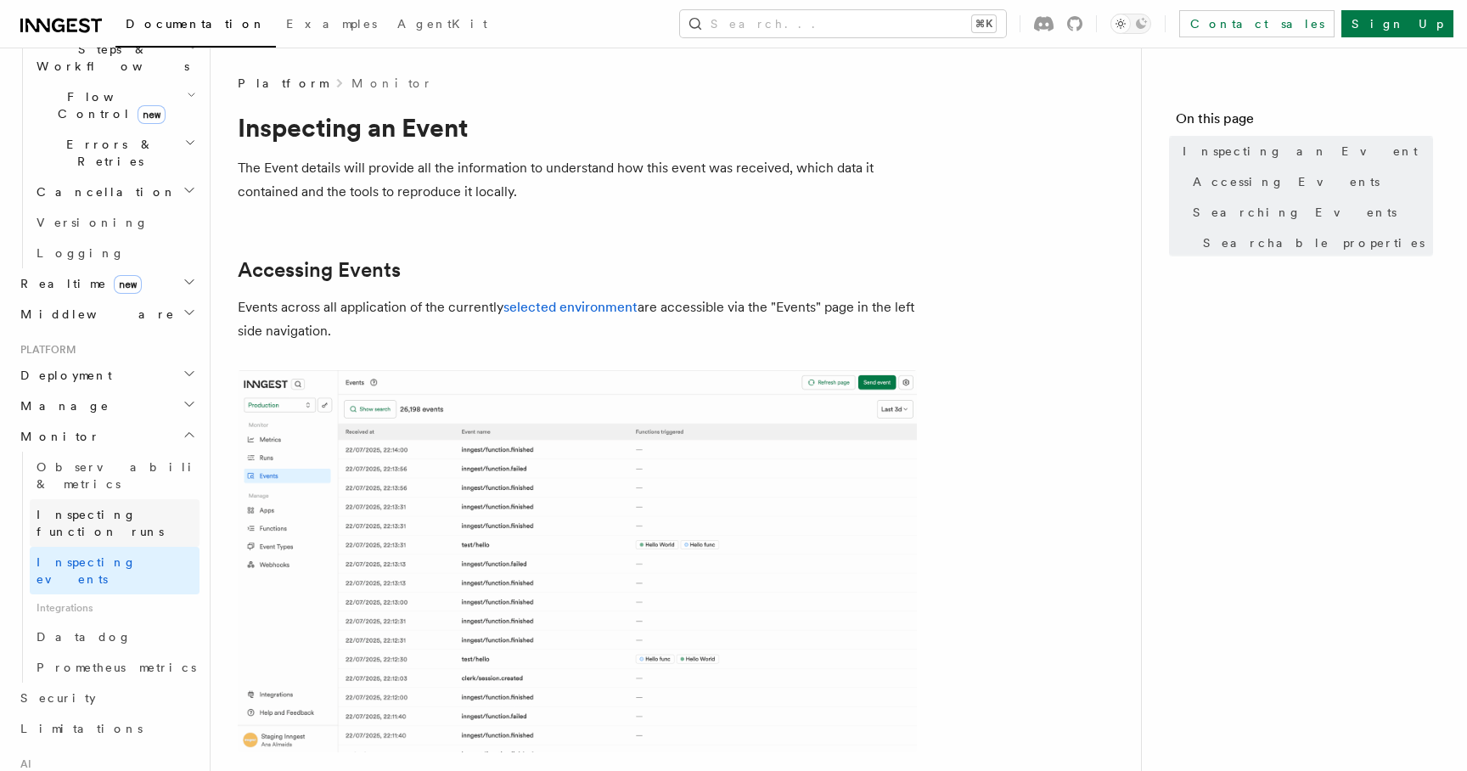
click at [146, 508] on span "Inspecting function runs" at bounding box center [100, 523] width 127 height 31
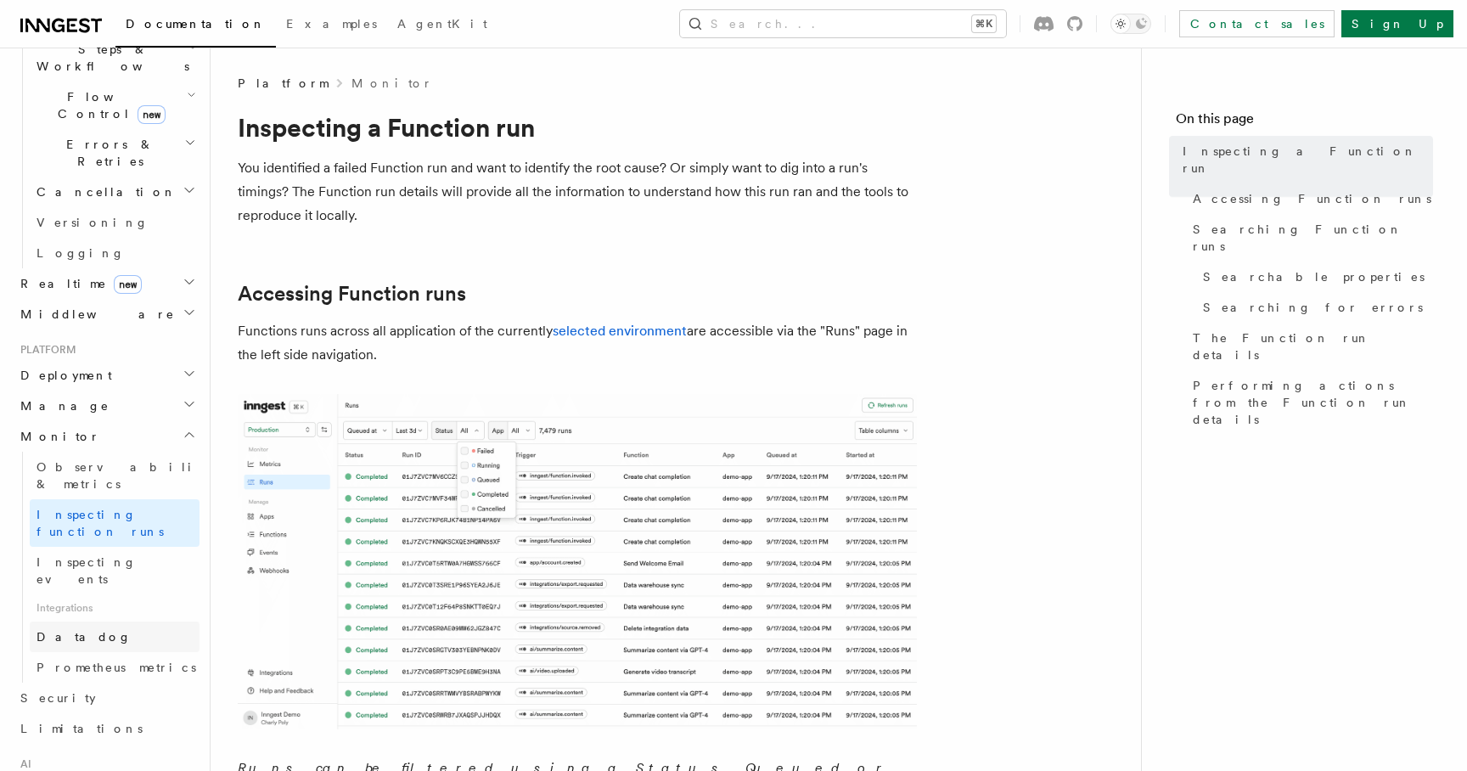
click at [122, 621] on link "Datadog" at bounding box center [115, 636] width 170 height 31
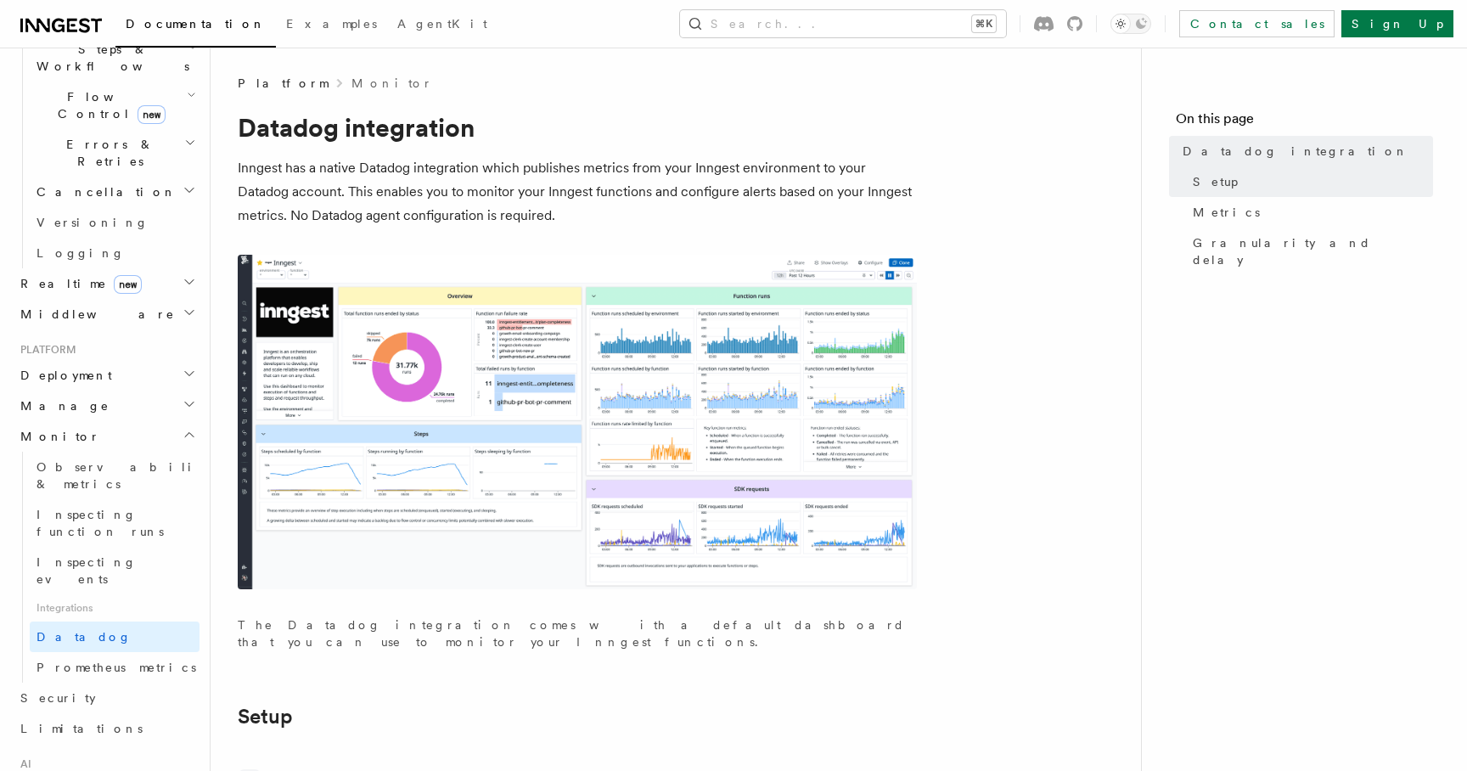
click at [116, 299] on h2 "Middleware" at bounding box center [107, 314] width 186 height 31
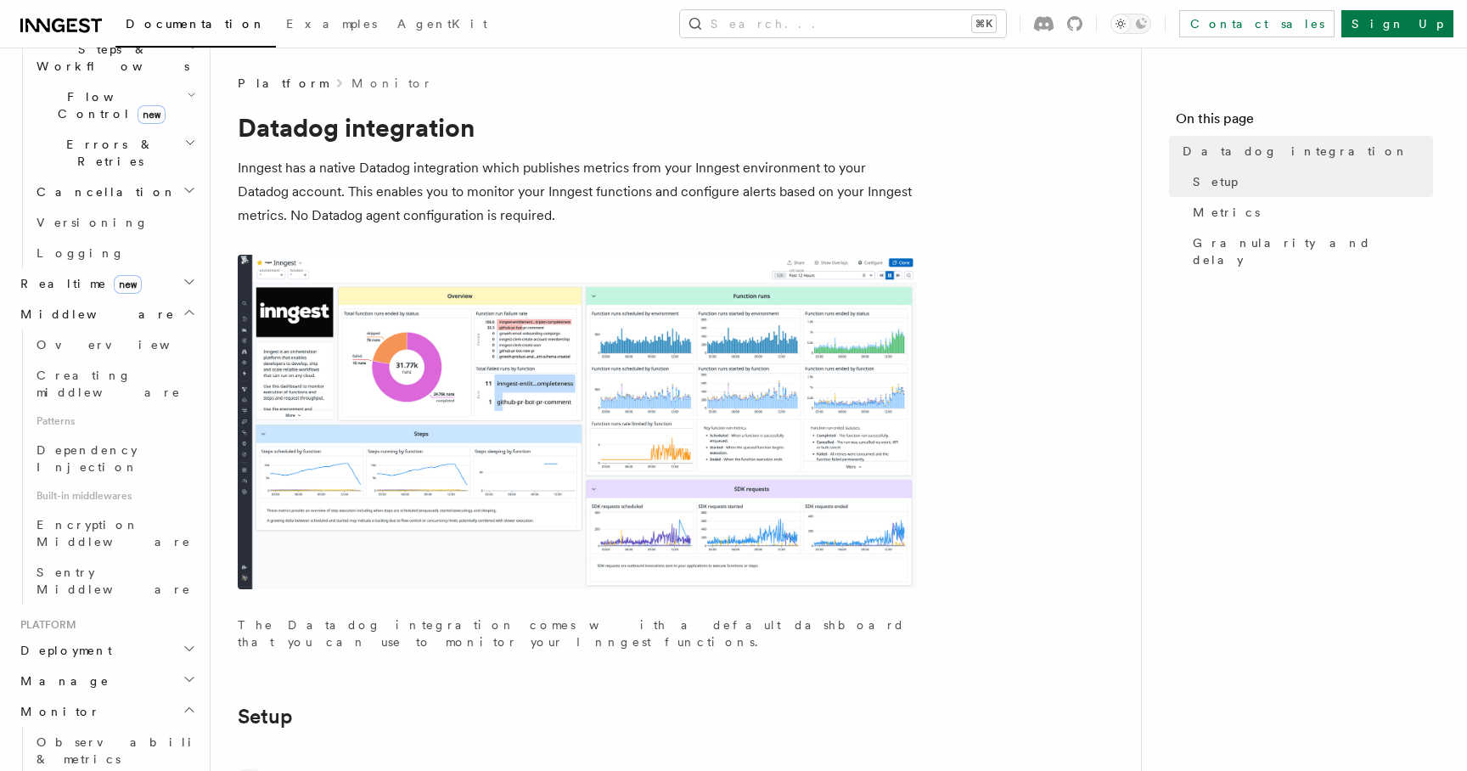
click at [116, 268] on h2 "Realtime new" at bounding box center [107, 283] width 186 height 31
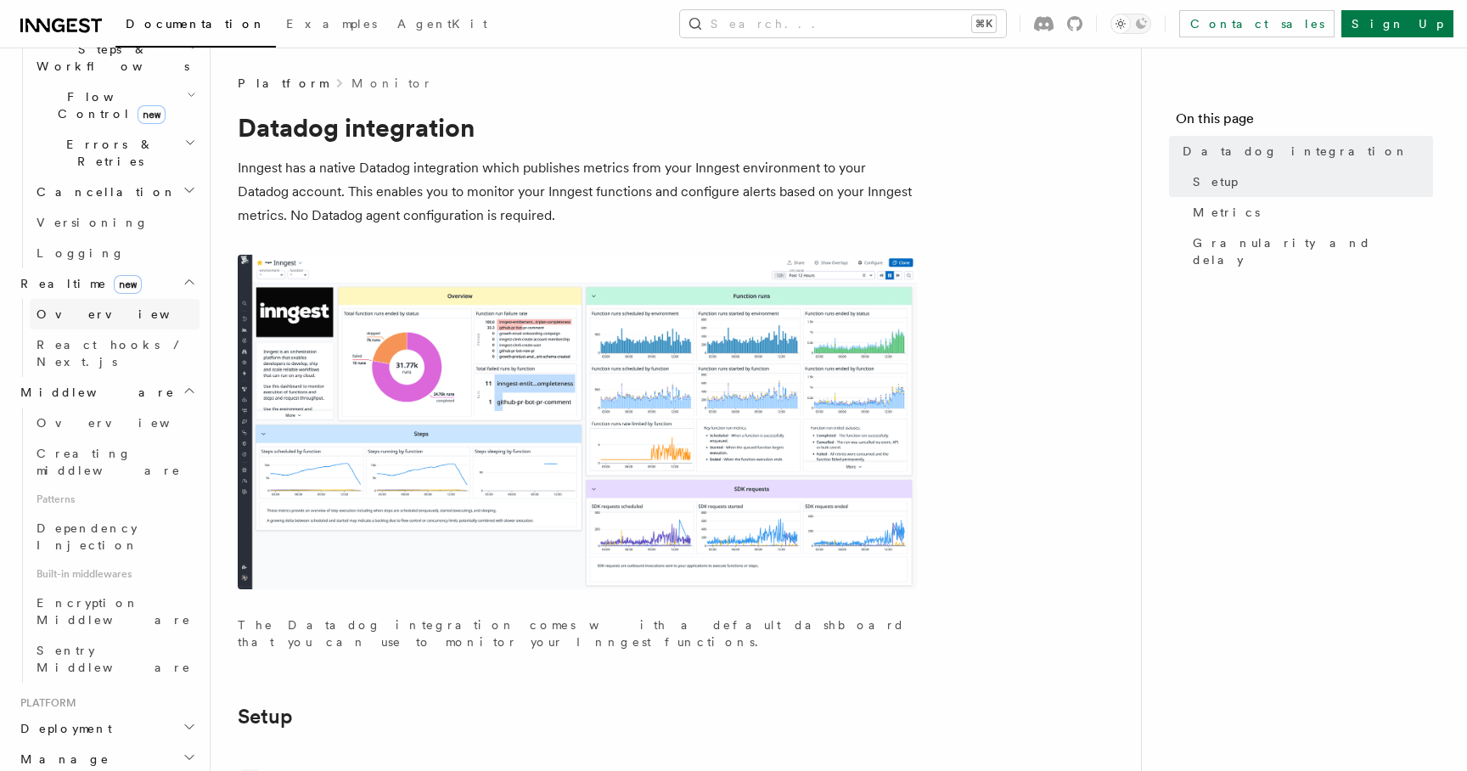
click at [118, 299] on link "Overview" at bounding box center [115, 314] width 170 height 31
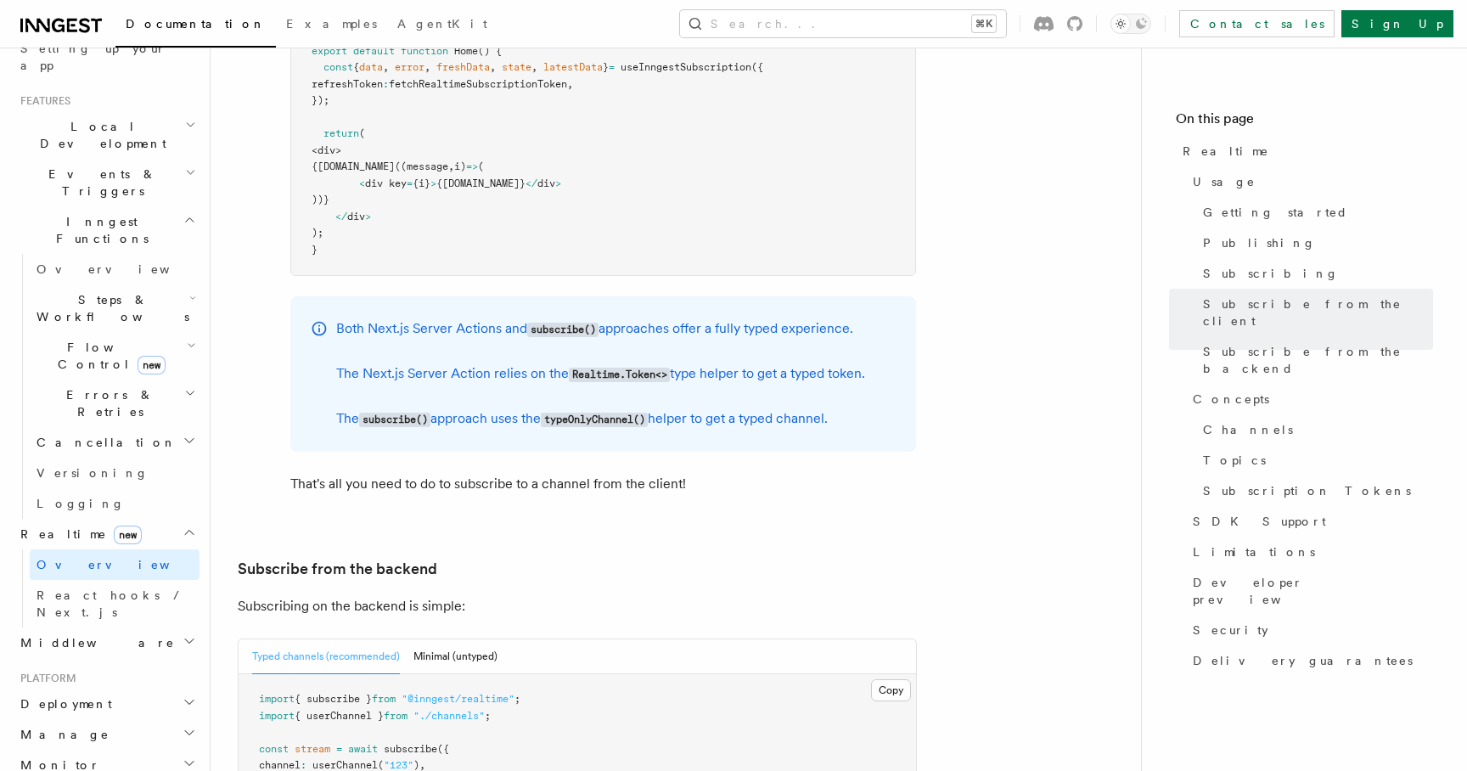
scroll to position [301, 0]
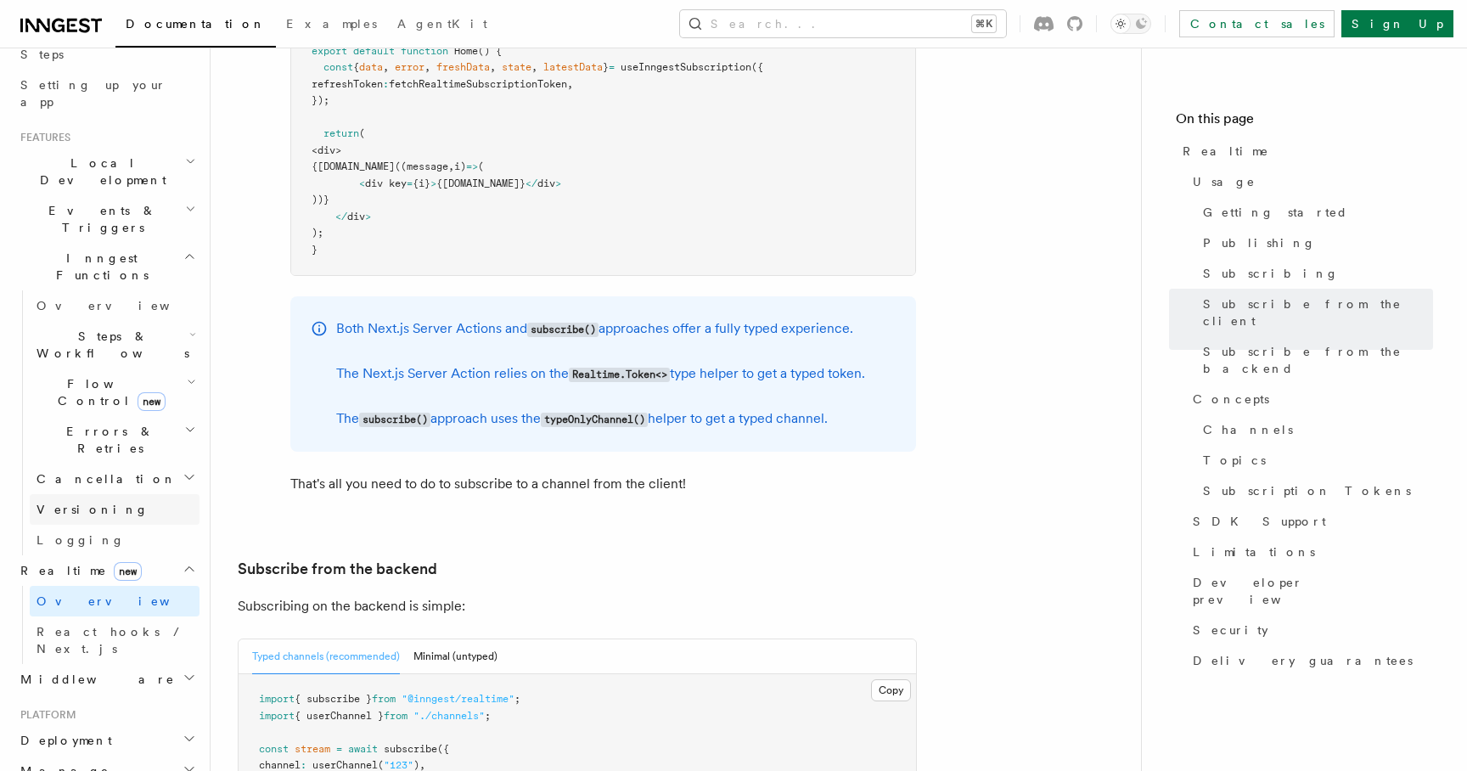
click at [82, 494] on link "Versioning" at bounding box center [115, 509] width 170 height 31
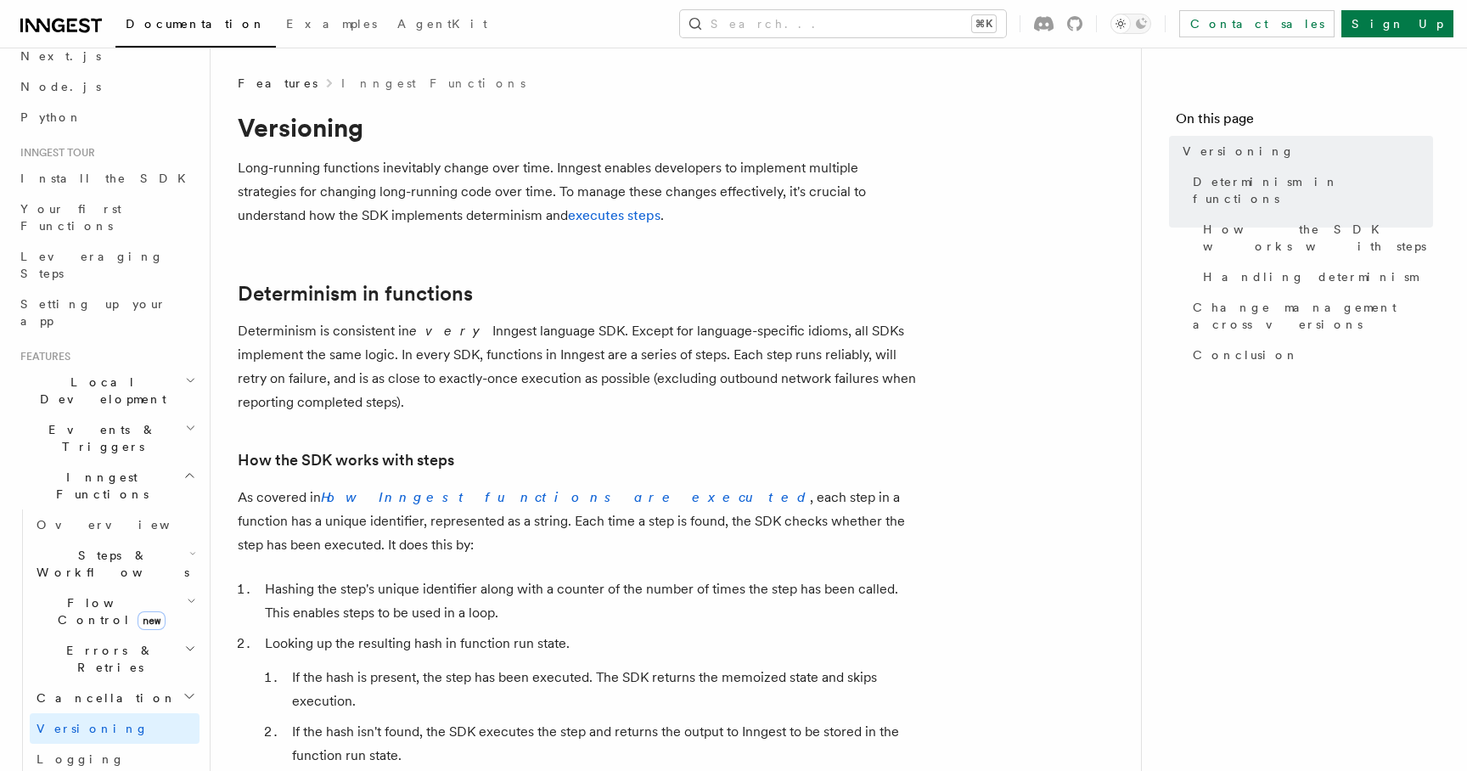
scroll to position [73, 0]
click at [94, 209] on span "Your first Functions" at bounding box center [109, 226] width 179 height 34
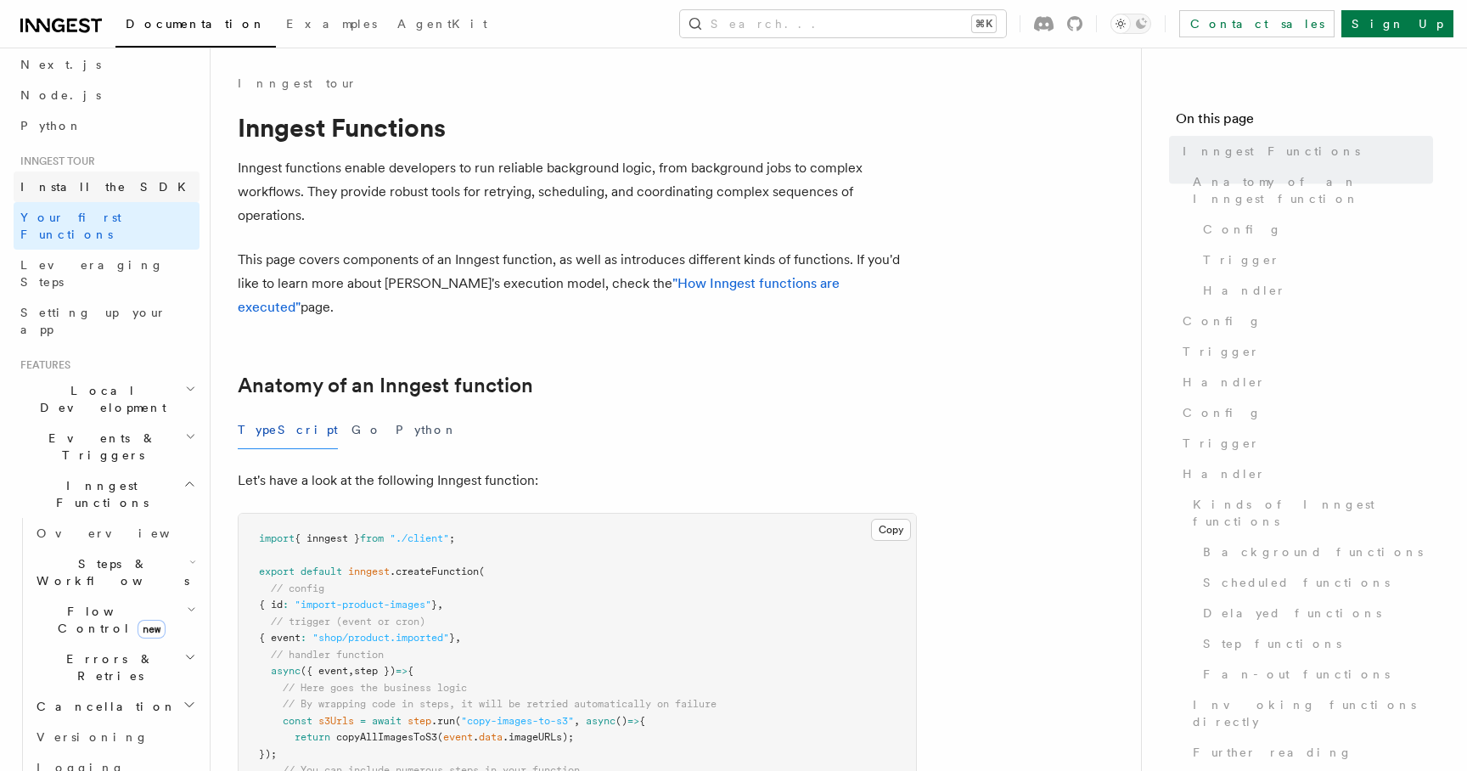
click at [104, 188] on link "Install the SDK" at bounding box center [107, 186] width 186 height 31
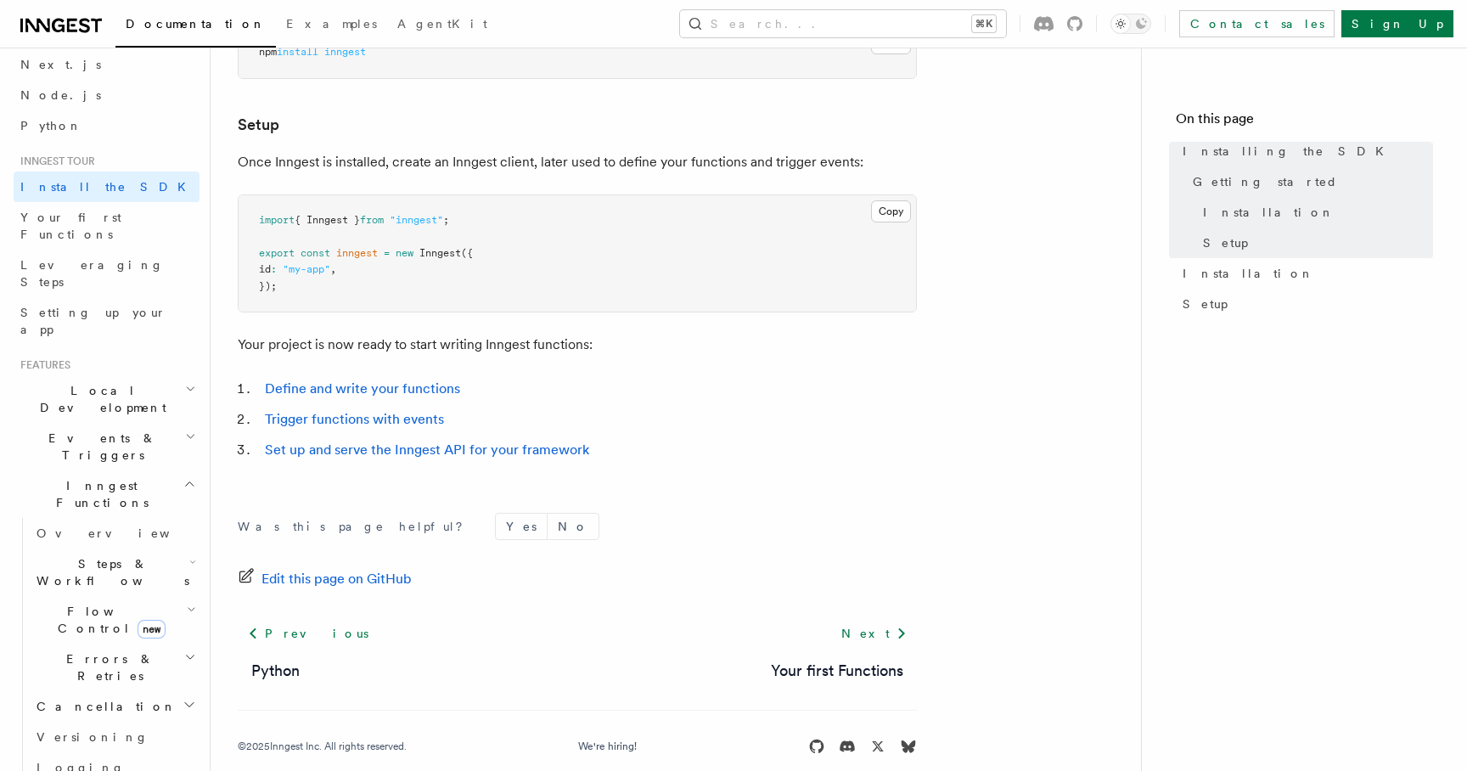
scroll to position [641, 0]
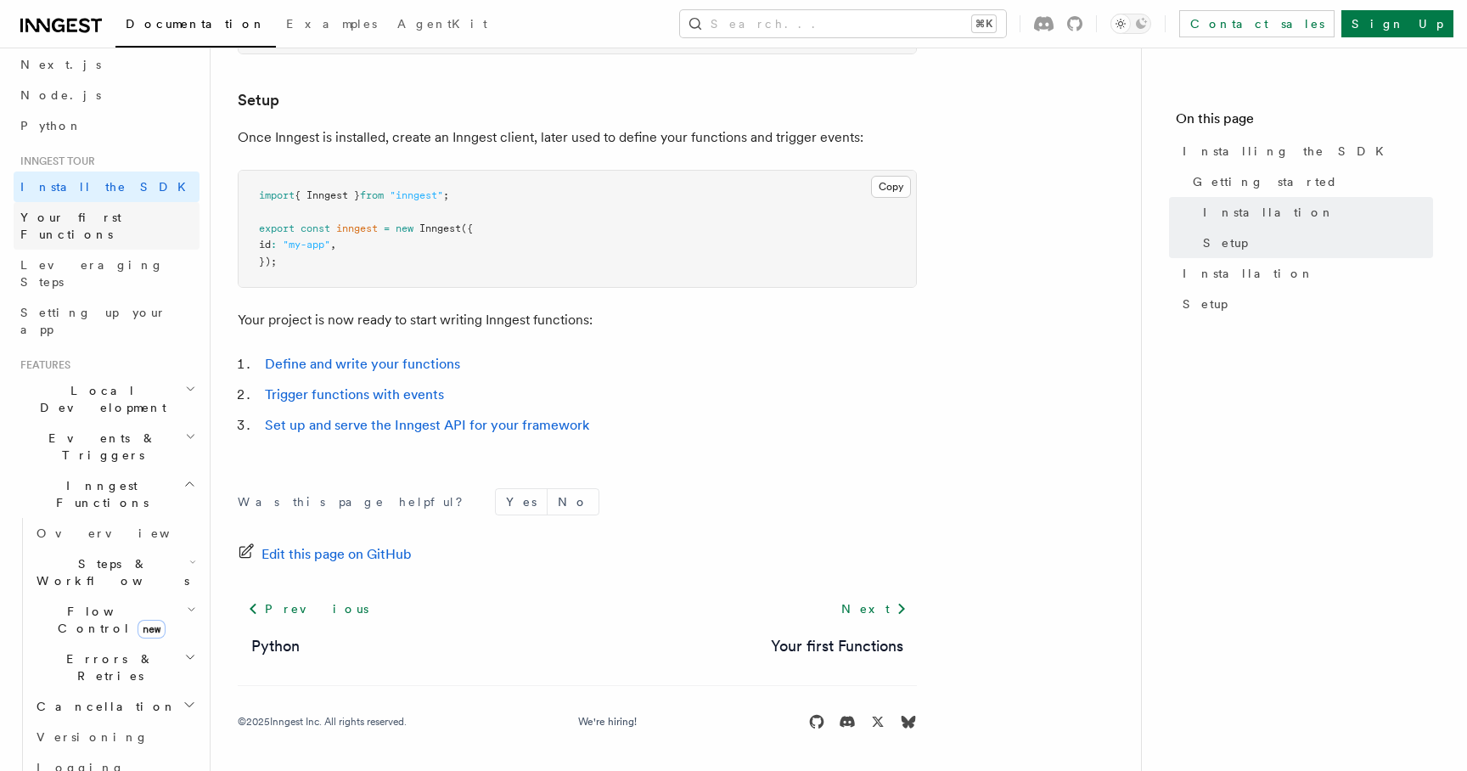
click at [131, 218] on link "Your first Functions" at bounding box center [107, 226] width 186 height 48
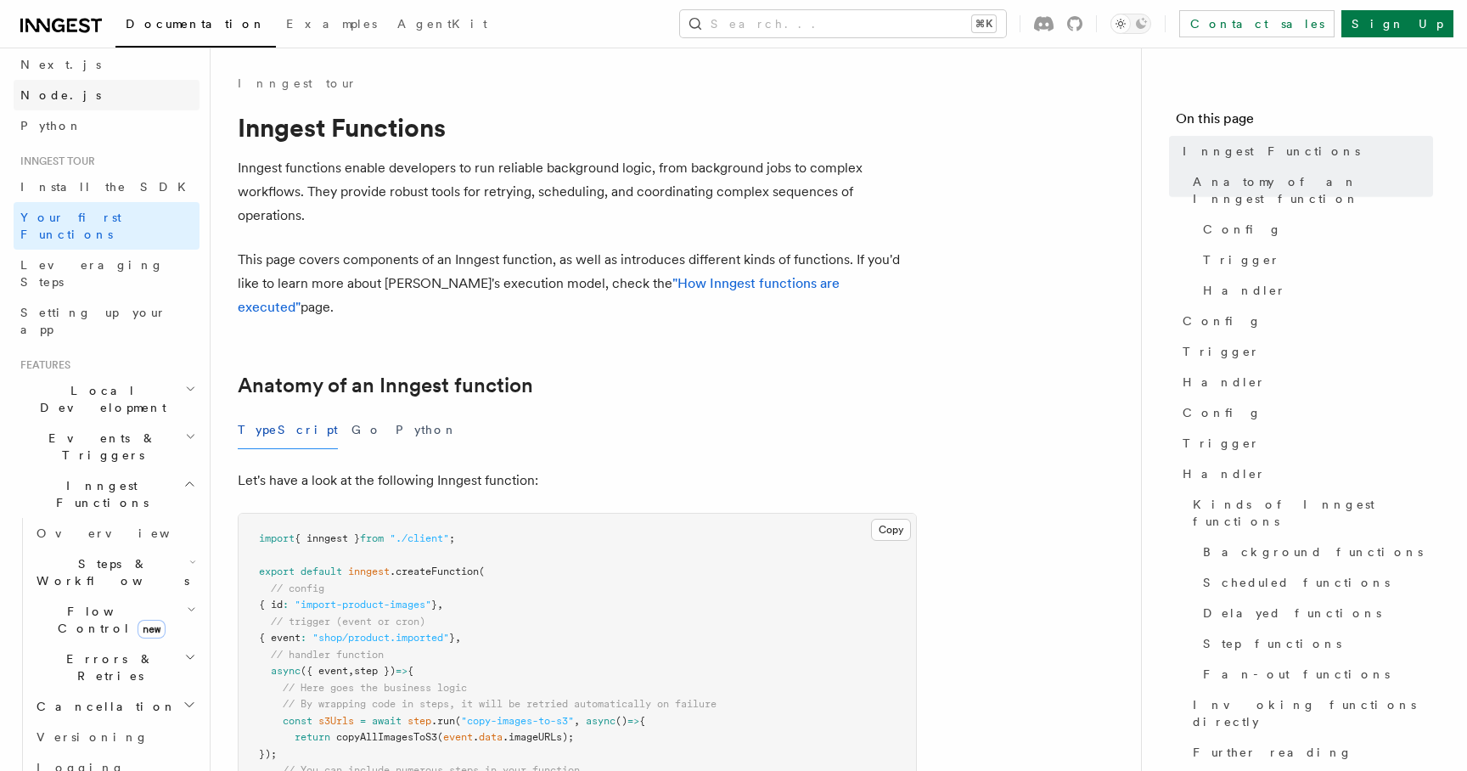
click at [131, 98] on link "Node.js" at bounding box center [107, 95] width 186 height 31
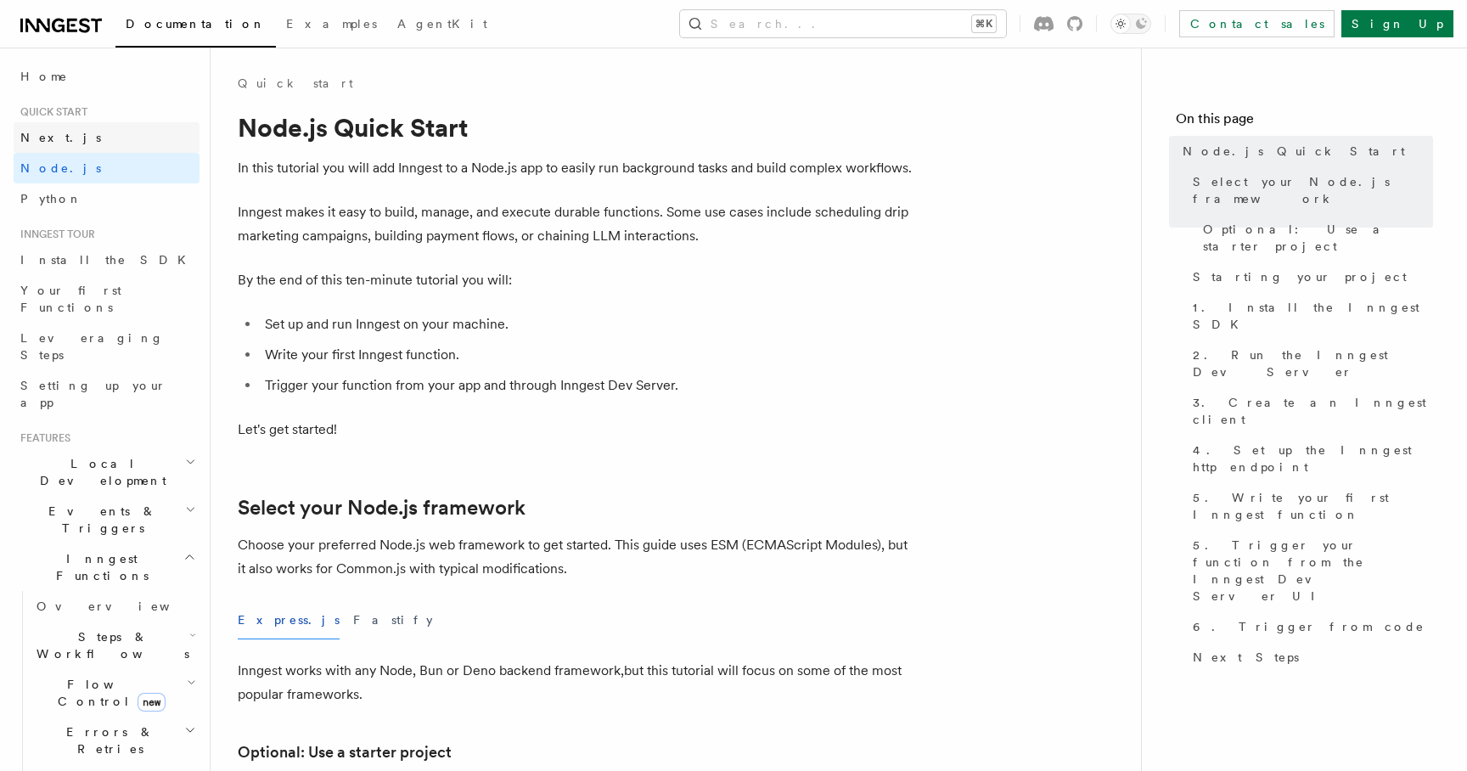
click at [97, 133] on link "Next.js" at bounding box center [107, 137] width 186 height 31
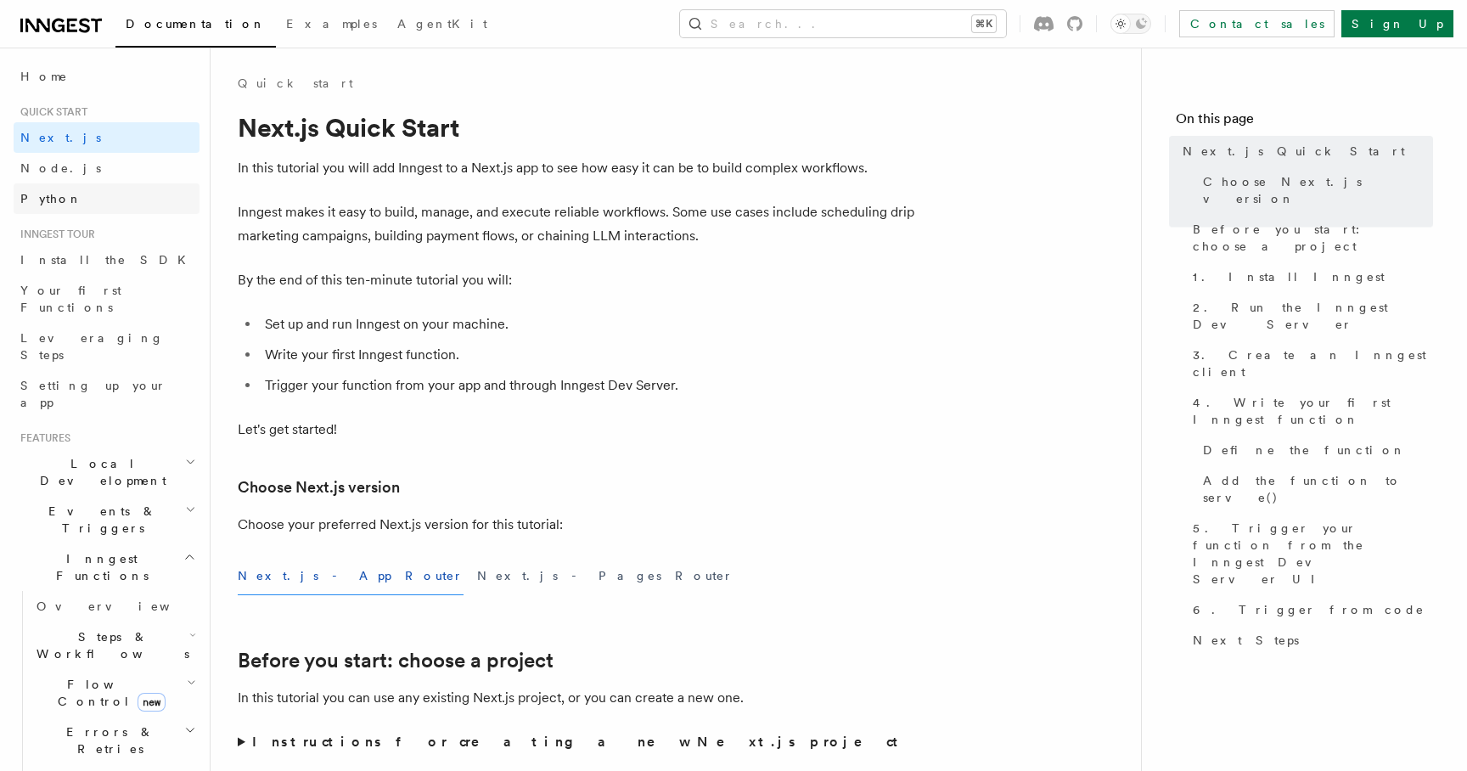
click at [104, 200] on link "Python" at bounding box center [107, 198] width 186 height 31
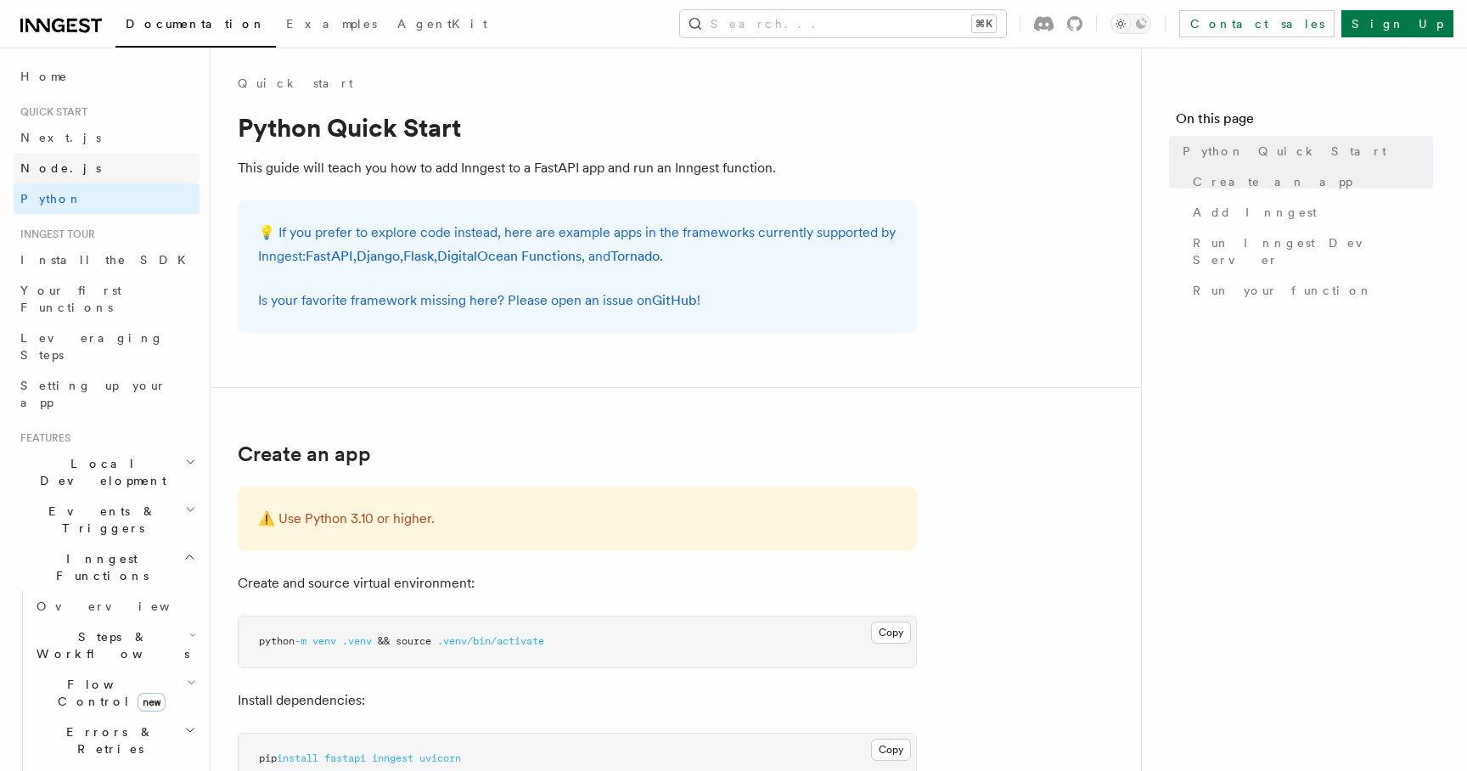
click at [101, 158] on link "Node.js" at bounding box center [107, 168] width 186 height 31
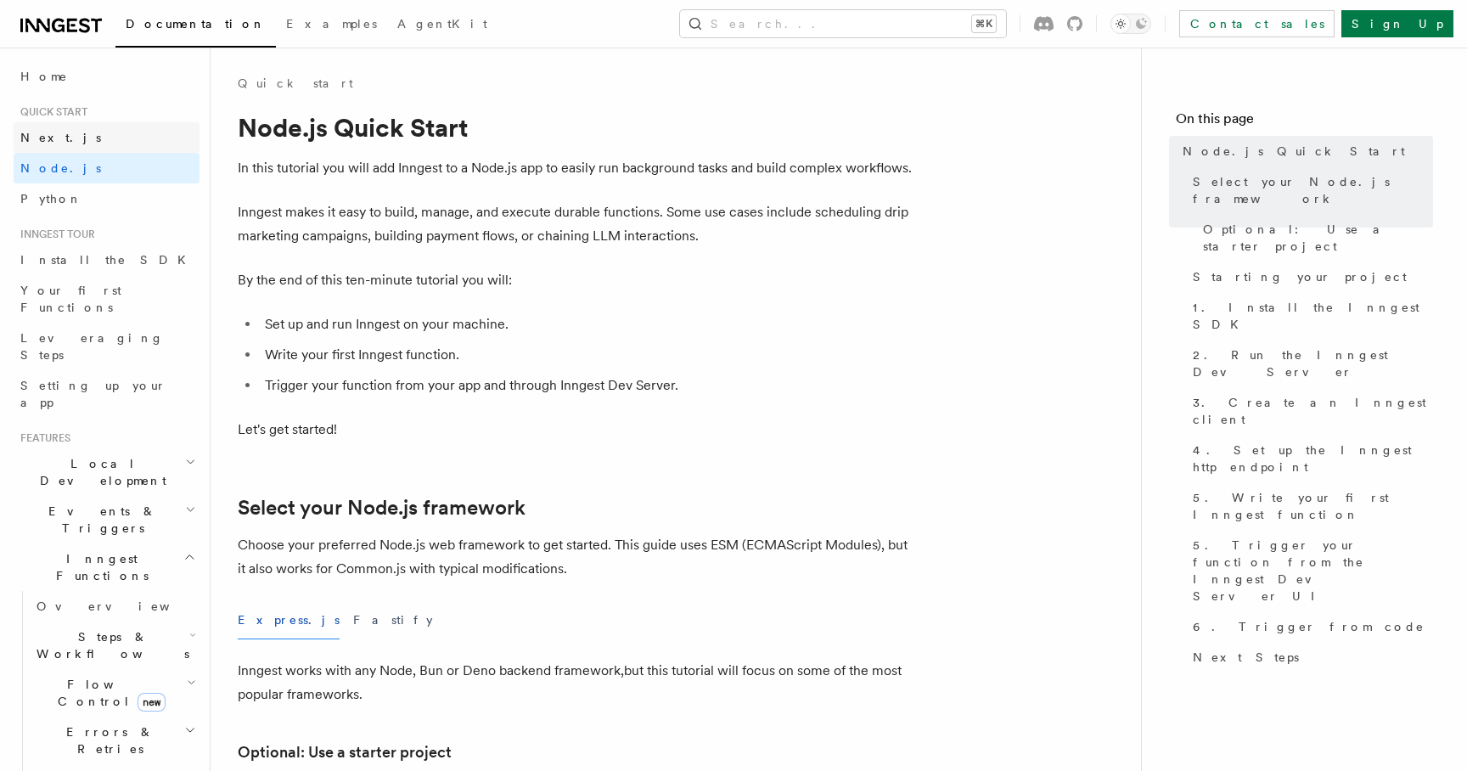
click at [114, 137] on link "Next.js" at bounding box center [107, 137] width 186 height 31
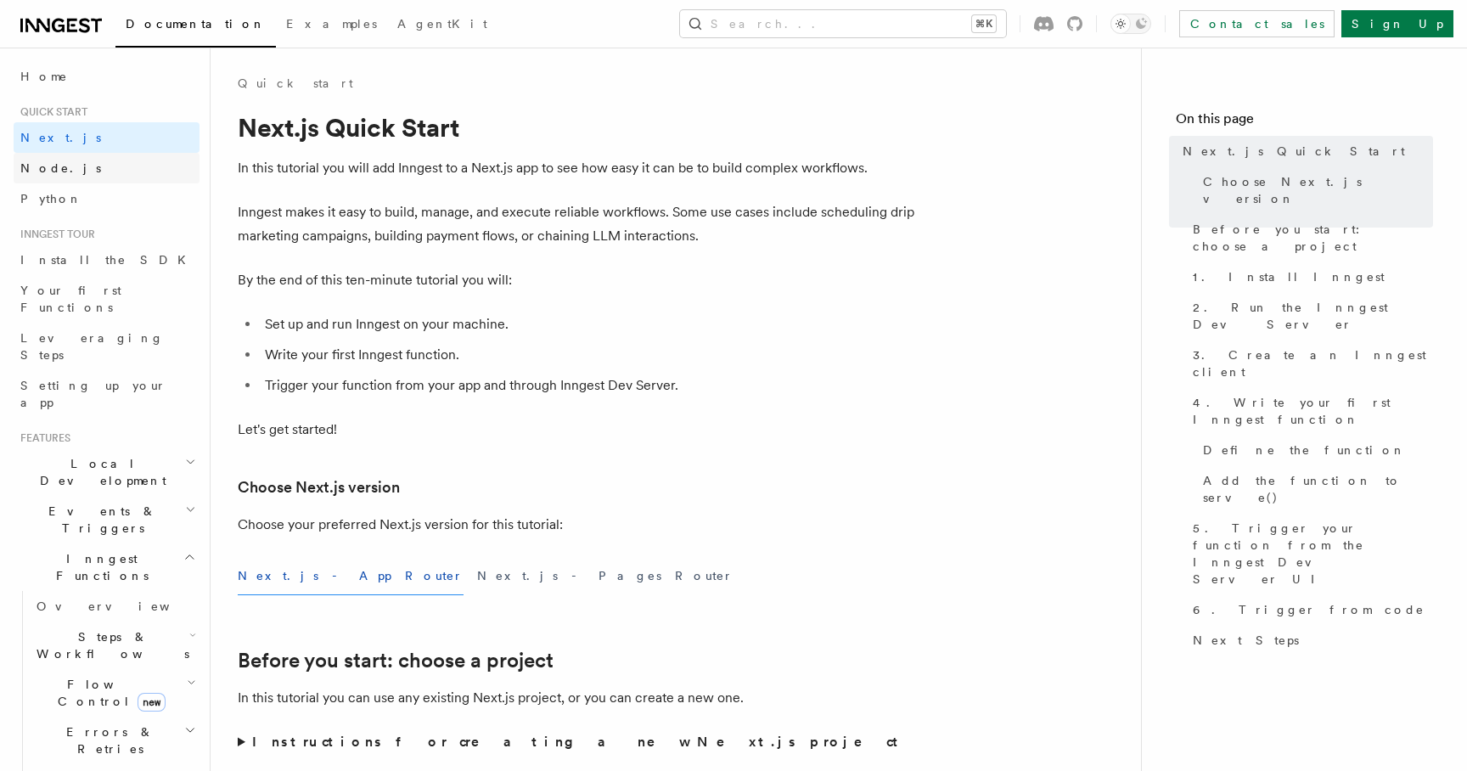
click at [104, 162] on link "Node.js" at bounding box center [107, 168] width 186 height 31
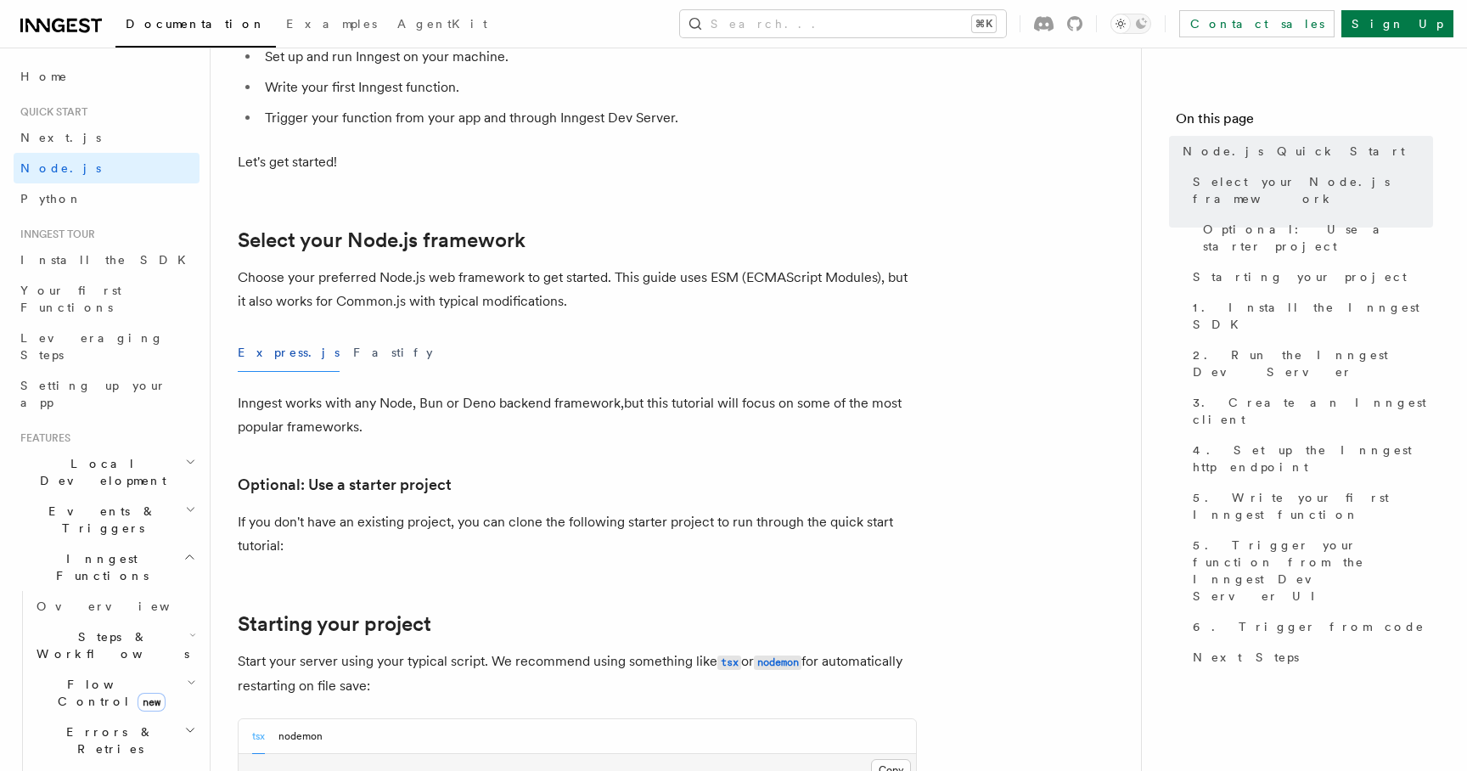
scroll to position [337, 0]
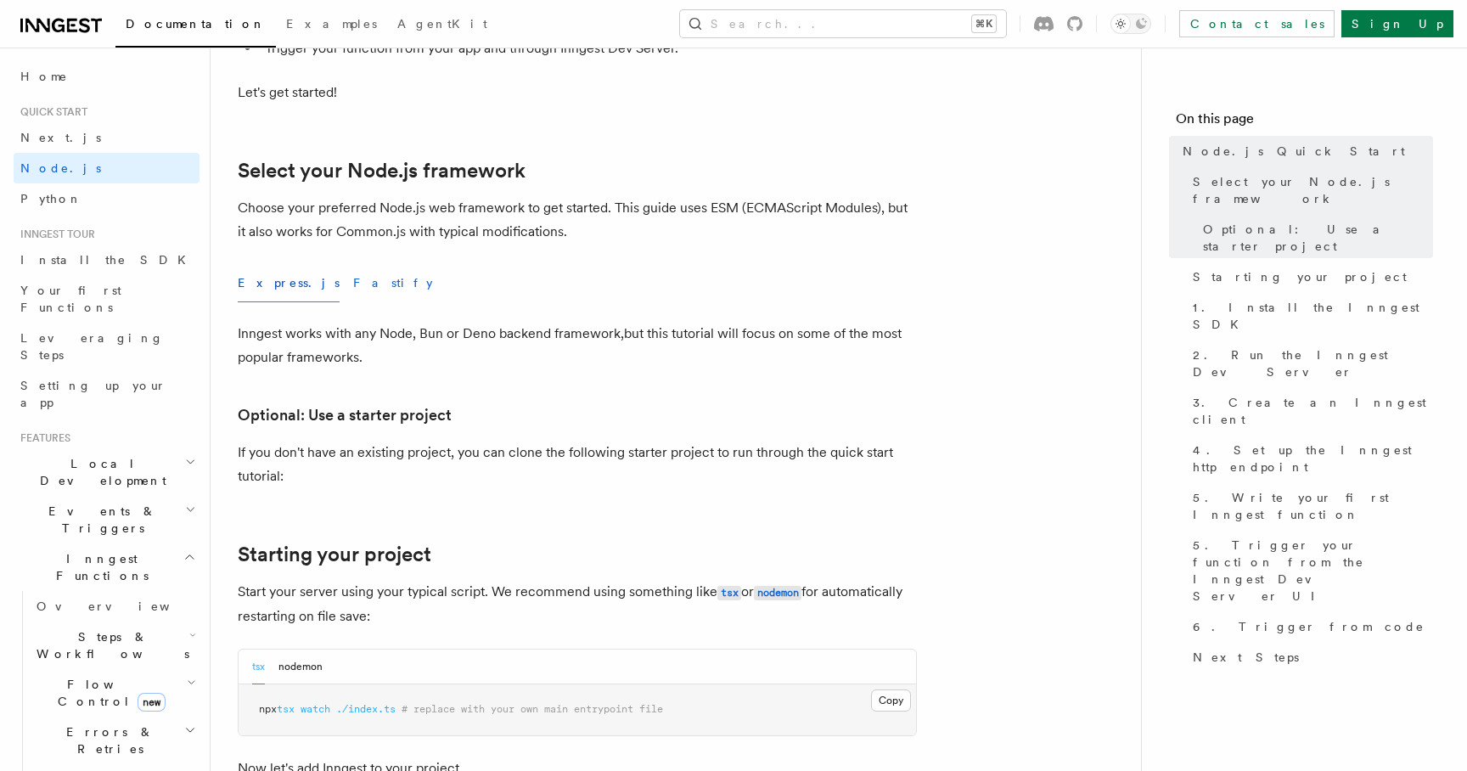
click at [353, 288] on button "Fastify" at bounding box center [393, 283] width 80 height 38
click at [273, 282] on button "Express.js" at bounding box center [289, 283] width 102 height 38
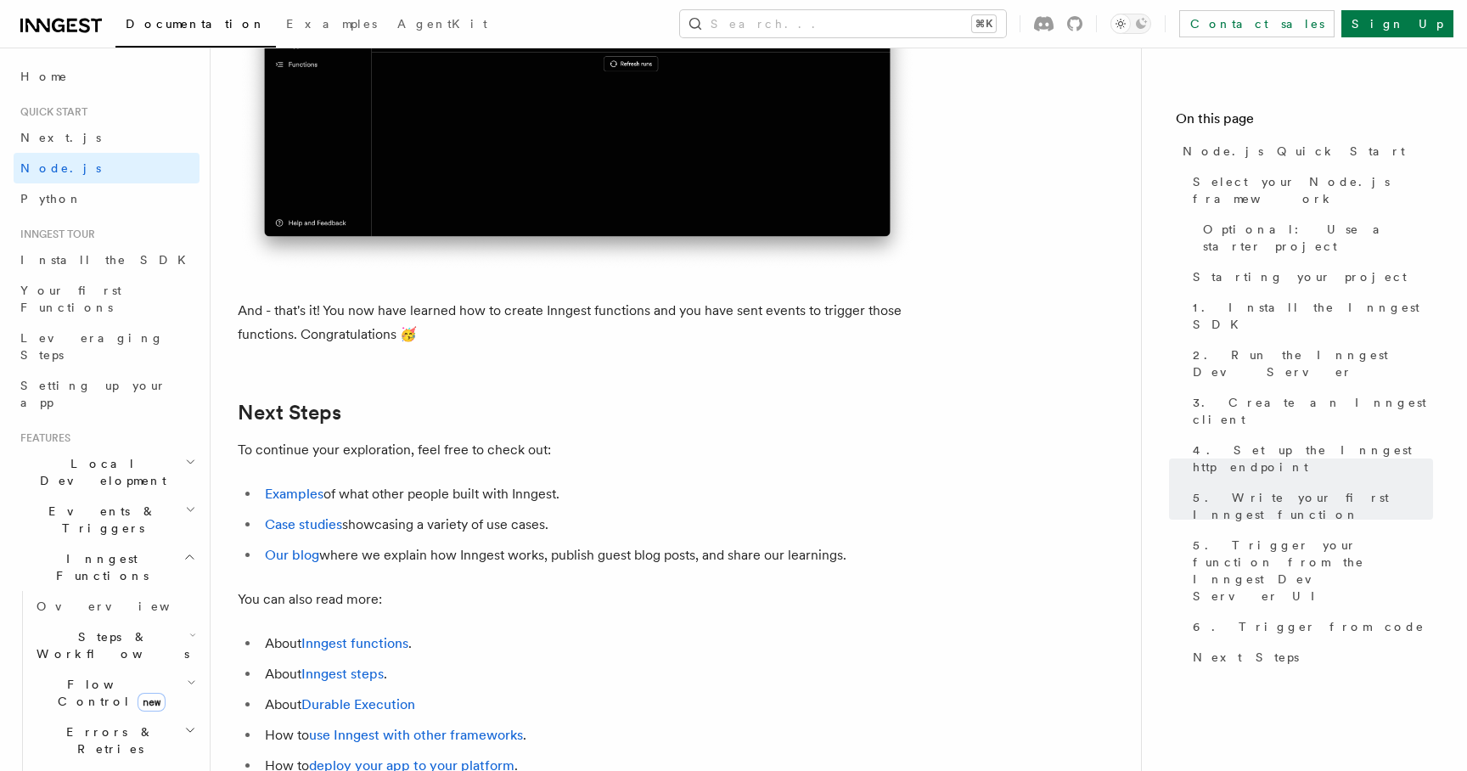
scroll to position [10678, 0]
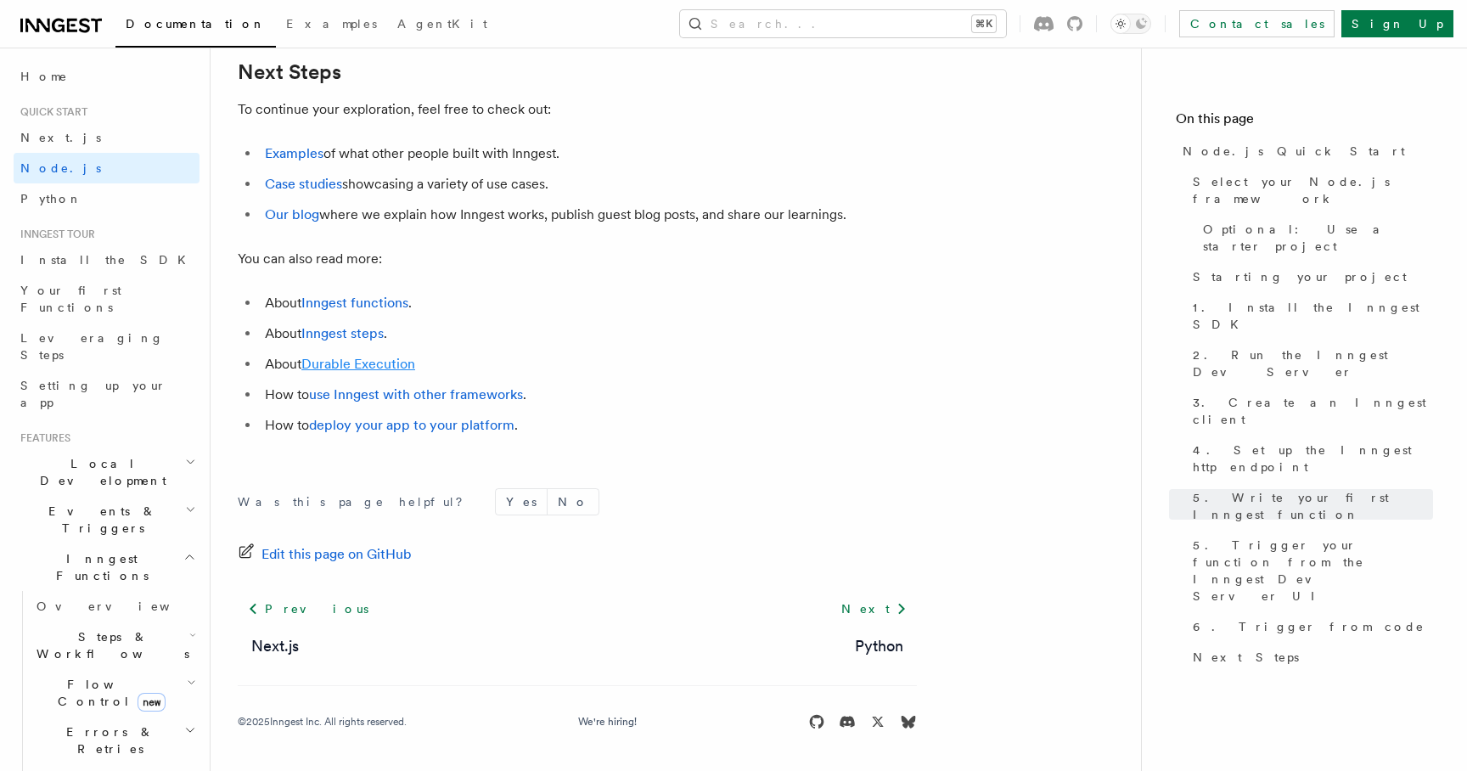
click at [362, 370] on link "Durable Execution" at bounding box center [358, 364] width 114 height 16
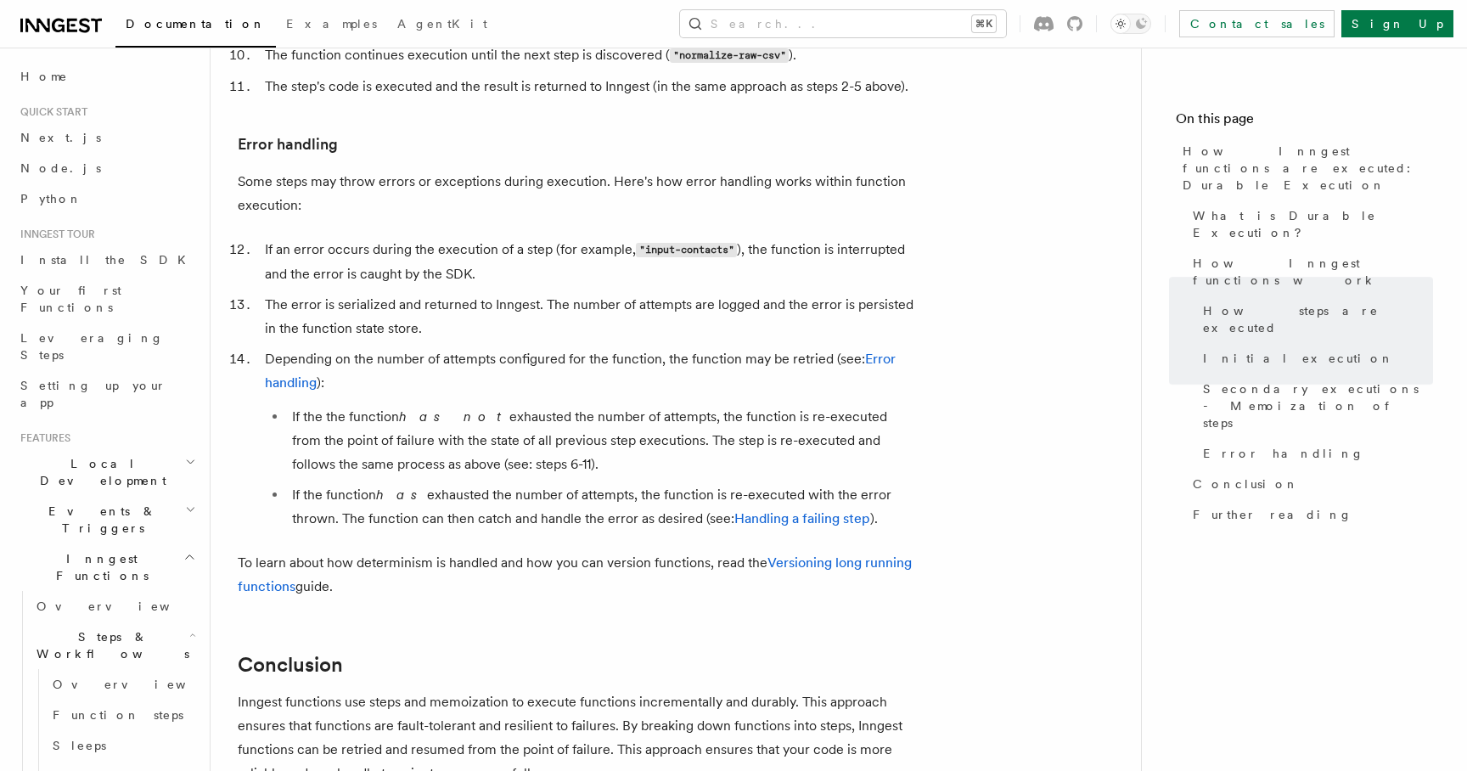
scroll to position [3254, 0]
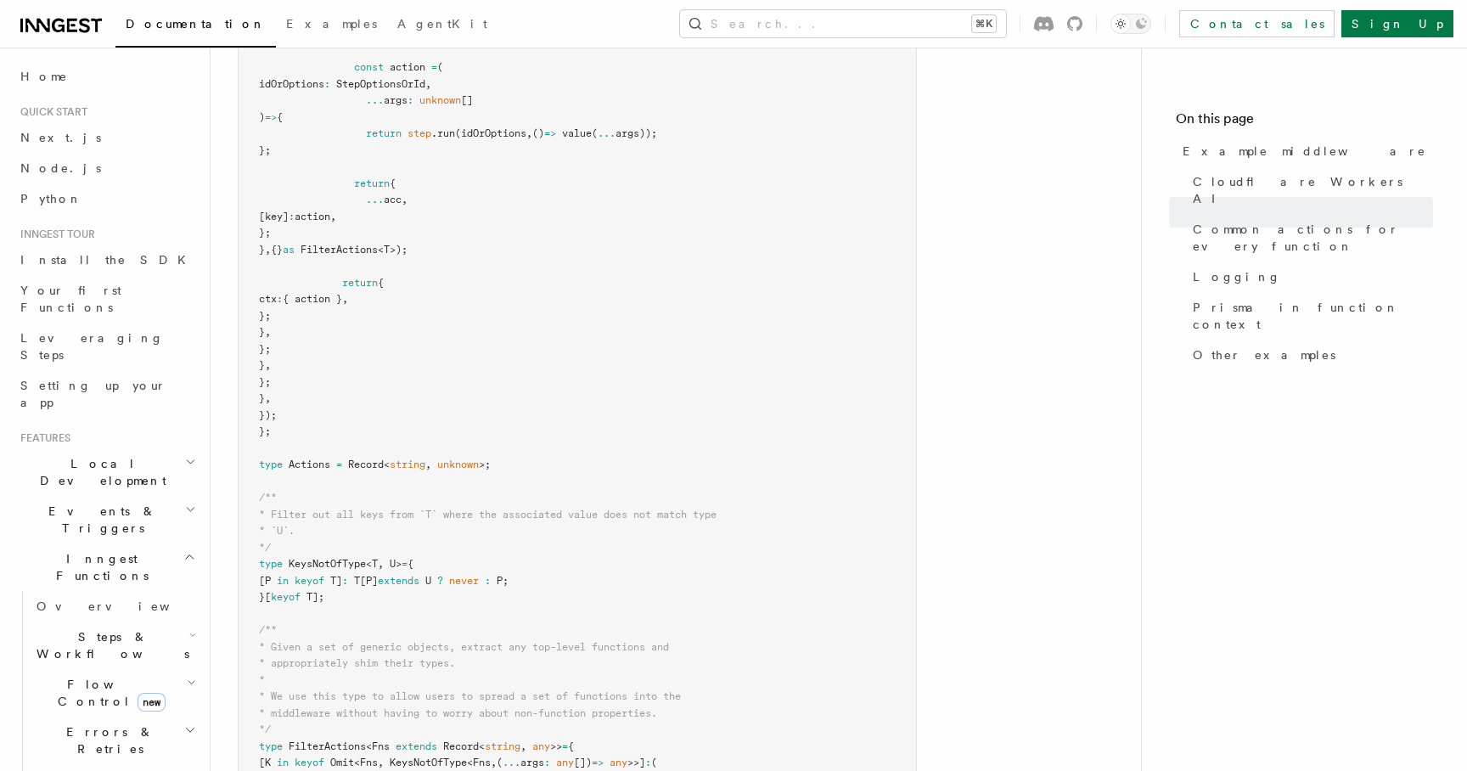
scroll to position [2465, 0]
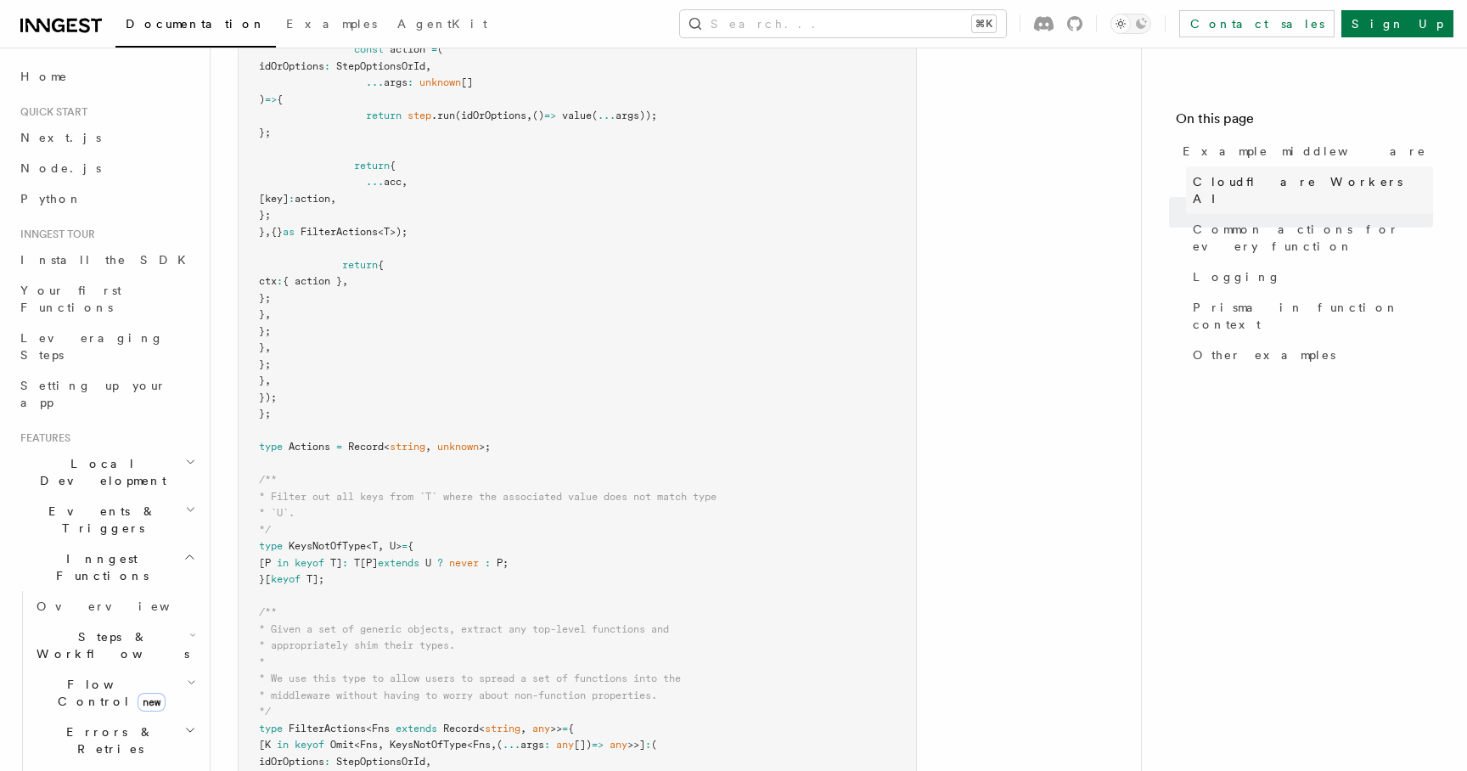
click at [1214, 182] on span "Cloudflare Workers AI" at bounding box center [1313, 190] width 240 height 34
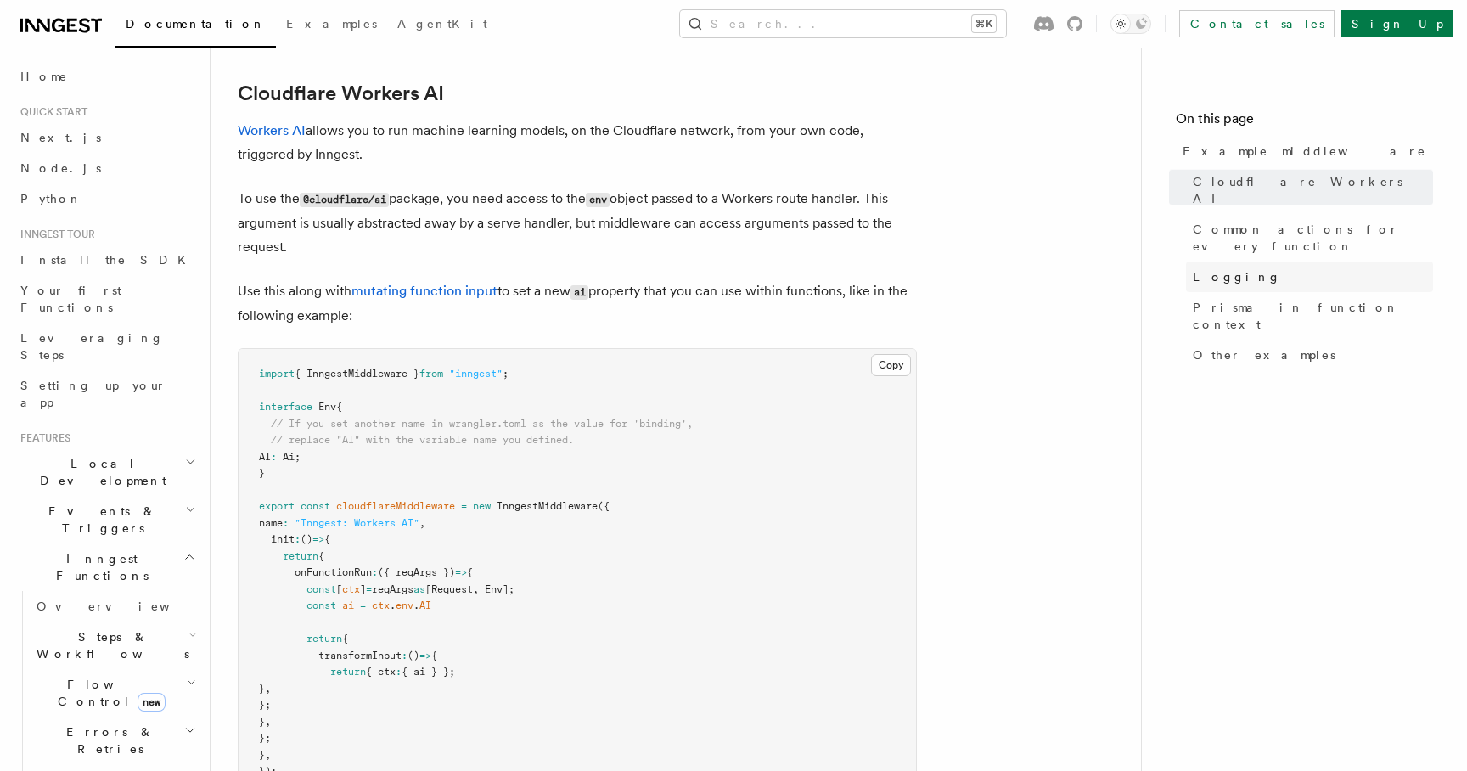
click at [1209, 268] on span "Logging" at bounding box center [1237, 276] width 88 height 17
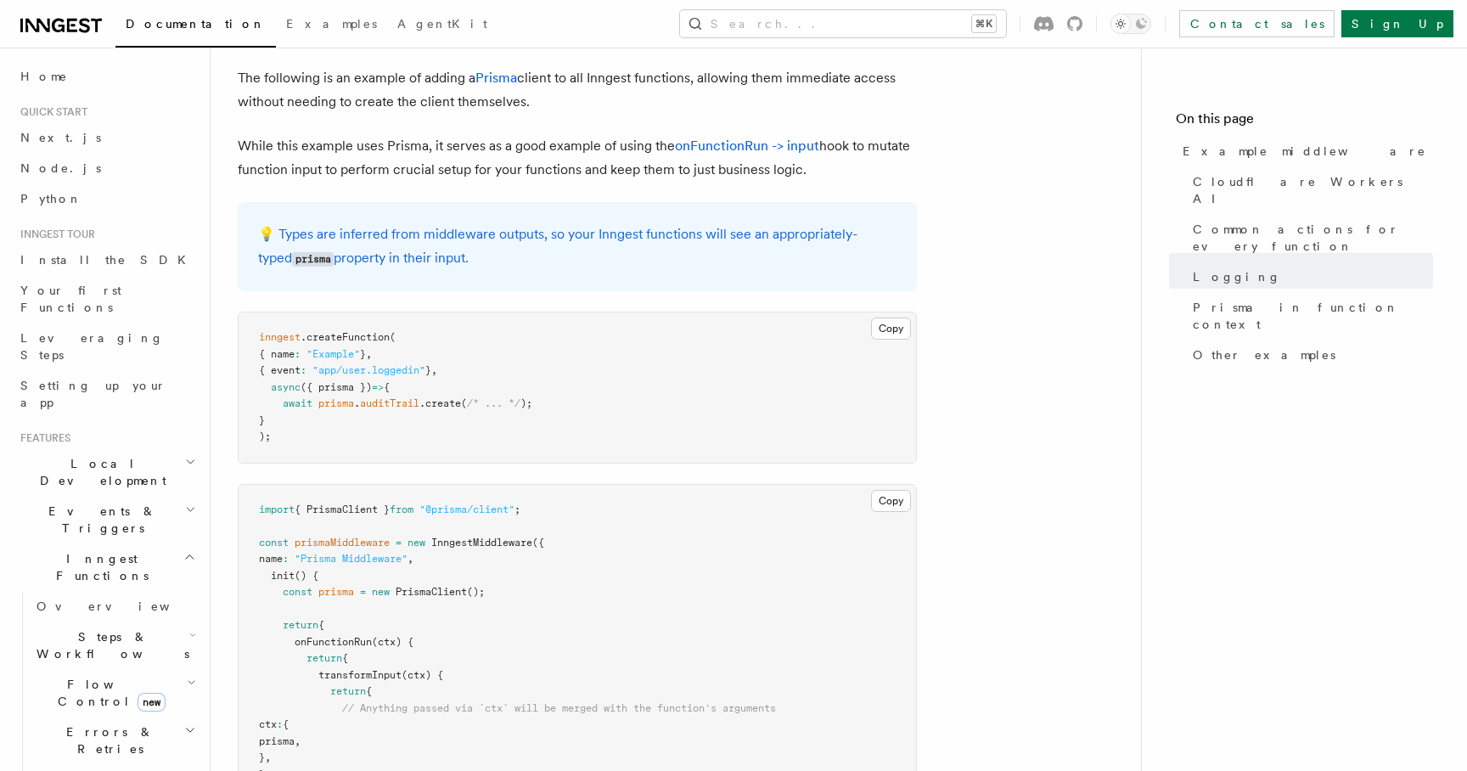
scroll to position [4525, 0]
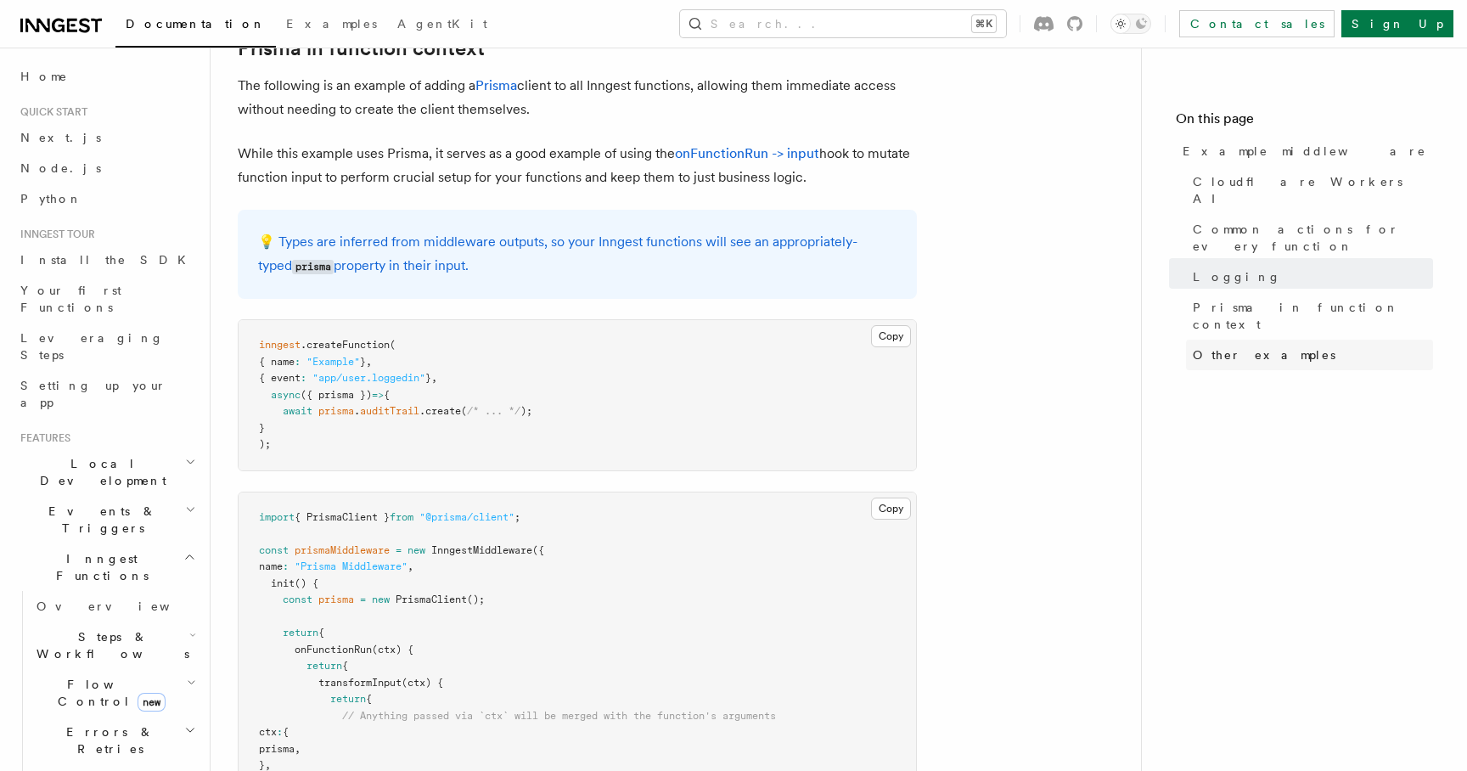
click at [1218, 346] on span "Other examples" at bounding box center [1264, 354] width 143 height 17
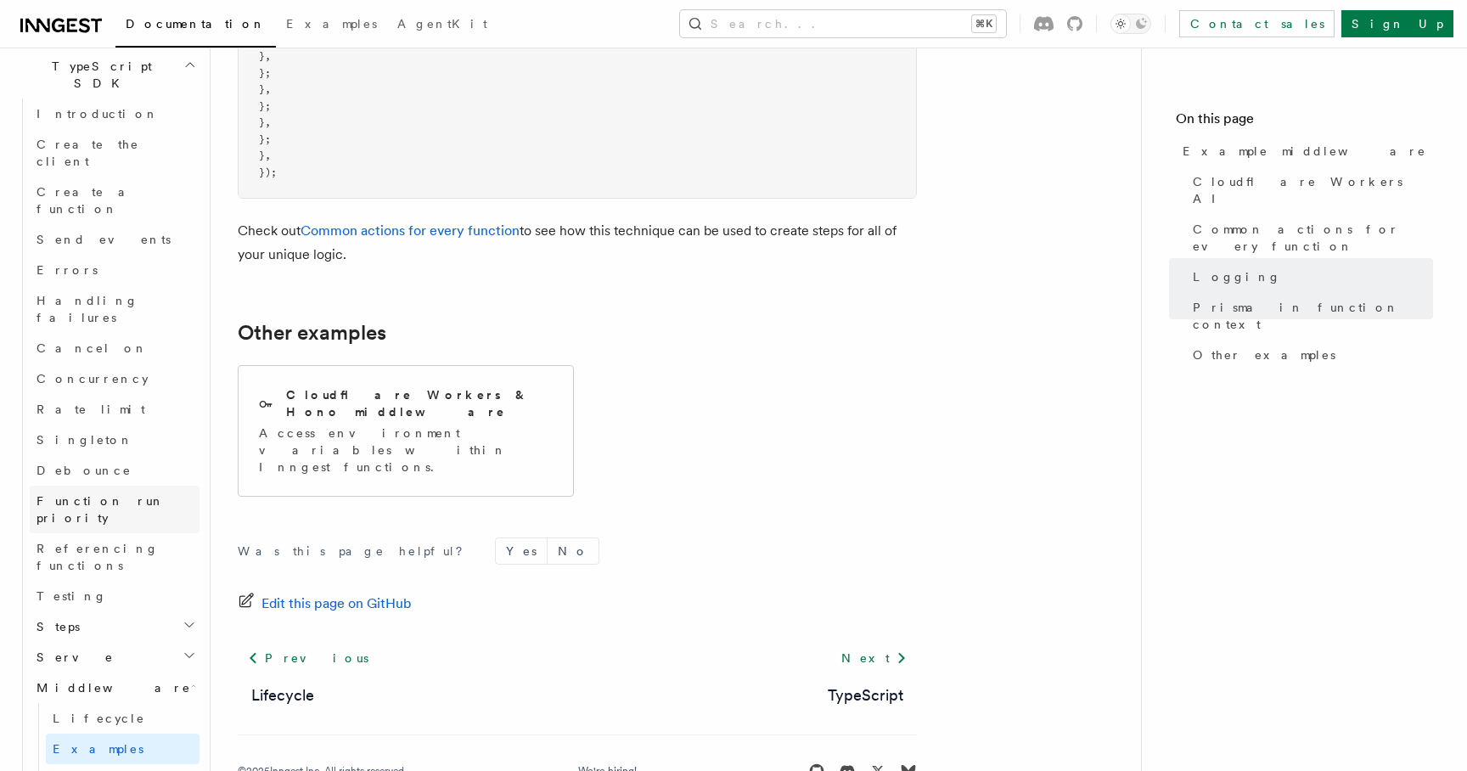
scroll to position [1428, 0]
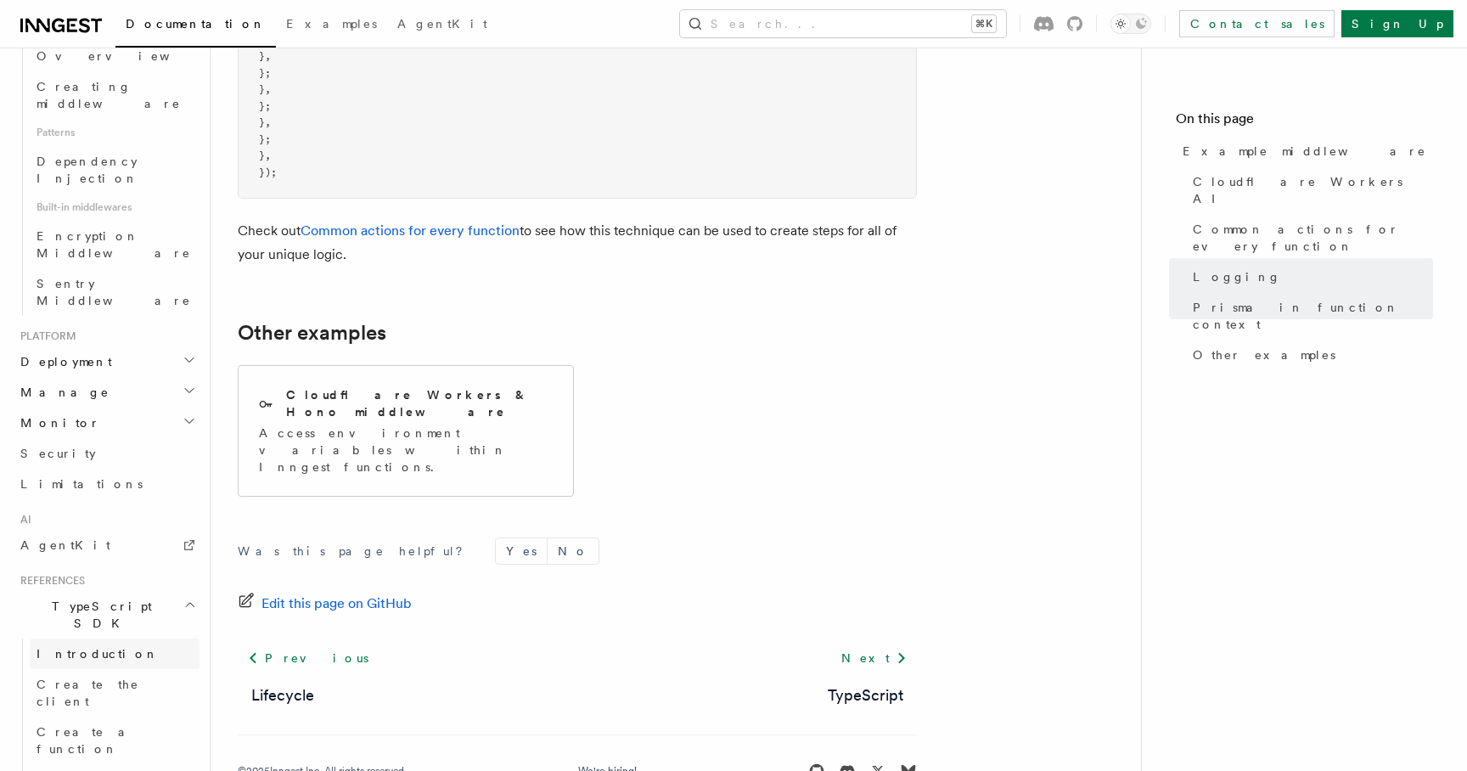
scroll to position [867, 0]
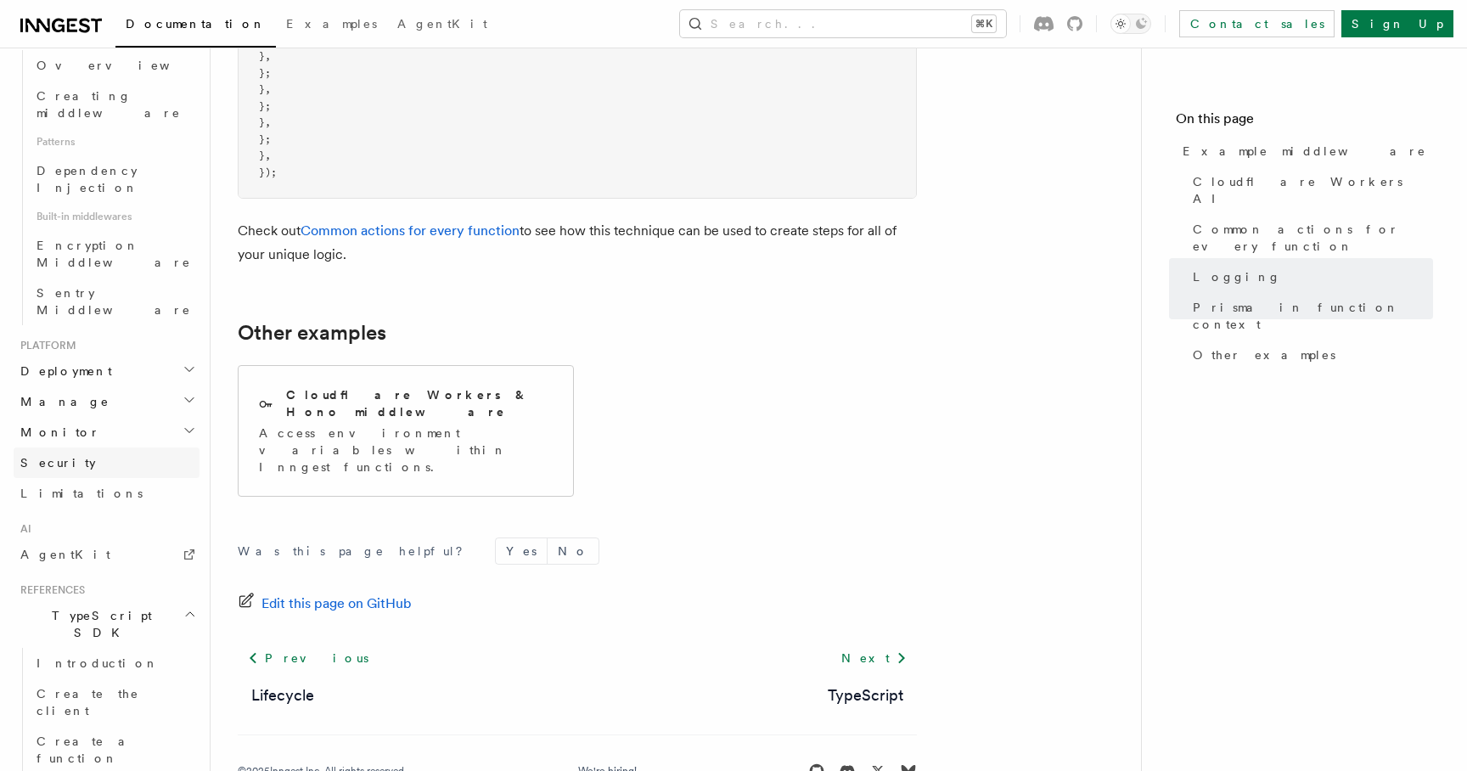
click at [82, 447] on link "Security" at bounding box center [107, 462] width 186 height 31
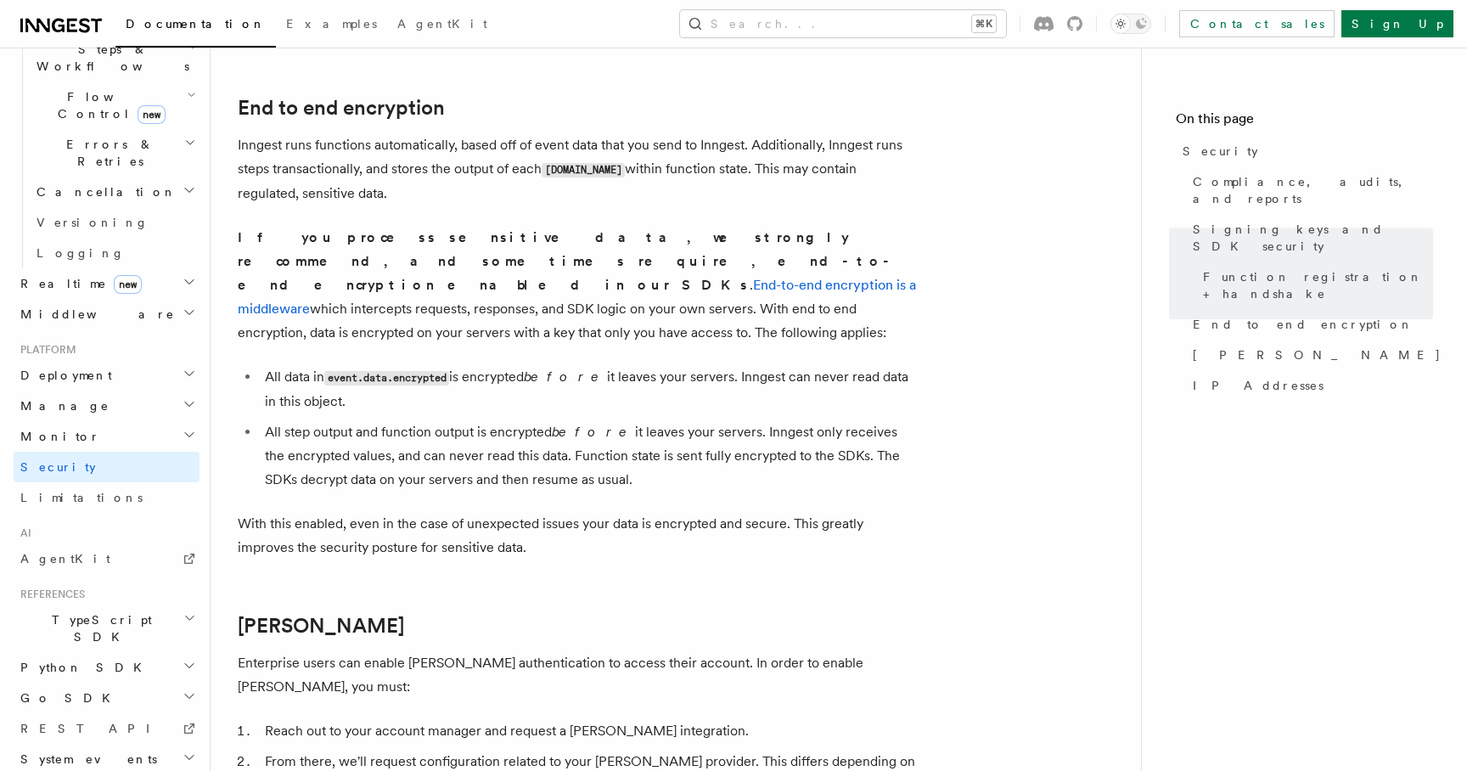
scroll to position [1316, 0]
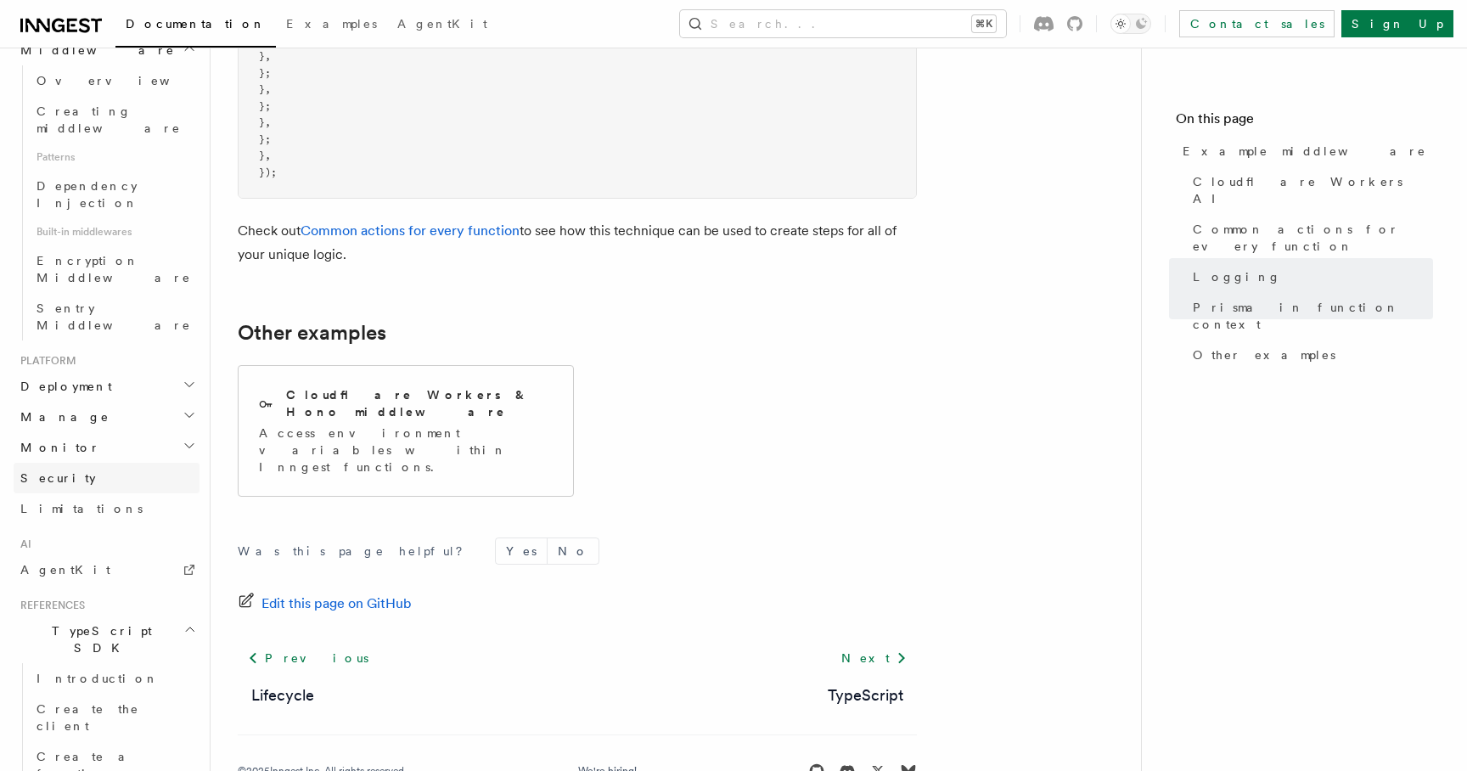
scroll to position [845, 0]
click at [136, 439] on h2 "Monitor" at bounding box center [107, 454] width 186 height 31
click at [139, 439] on h2 "Monitor" at bounding box center [107, 454] width 186 height 31
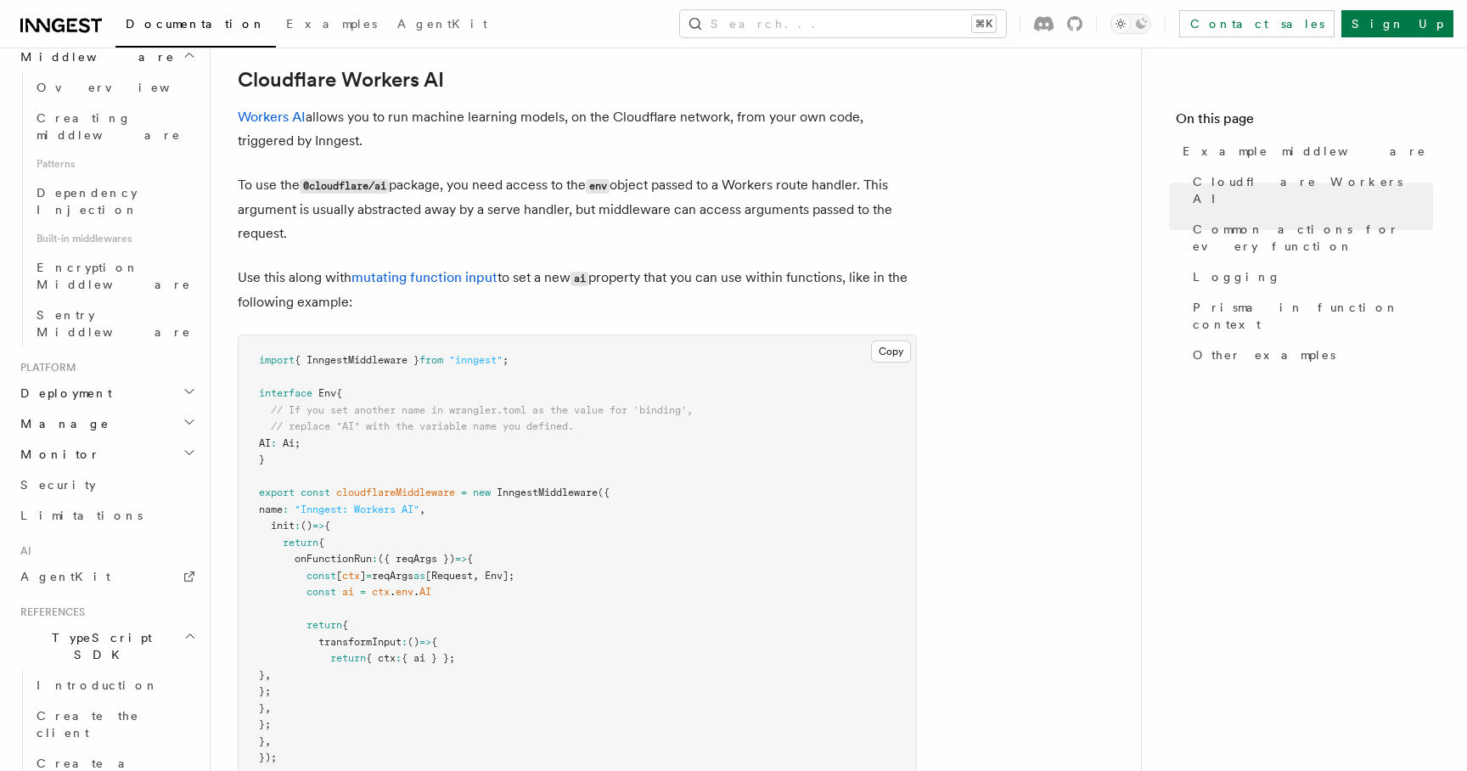
scroll to position [374, 0]
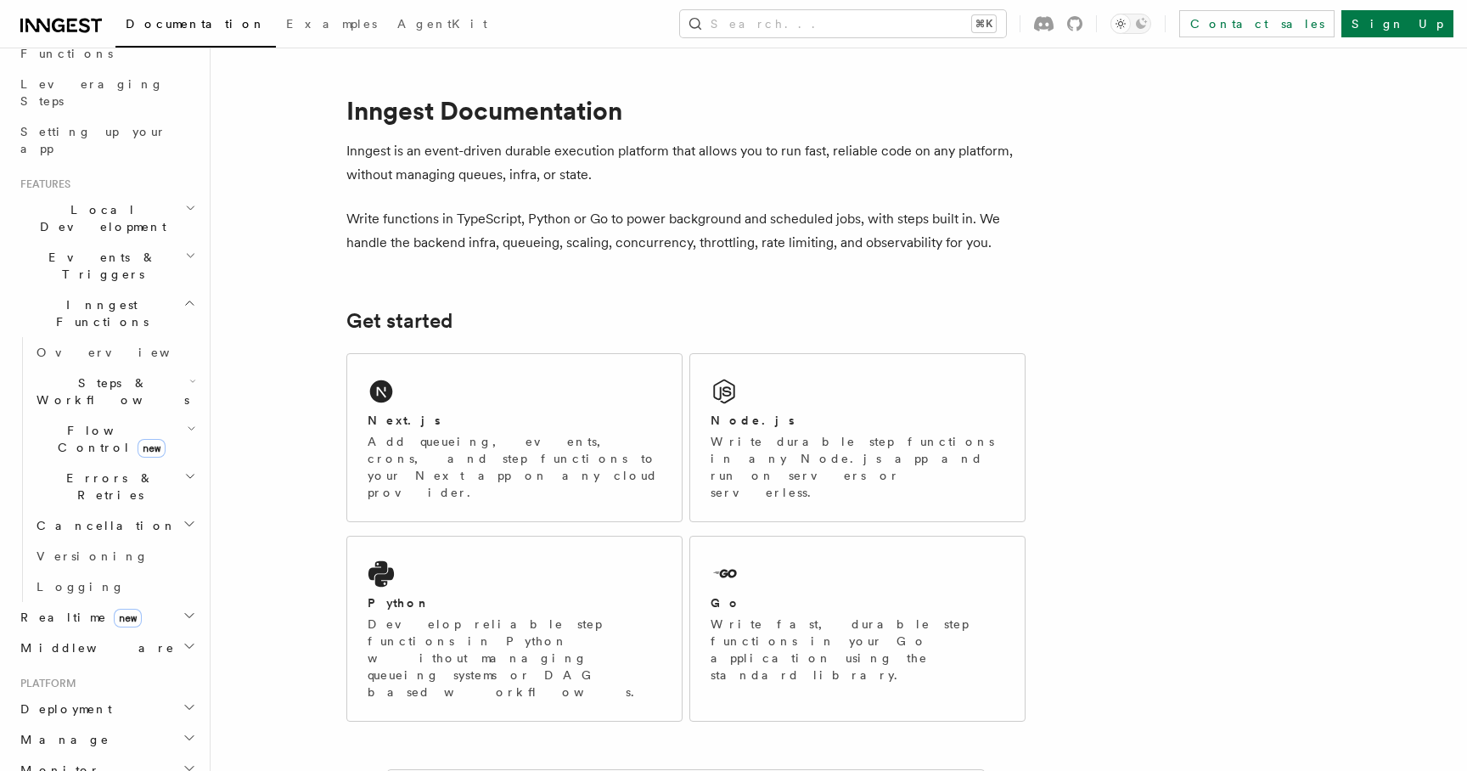
scroll to position [256, 0]
click at [152, 240] on h2 "Events & Triggers" at bounding box center [107, 264] width 186 height 48
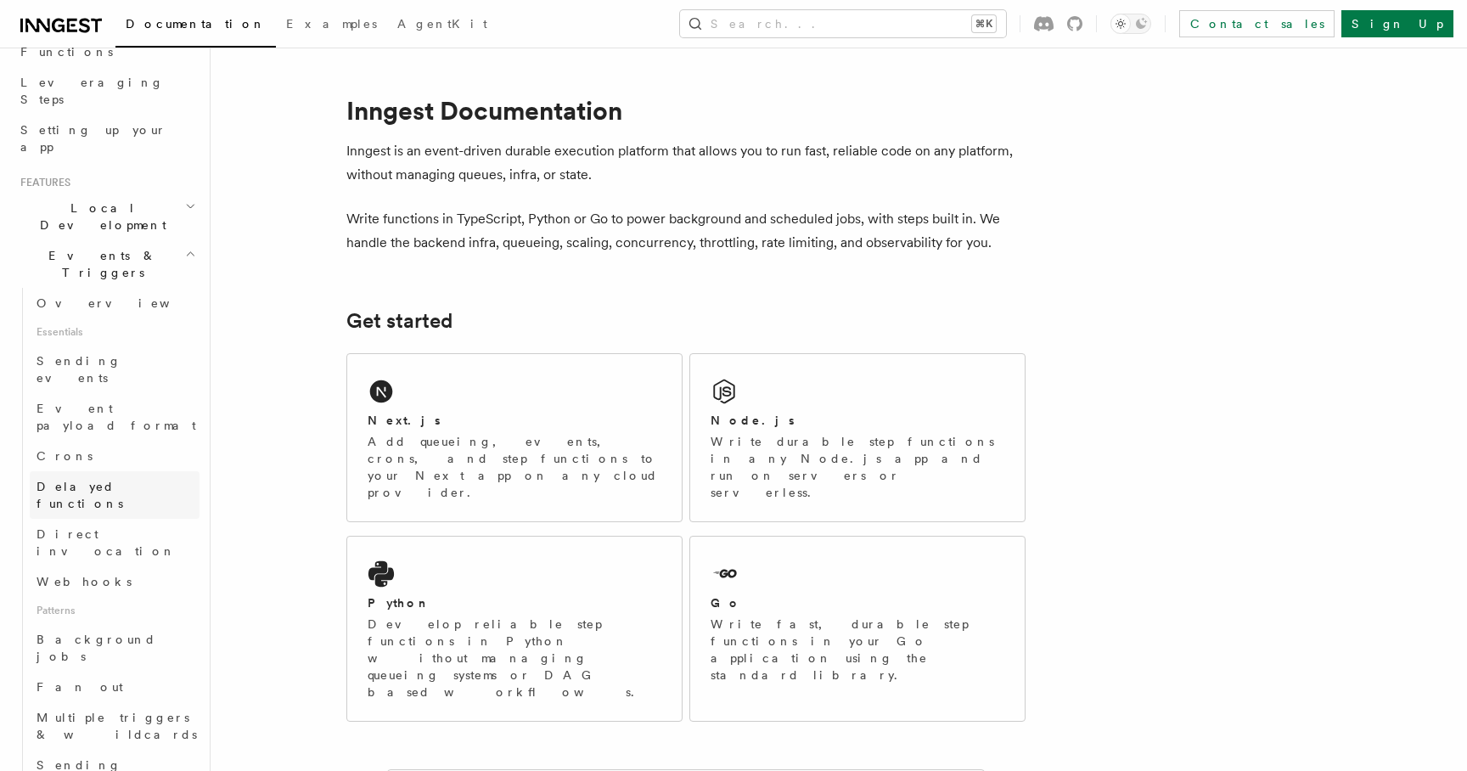
click at [113, 480] on span "Delayed functions" at bounding box center [80, 495] width 87 height 31
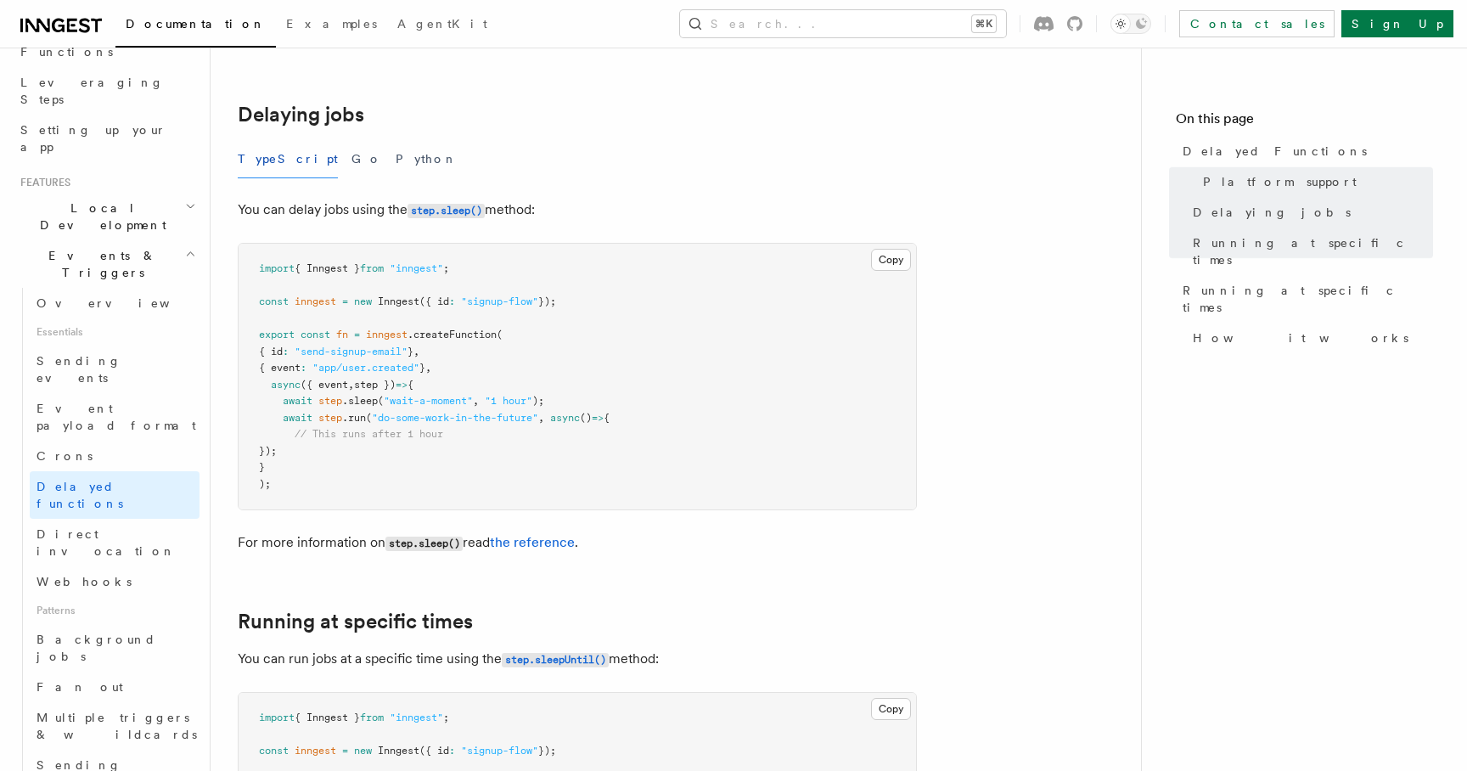
scroll to position [553, 0]
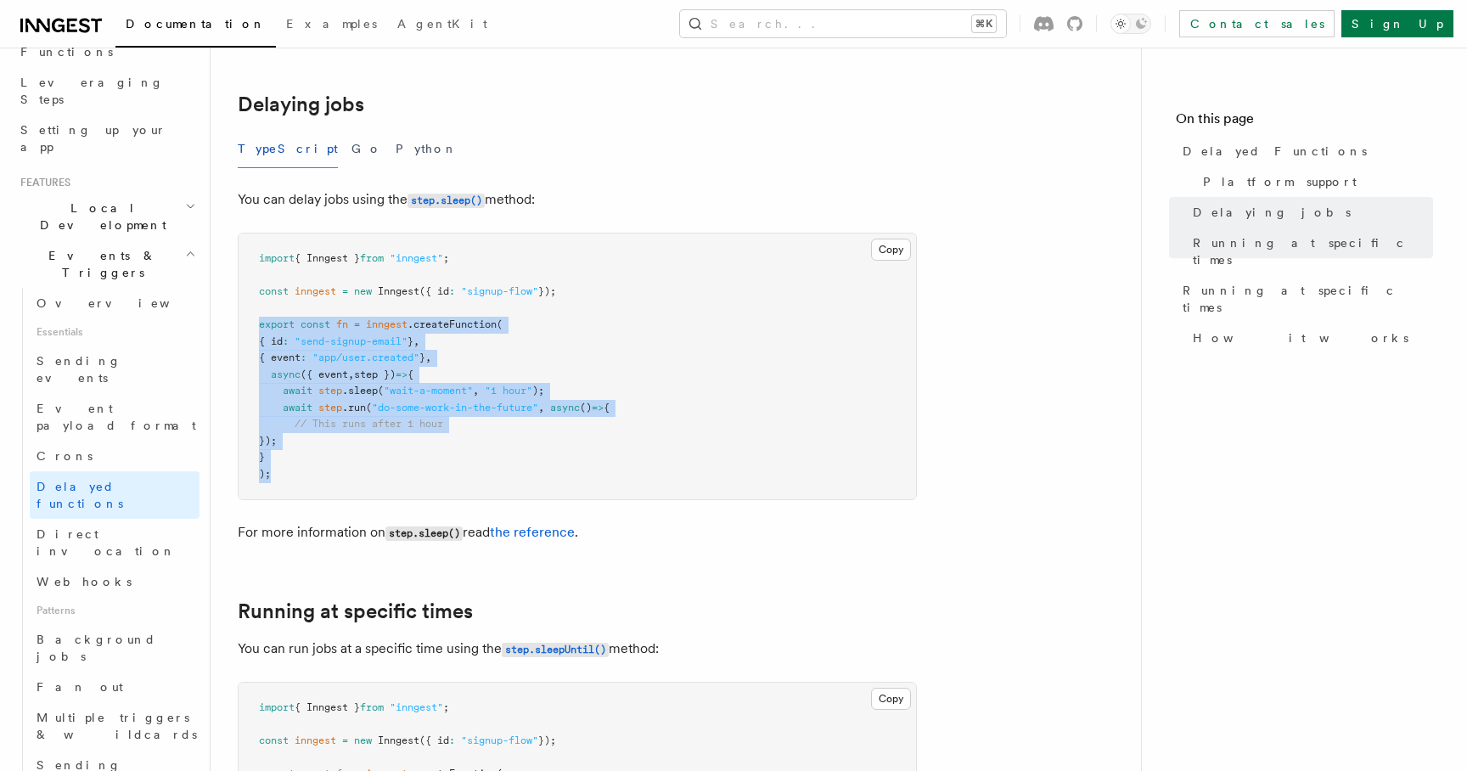
drag, startPoint x: 302, startPoint y: 453, endPoint x: 214, endPoint y: 300, distance: 177.2
click at [214, 300] on div "Features Events & Triggers Delayed Functions You can easily enqueue jobs in the…" at bounding box center [703, 582] width 985 height 2271
copy code "export const fn = inngest .createFunction ( { id : "send-signup-email" } , { ev…"
click at [857, 33] on button "Search... ⌘K" at bounding box center [843, 23] width 326 height 27
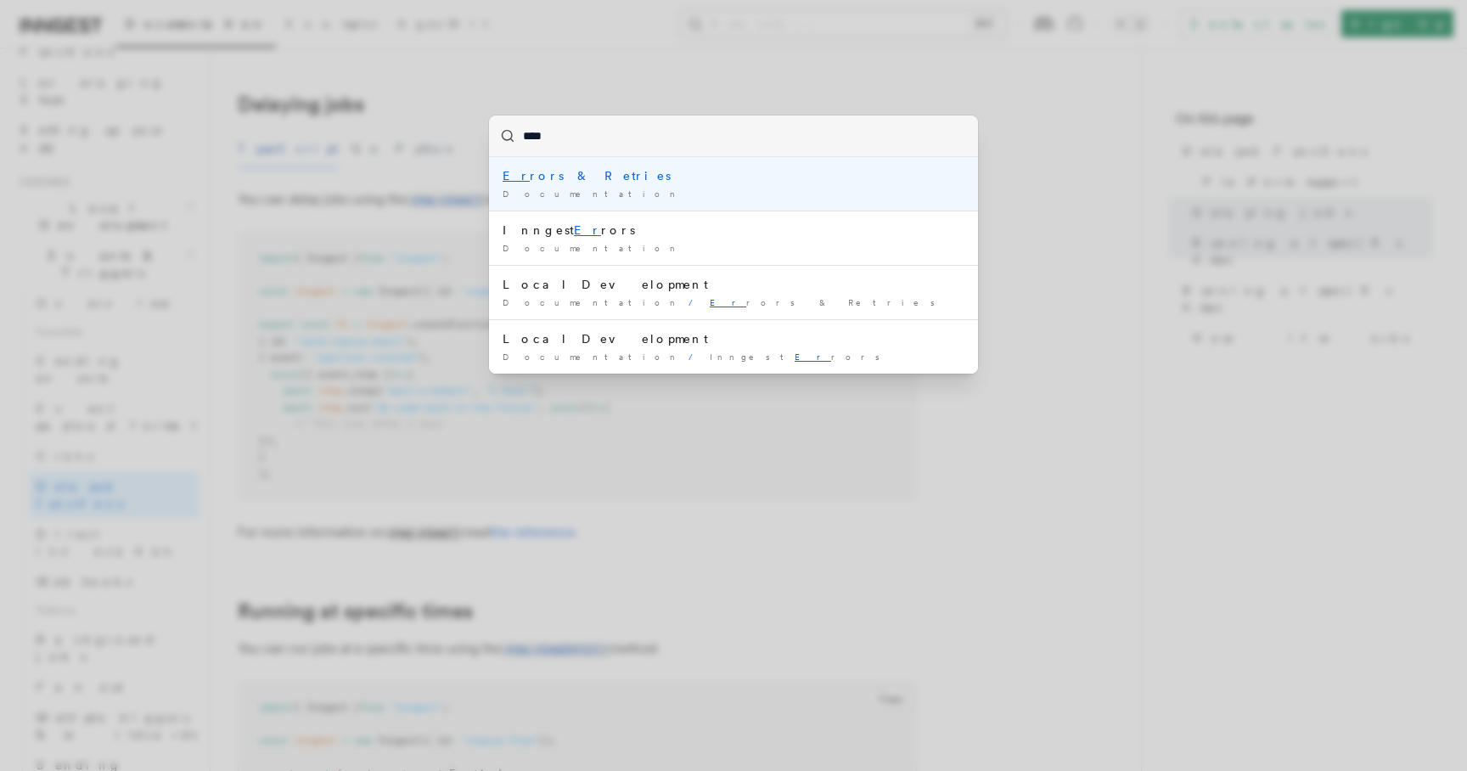
type input "*****"
click at [621, 181] on div "Error s & Retries" at bounding box center [734, 175] width 462 height 17
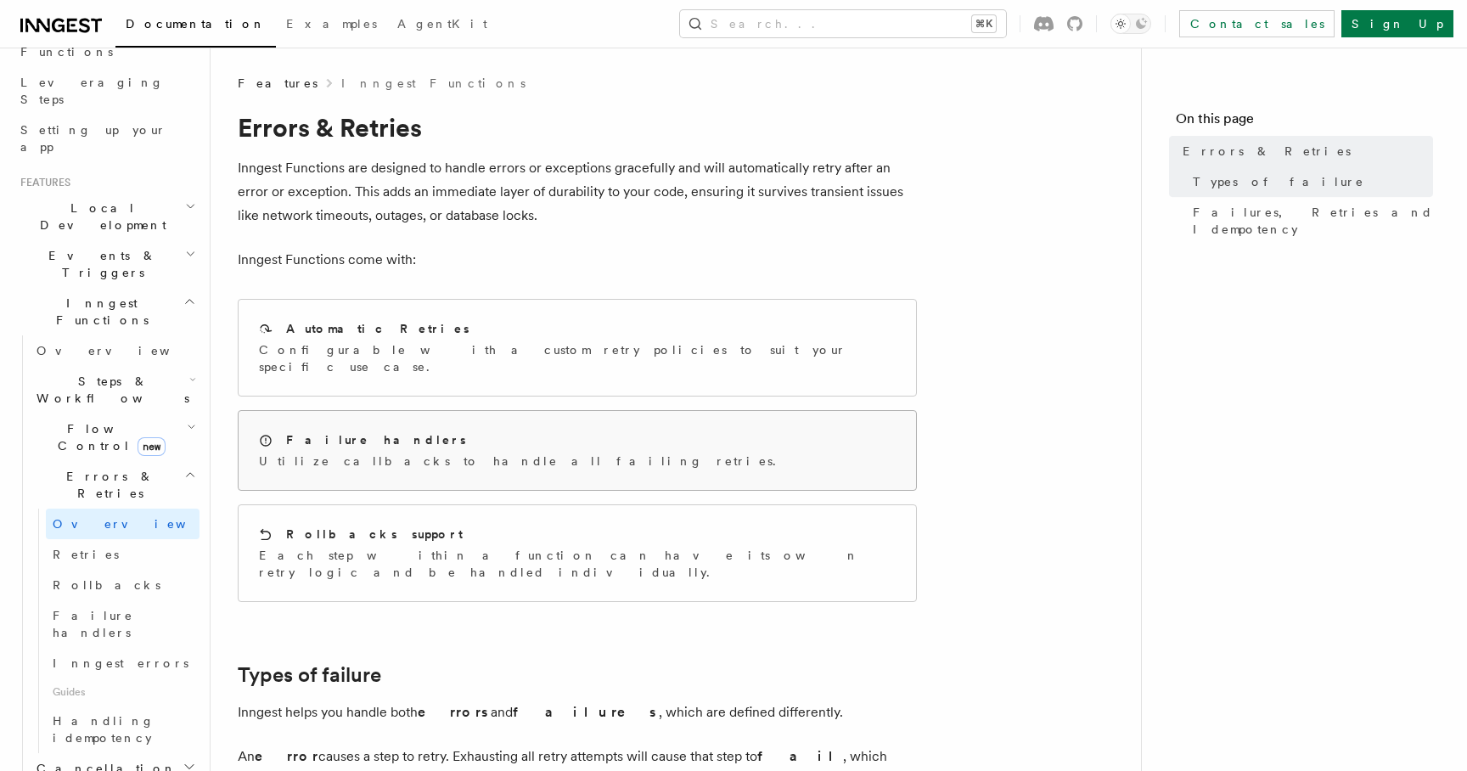
click at [504, 440] on div "Failure handlers Utilize callbacks to handle all failing retries." at bounding box center [577, 450] width 677 height 79
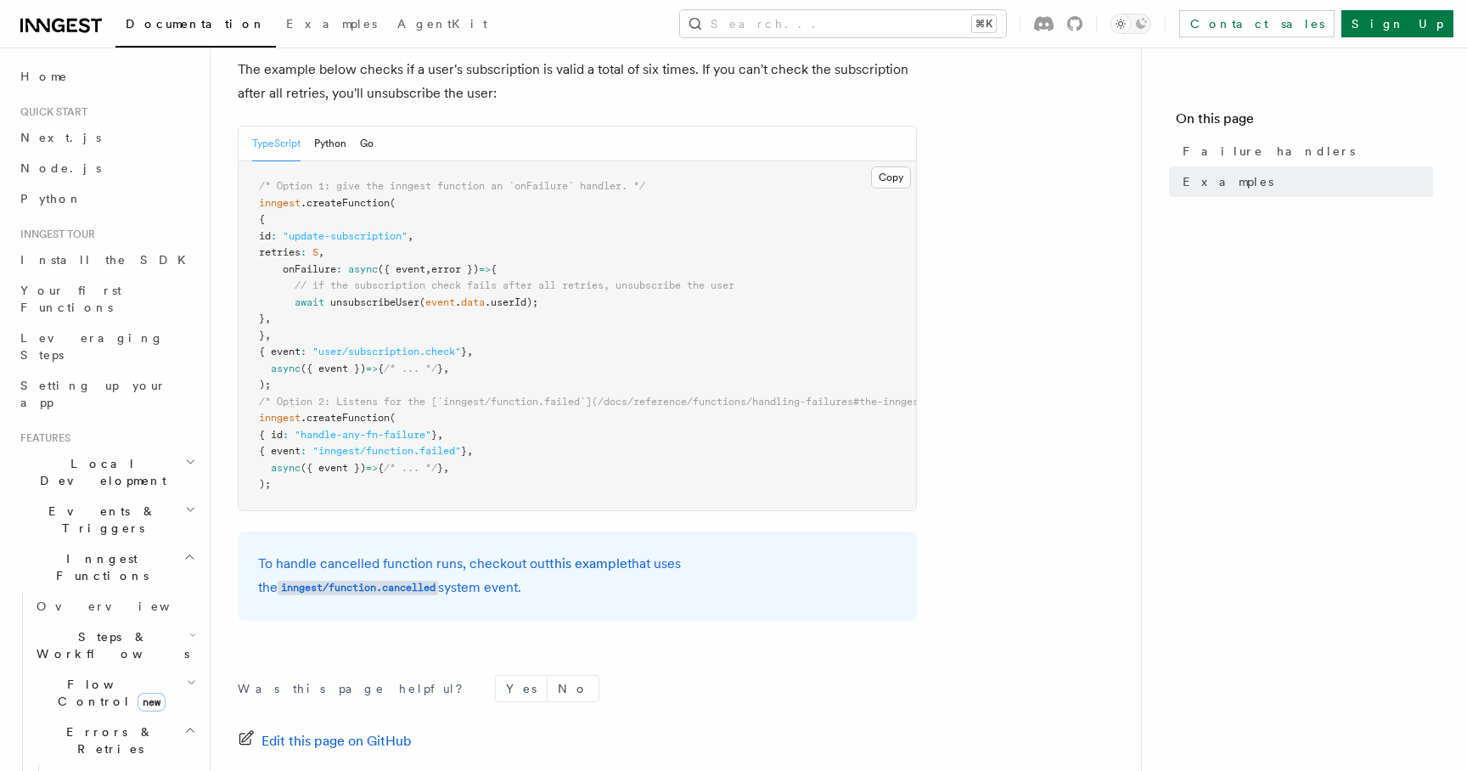
scroll to position [302, 0]
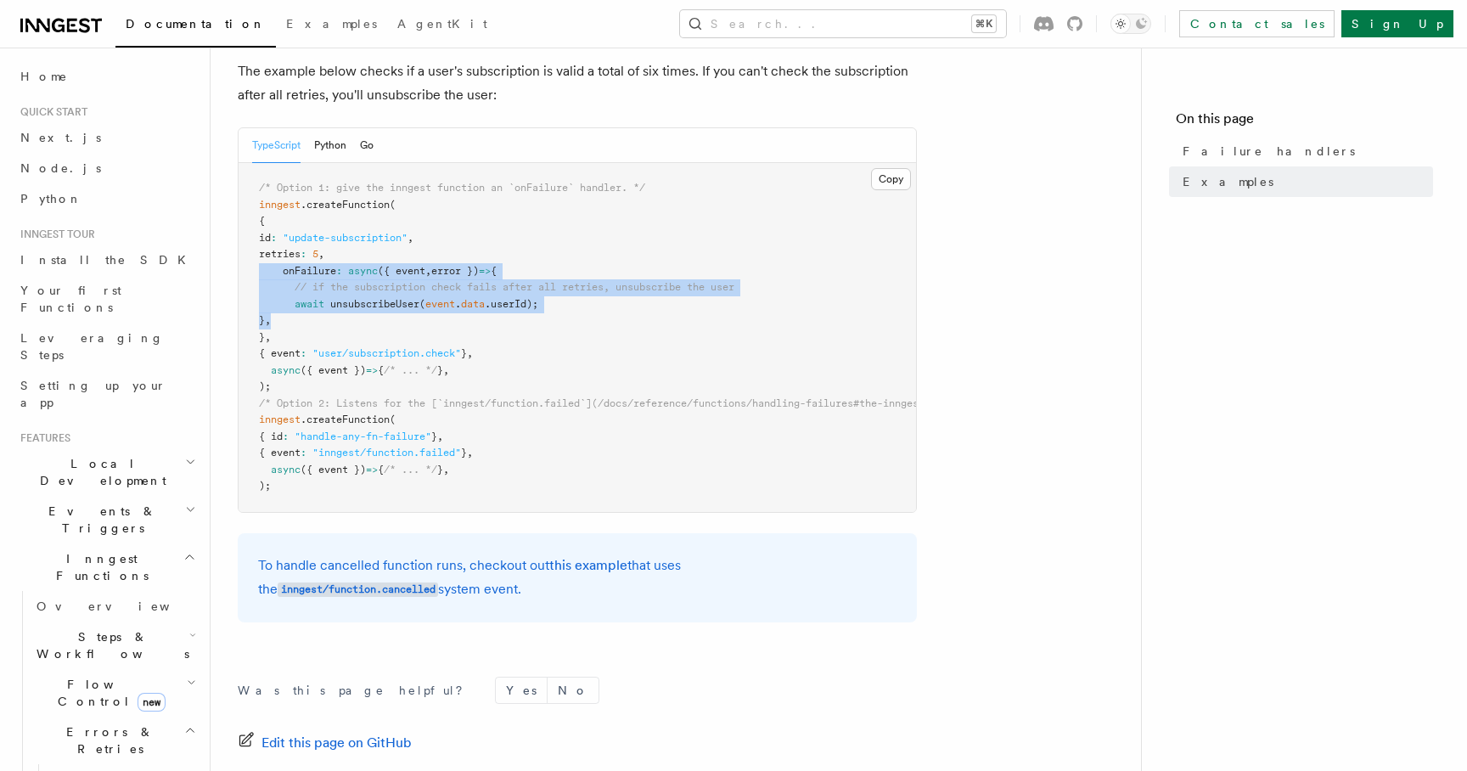
drag, startPoint x: 312, startPoint y: 319, endPoint x: 260, endPoint y: 273, distance: 69.8
click at [260, 273] on pre "/* Option 1: give the inngest function an `onFailure` handler. */ inngest .crea…" at bounding box center [577, 337] width 677 height 349
copy code "onFailure : async ({ event , error }) => { // if the subscription check fails a…"
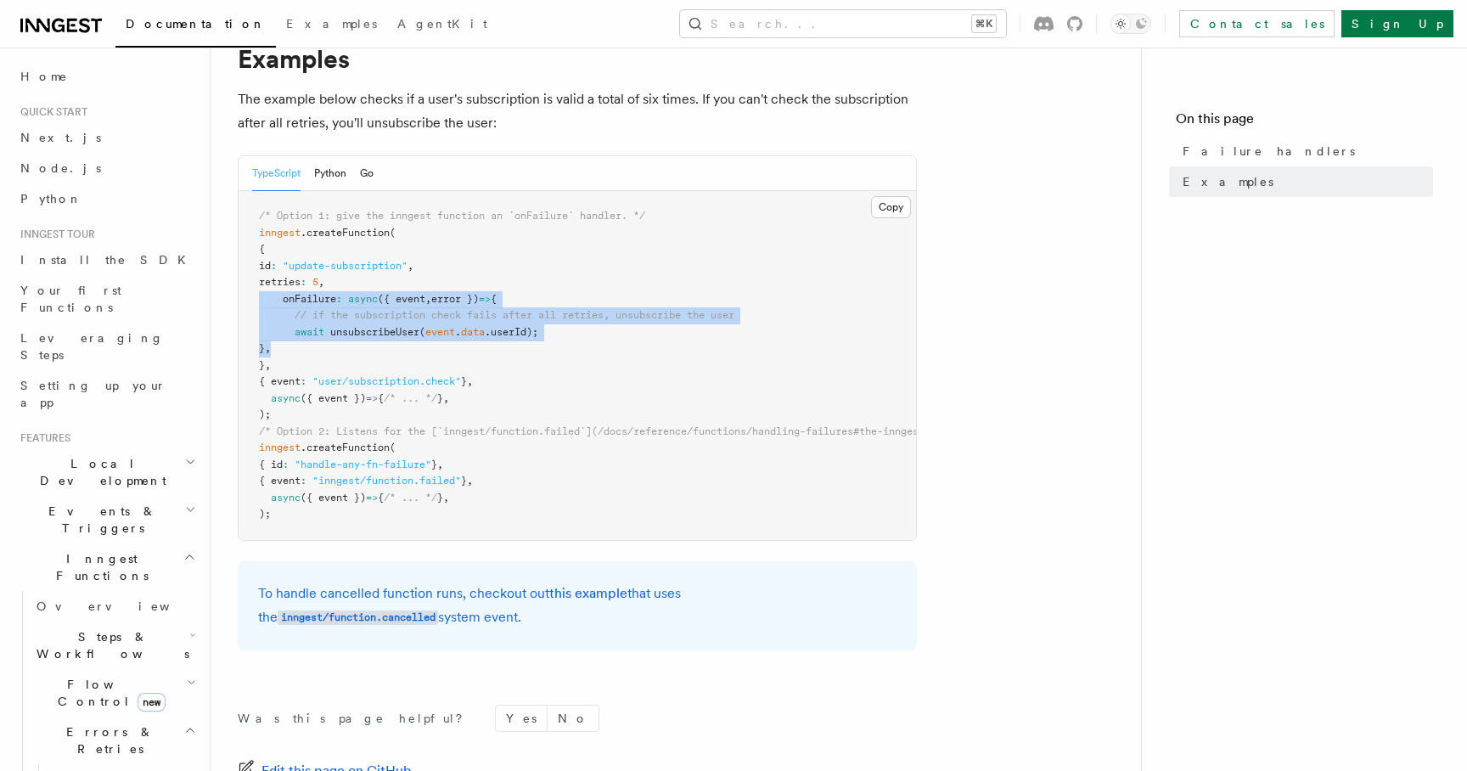
click at [314, 295] on span "onFailure" at bounding box center [309, 299] width 53 height 12
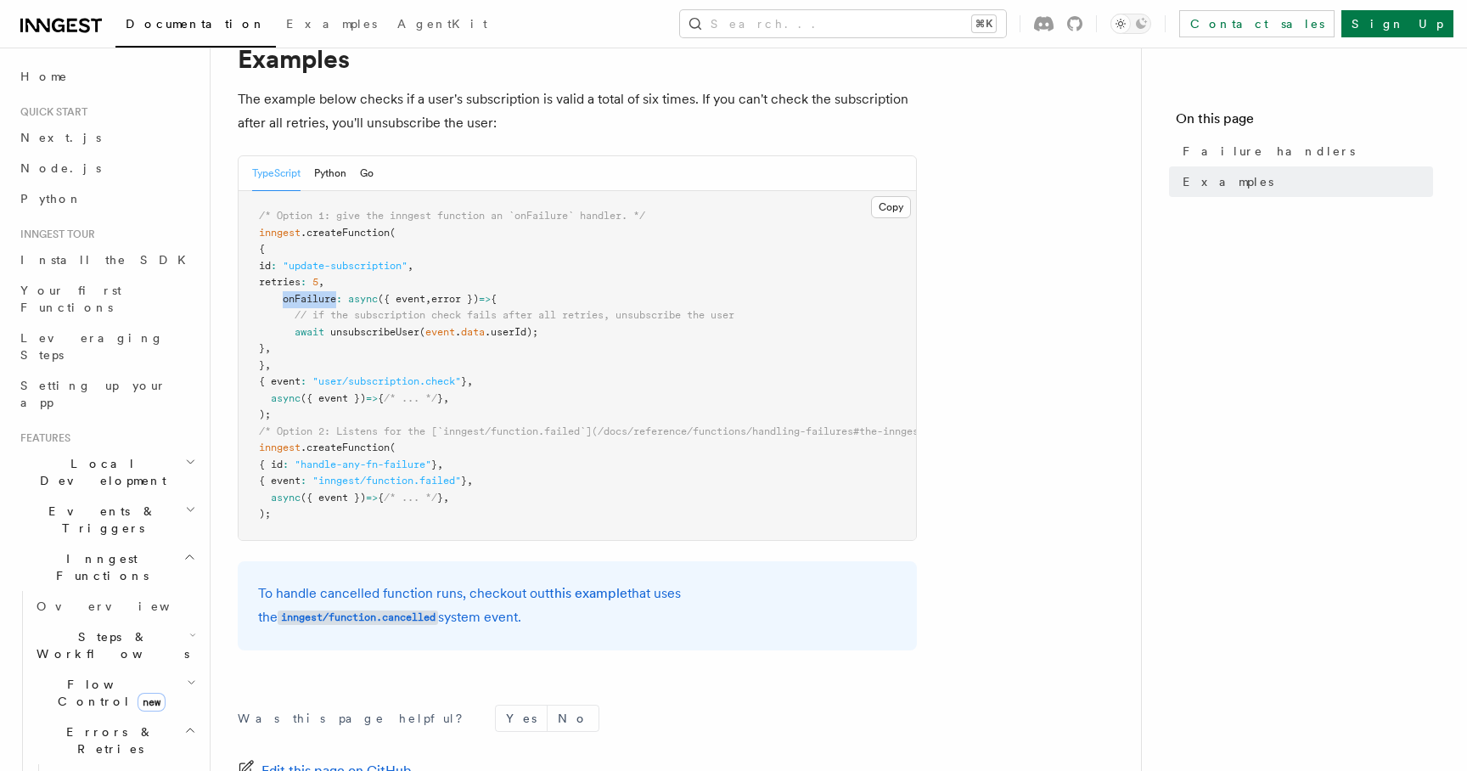
click at [314, 295] on span "onFailure" at bounding box center [309, 299] width 53 height 12
drag, startPoint x: 286, startPoint y: 348, endPoint x: 334, endPoint y: 317, distance: 56.5
click at [334, 317] on code "/* Option 1: give the inngest function an `onFailure` handler. */ inngest .crea…" at bounding box center [850, 365] width 1183 height 310
click at [324, 325] on pre "/* Option 1: give the inngest function an `onFailure` handler. */ inngest .crea…" at bounding box center [577, 365] width 677 height 349
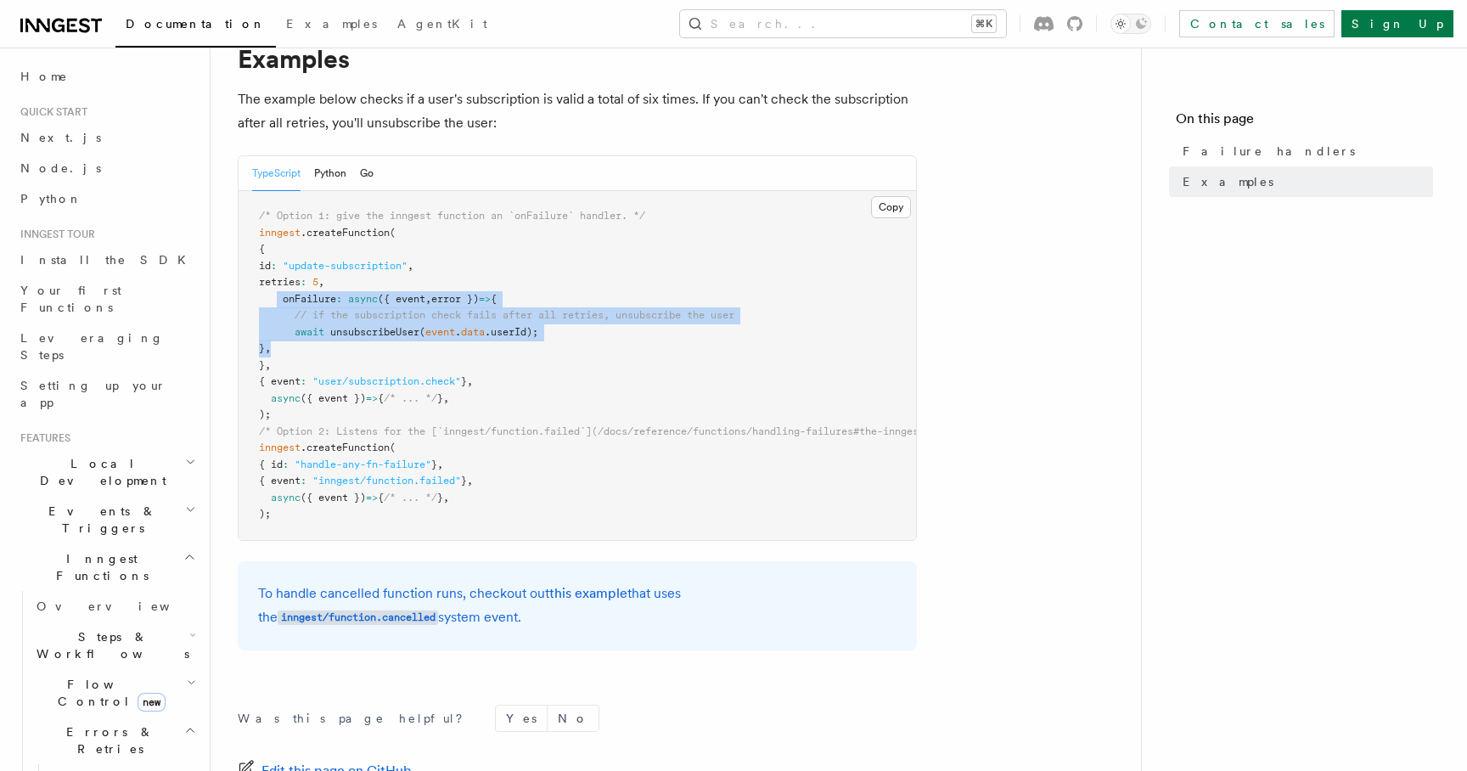
drag, startPoint x: 312, startPoint y: 350, endPoint x: 279, endPoint y: 304, distance: 56.5
click at [279, 304] on pre "/* Option 1: give the inngest function an `onFailure` handler. */ inngest .crea…" at bounding box center [577, 365] width 677 height 349
copy code "onFailure : async ({ event , error }) => { // if the subscription check fails a…"
click at [874, 10] on button "Search... ⌘K" at bounding box center [843, 23] width 326 height 27
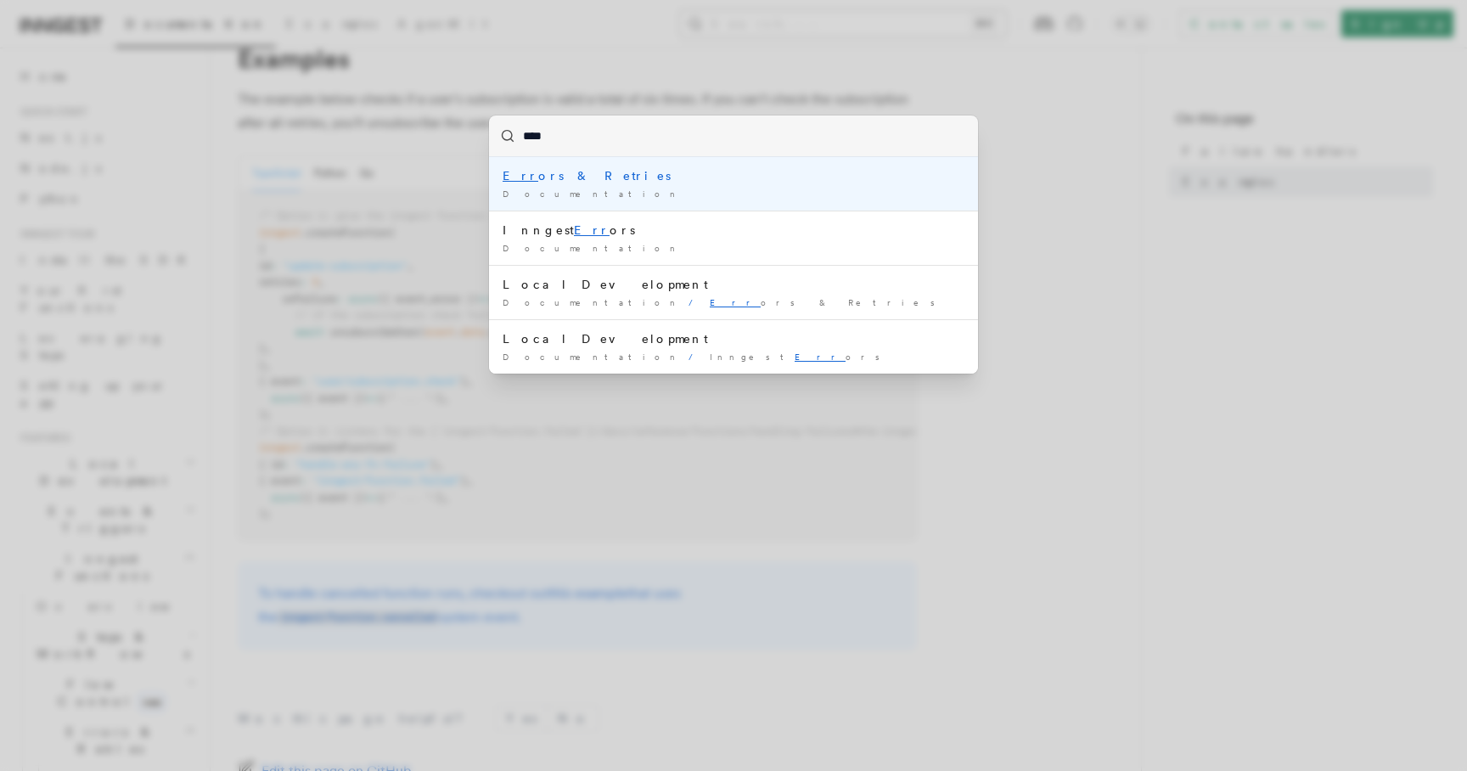
type input "*****"
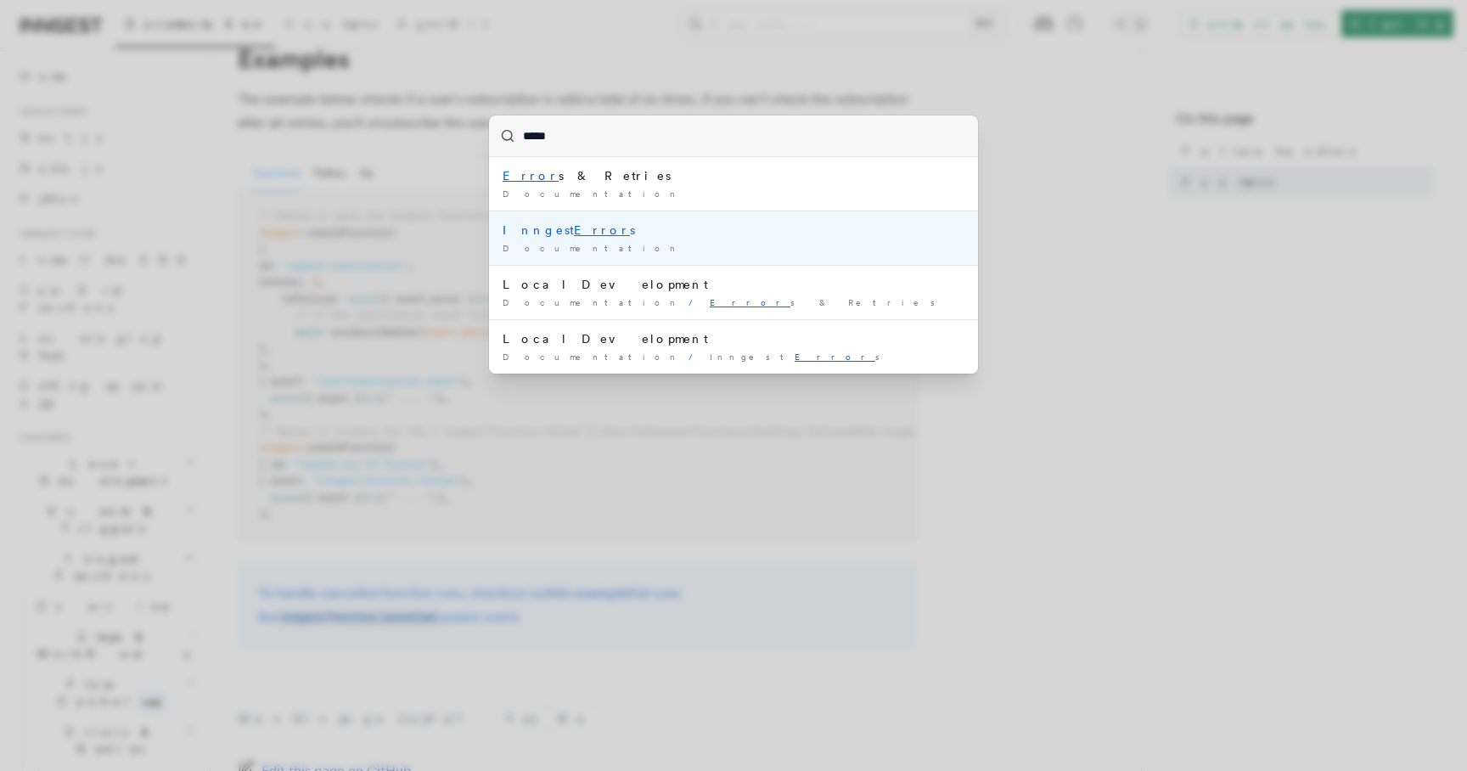
click at [593, 237] on div "Inngest Error s" at bounding box center [734, 230] width 462 height 17
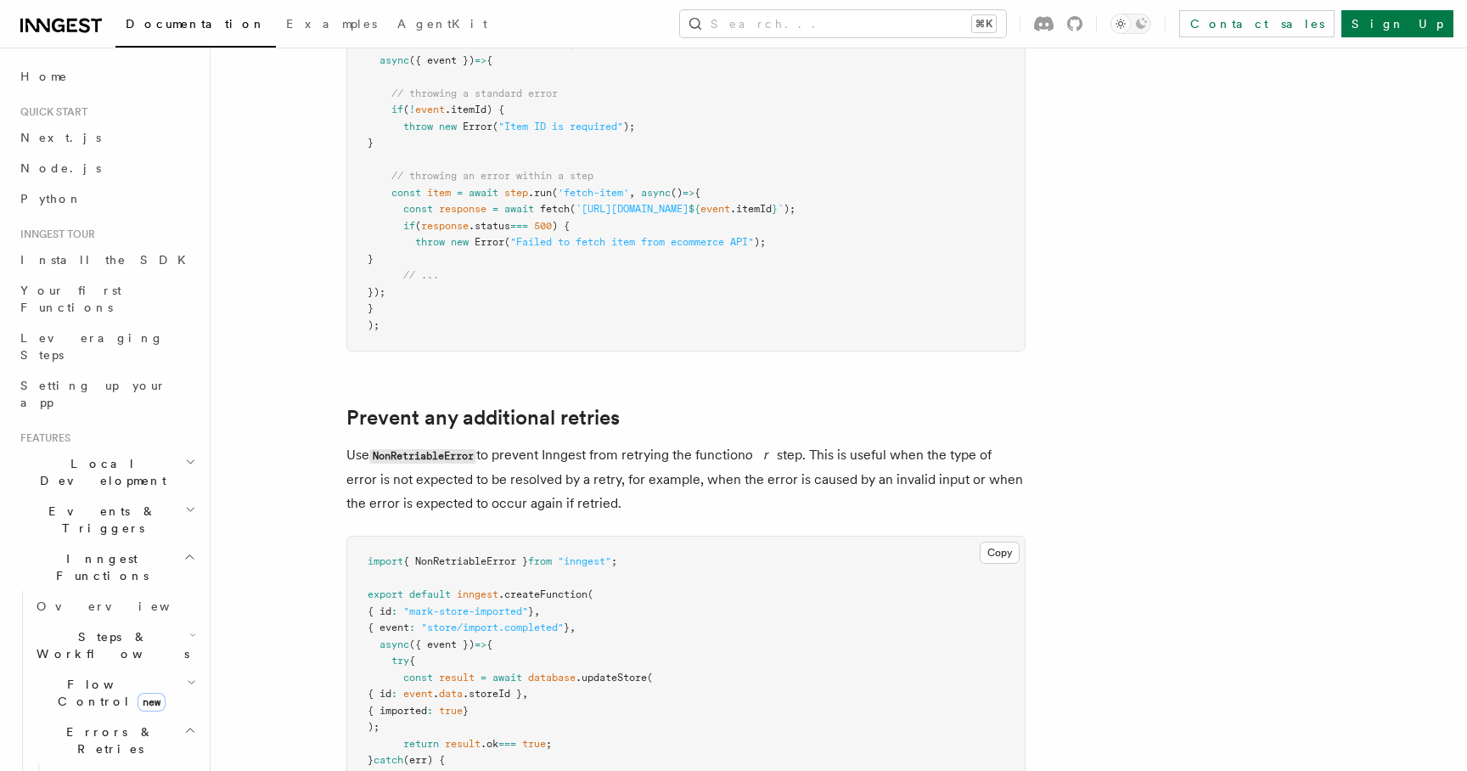
scroll to position [472, 0]
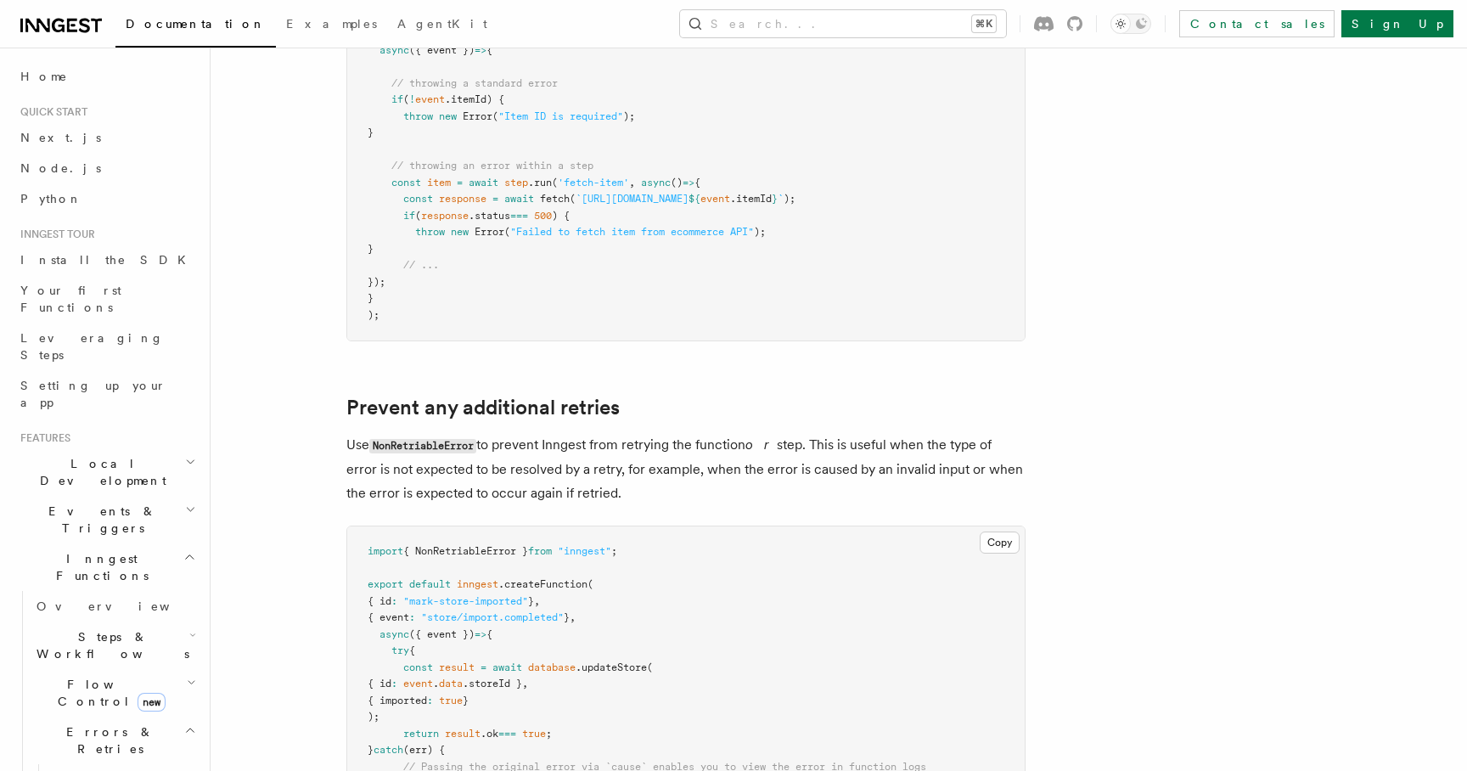
click at [441, 448] on code "NonRetriableError" at bounding box center [422, 446] width 107 height 14
copy code "NonRetriableError"
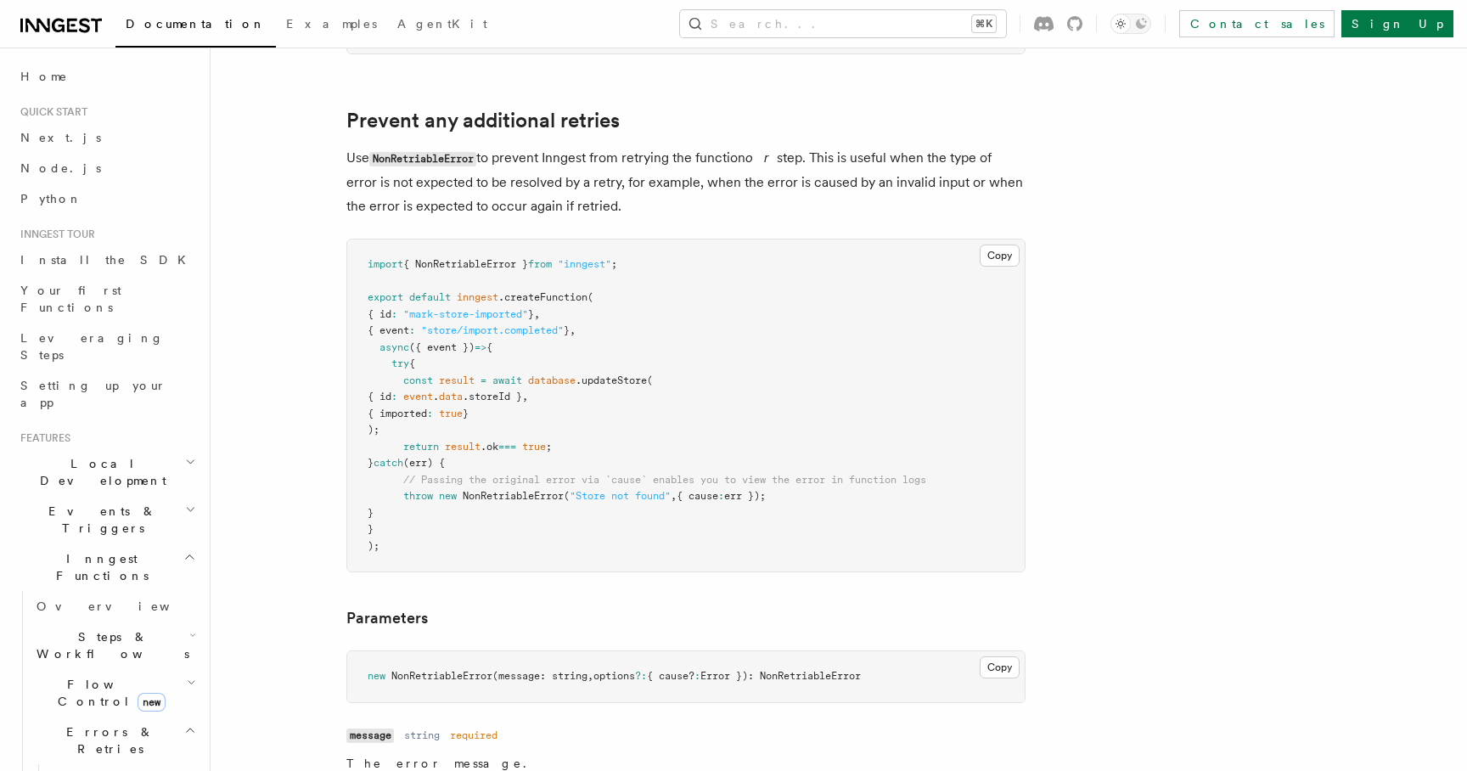
scroll to position [769, 0]
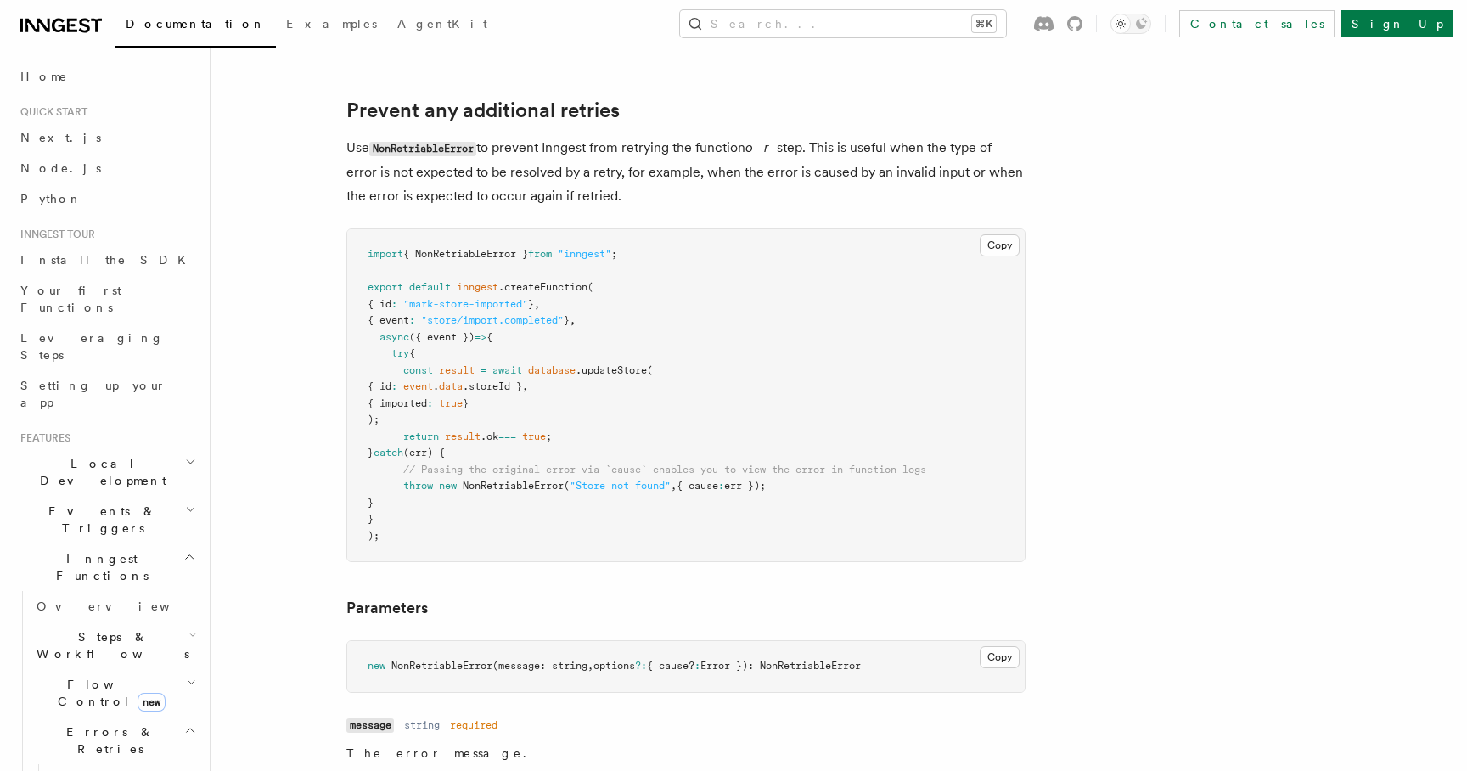
click at [667, 346] on pre "import { NonRetriableError } from "inngest" ; export default inngest .createFun…" at bounding box center [685, 395] width 677 height 332
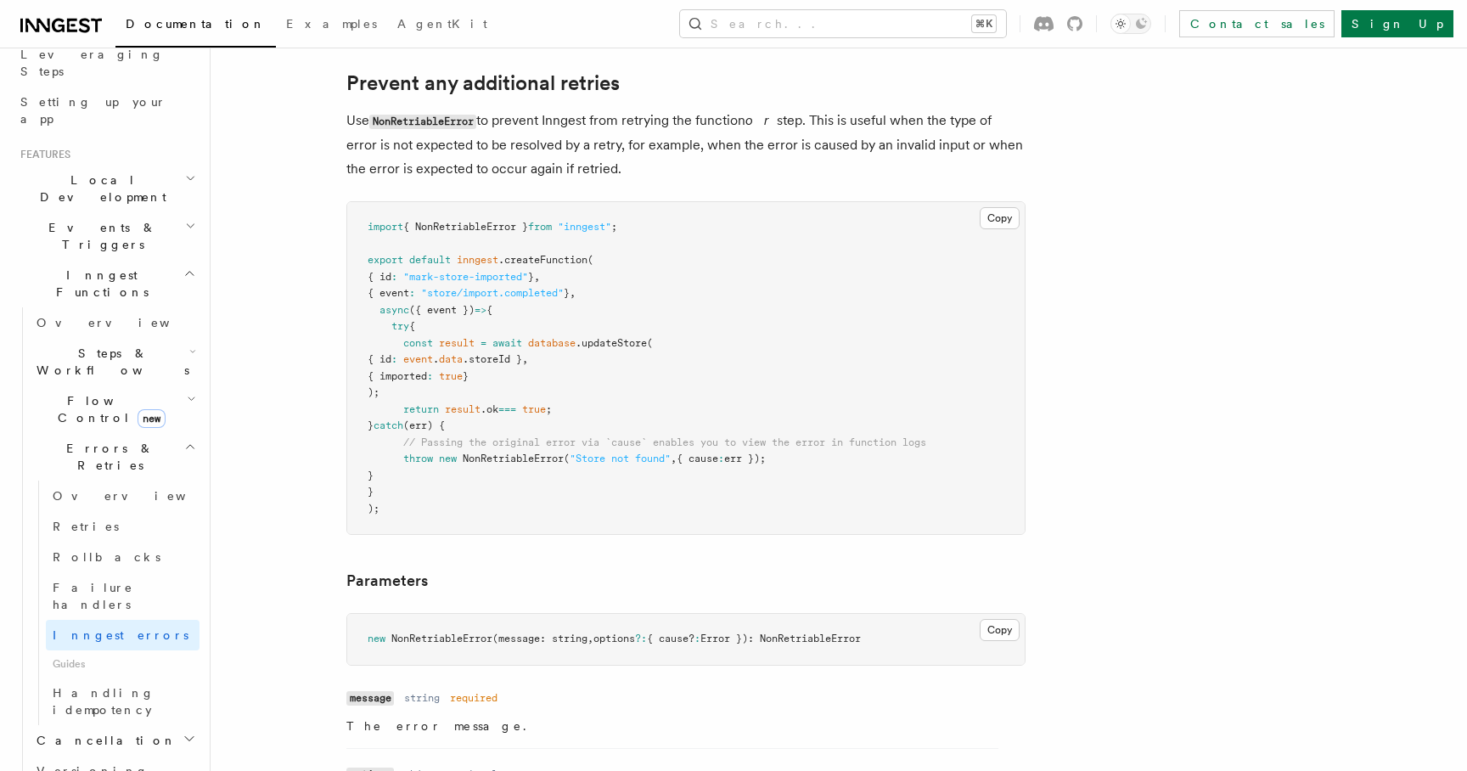
scroll to position [798, 0]
click at [821, 35] on button "Search... ⌘K" at bounding box center [843, 23] width 326 height 27
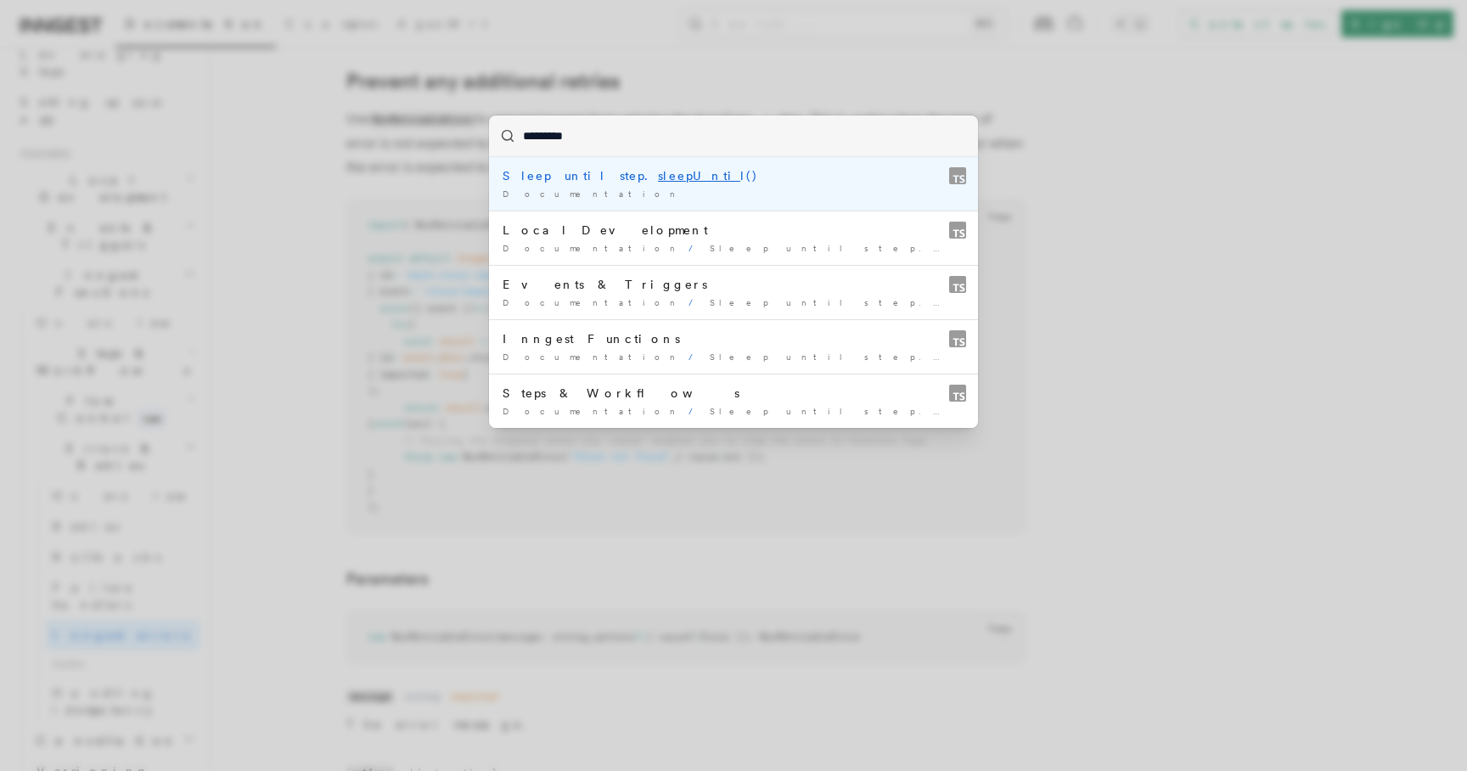
type input "**********"
click at [687, 184] on li "Sleep until step. sleepUntil () Documentation /" at bounding box center [733, 183] width 489 height 53
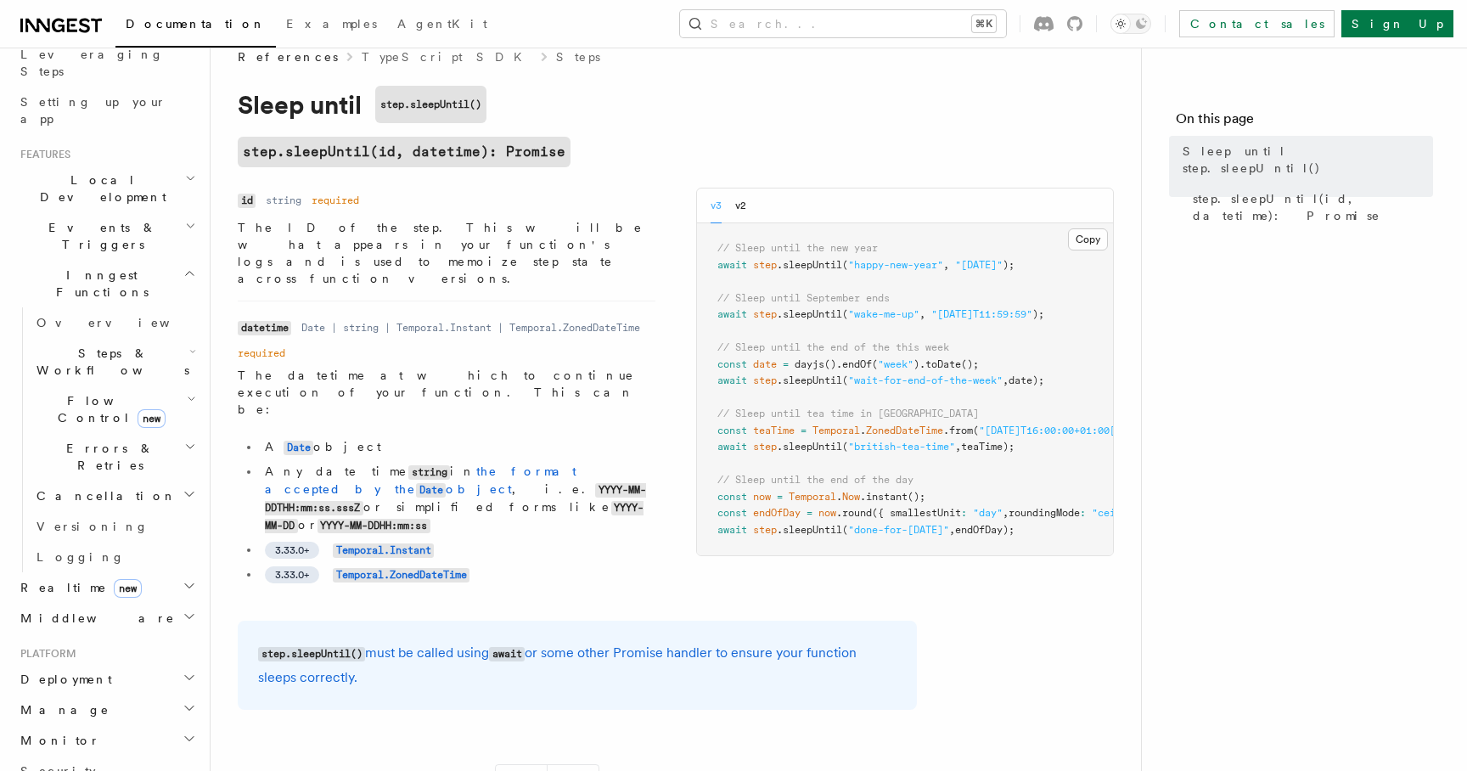
scroll to position [25, 0]
click at [884, 36] on button "Search... ⌘K" at bounding box center [843, 23] width 326 height 27
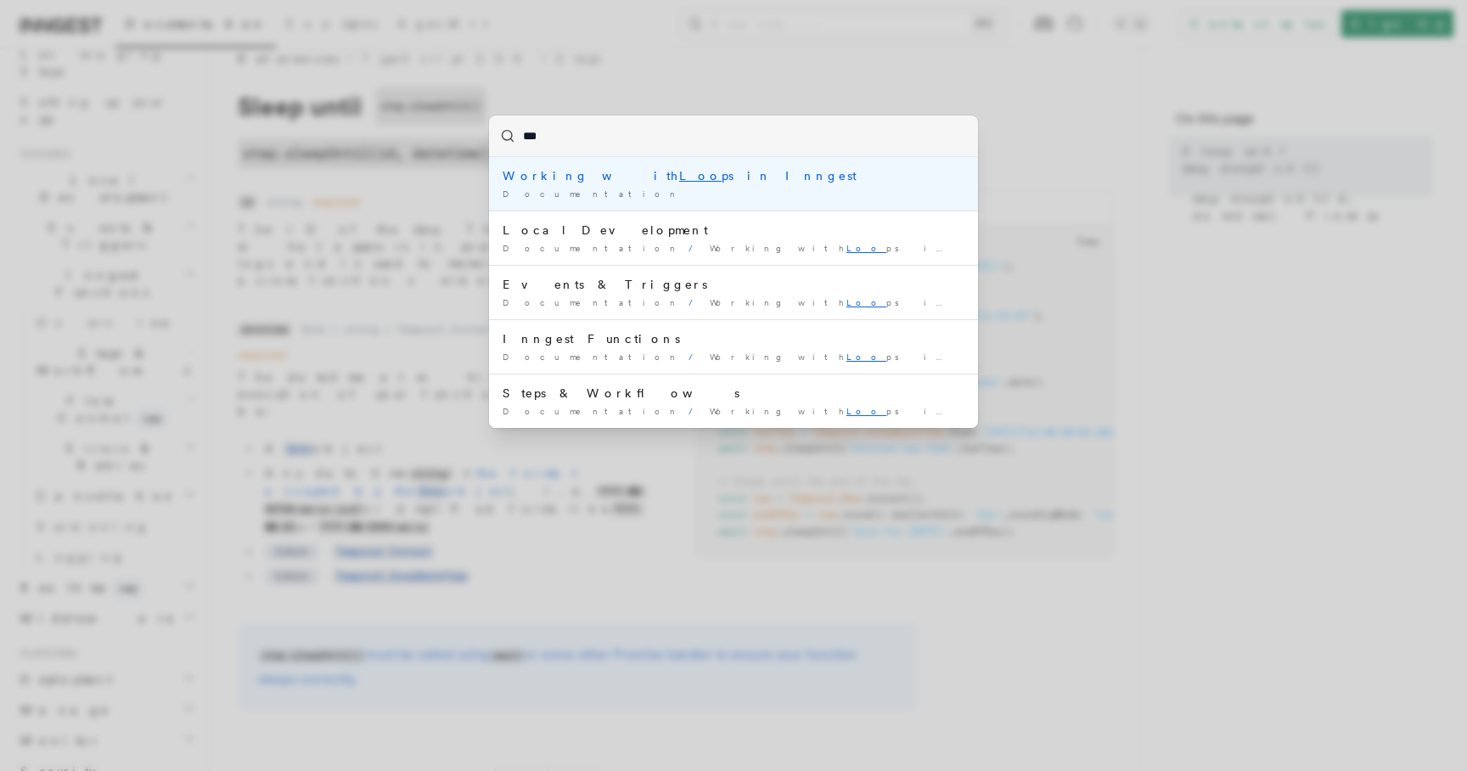
type input "****"
click at [703, 193] on div "Documentation /" at bounding box center [734, 194] width 462 height 13
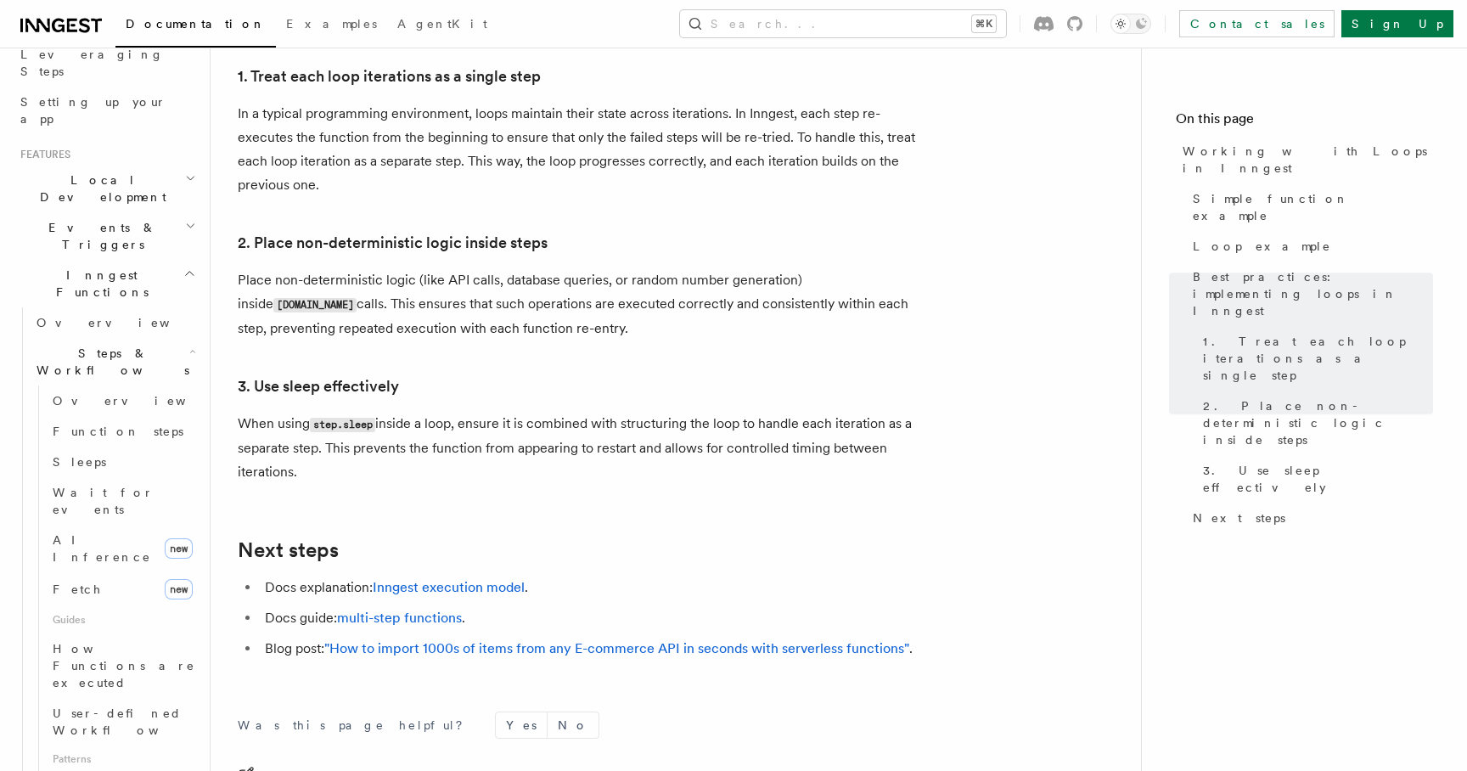
scroll to position [2762, 0]
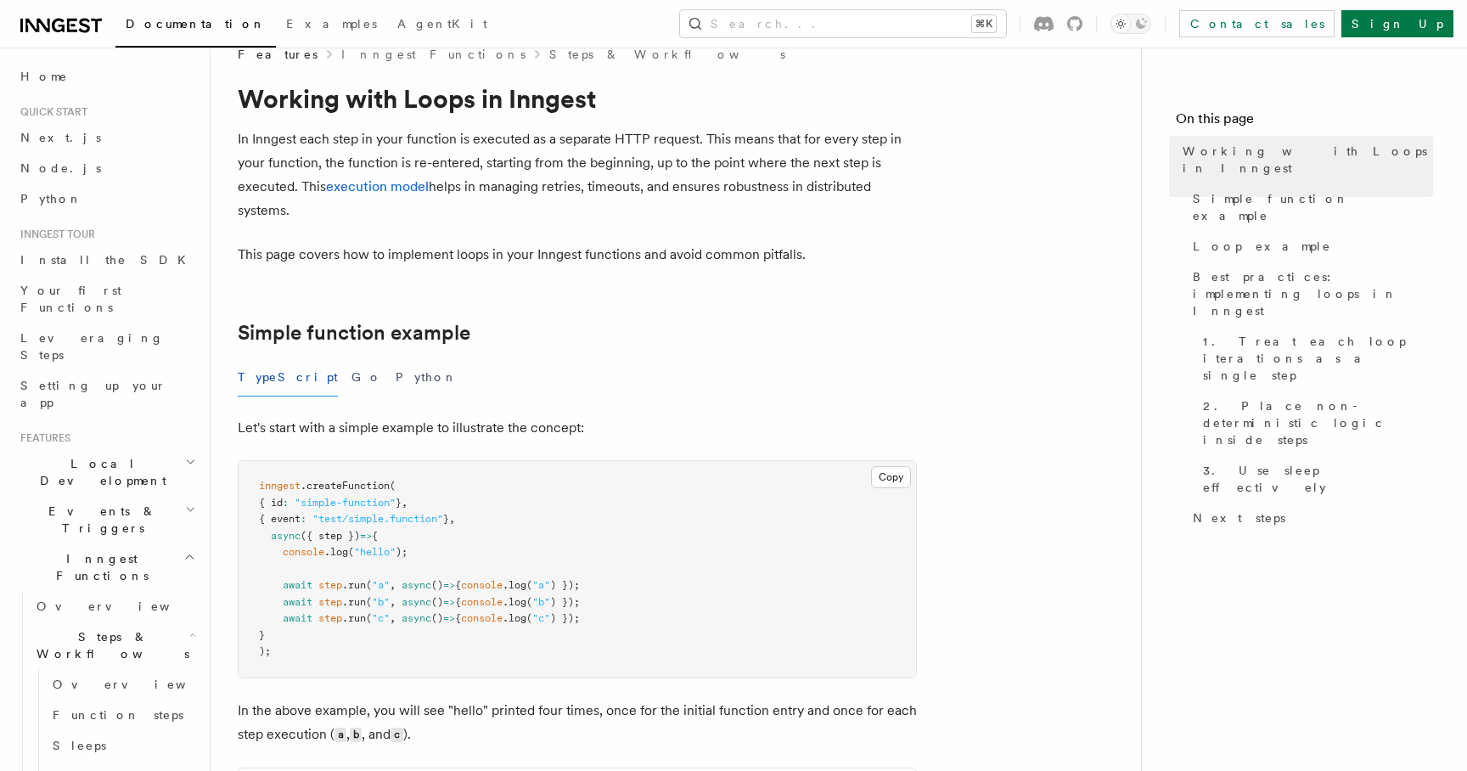
scroll to position [44, 0]
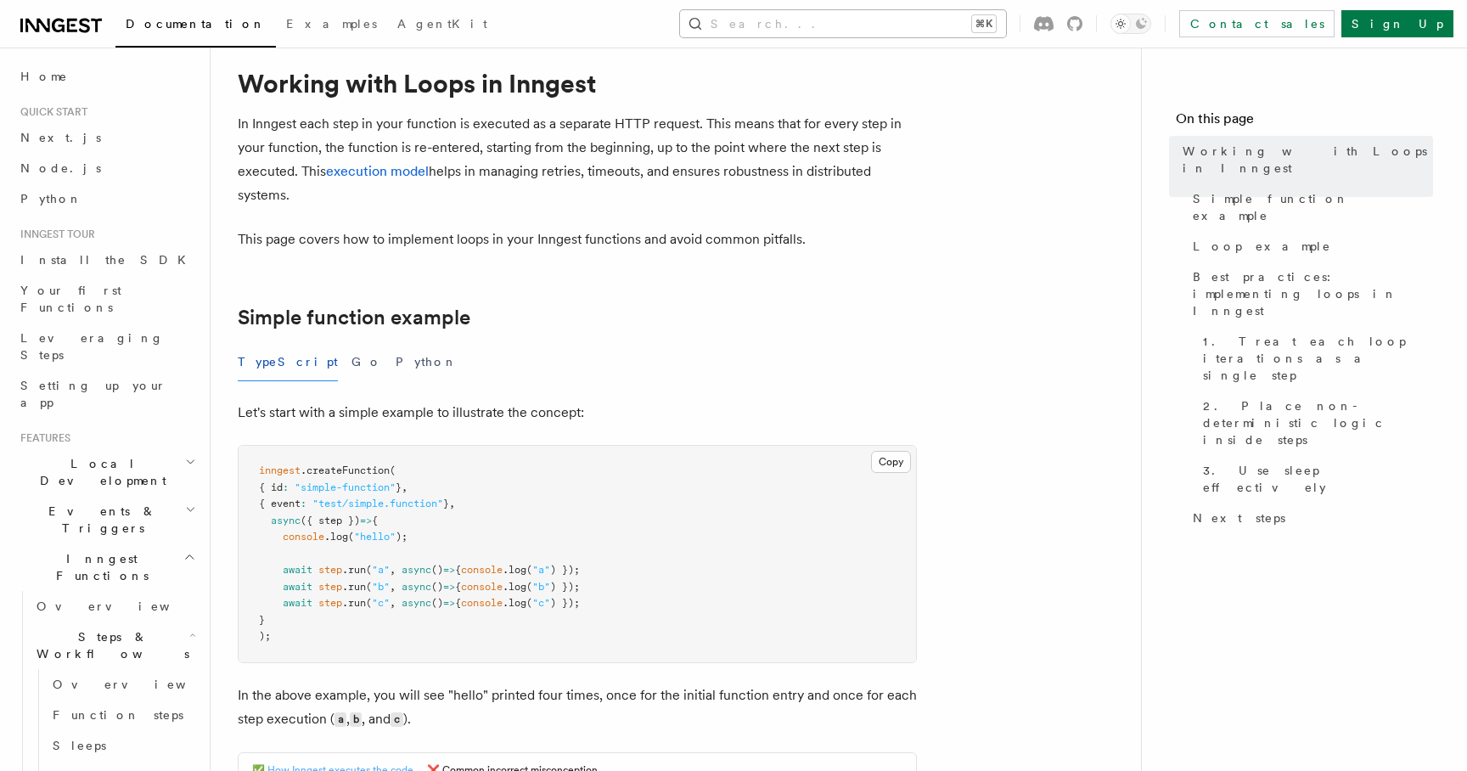
click at [825, 10] on button "Search... ⌘K" at bounding box center [843, 23] width 326 height 27
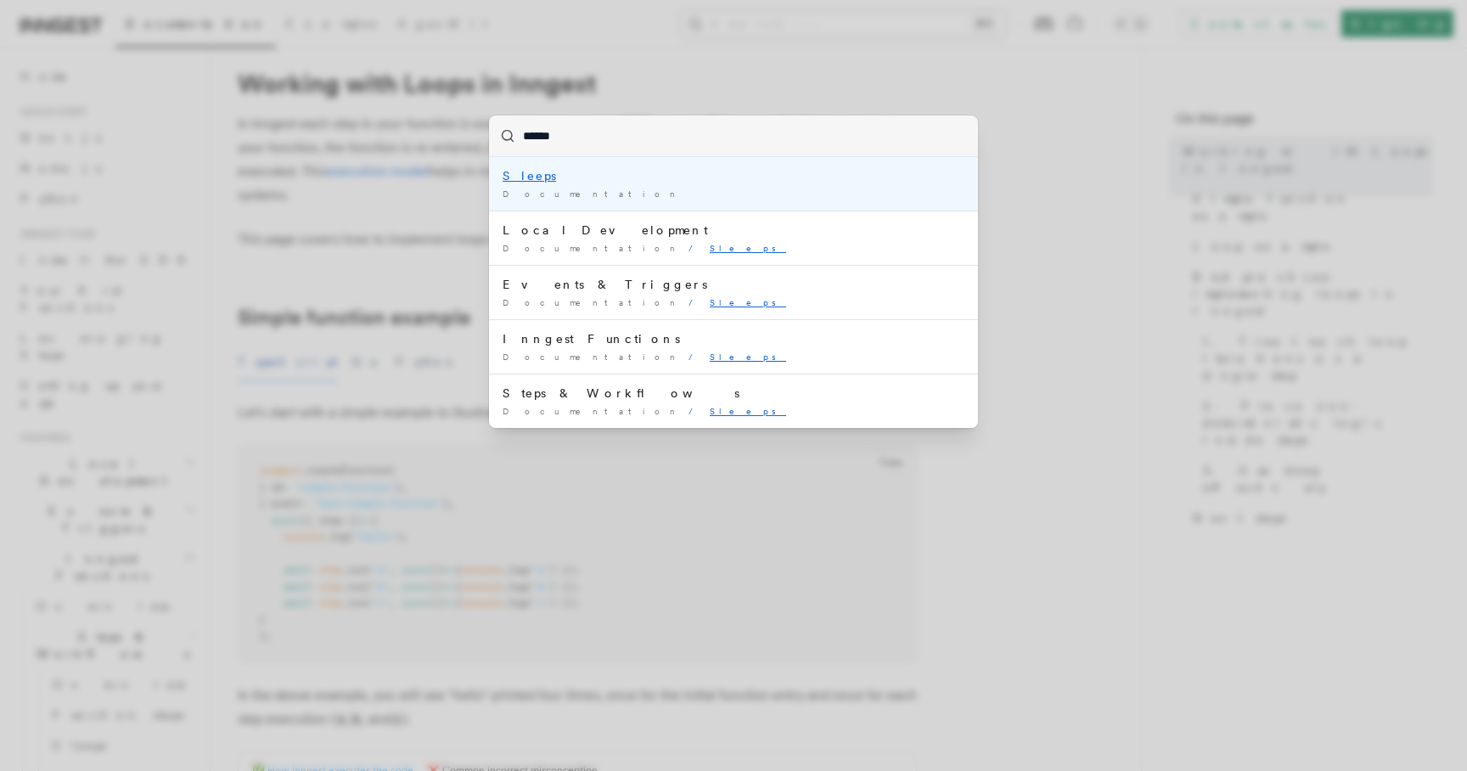
type input "*******"
click at [719, 184] on li "Sleep until step. sleepUn til() Documentation /" at bounding box center [733, 183] width 489 height 53
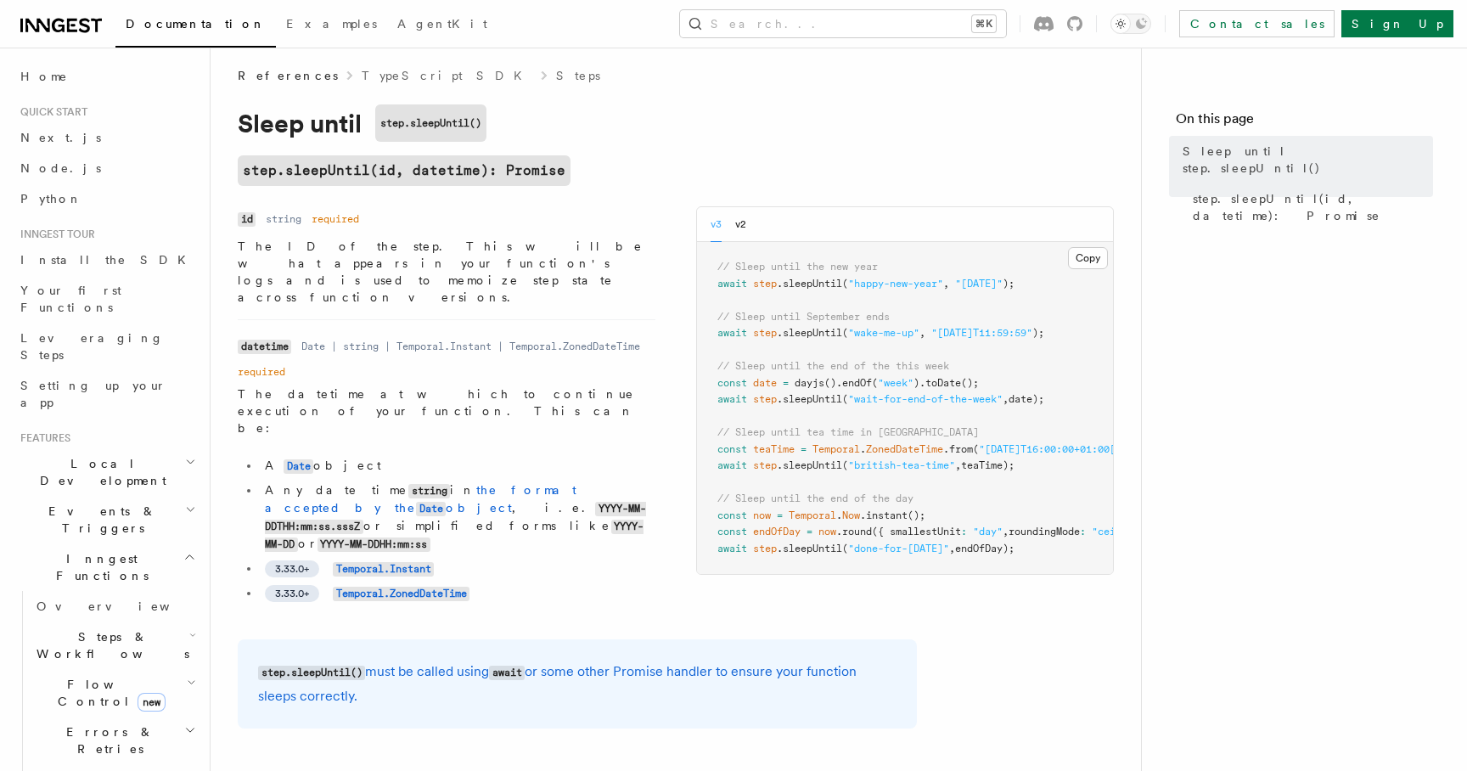
scroll to position [4, 0]
